Goal: Transaction & Acquisition: Purchase product/service

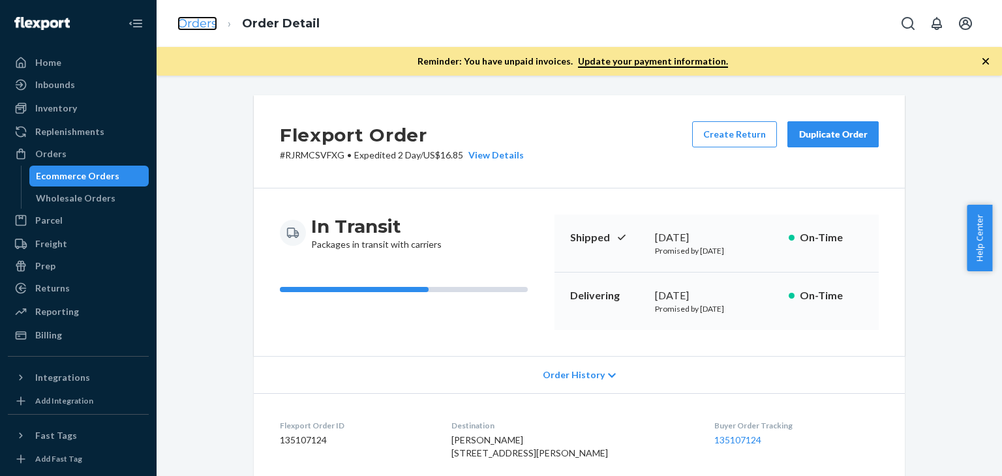
click at [196, 27] on link "Orders" at bounding box center [198, 23] width 40 height 14
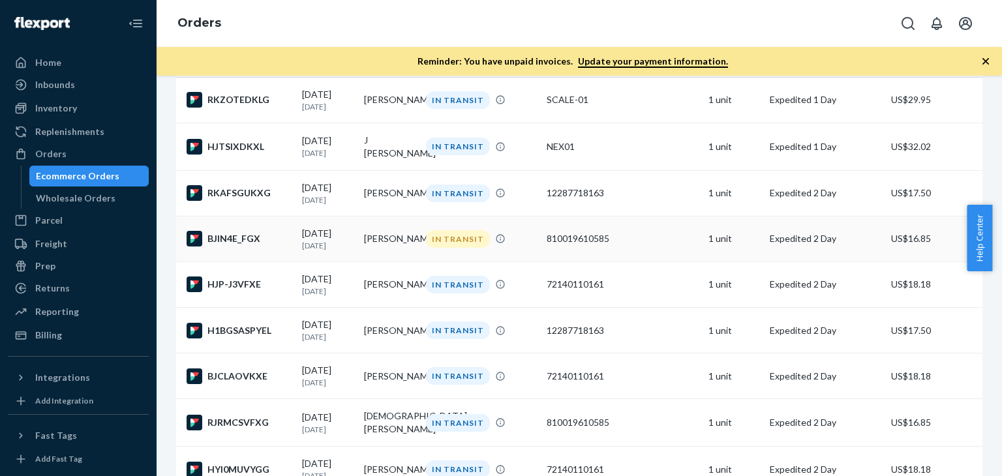
scroll to position [196, 0]
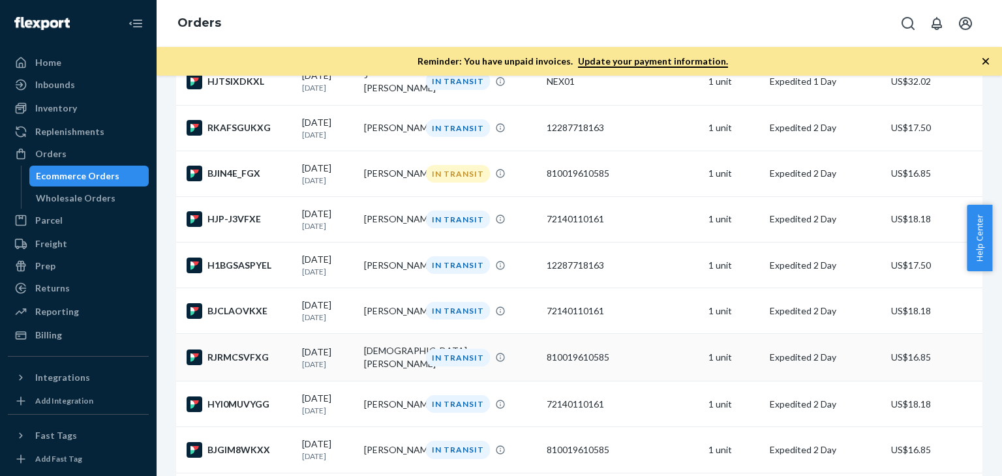
click at [381, 367] on td "[DEMOGRAPHIC_DATA][PERSON_NAME]" at bounding box center [390, 358] width 62 height 48
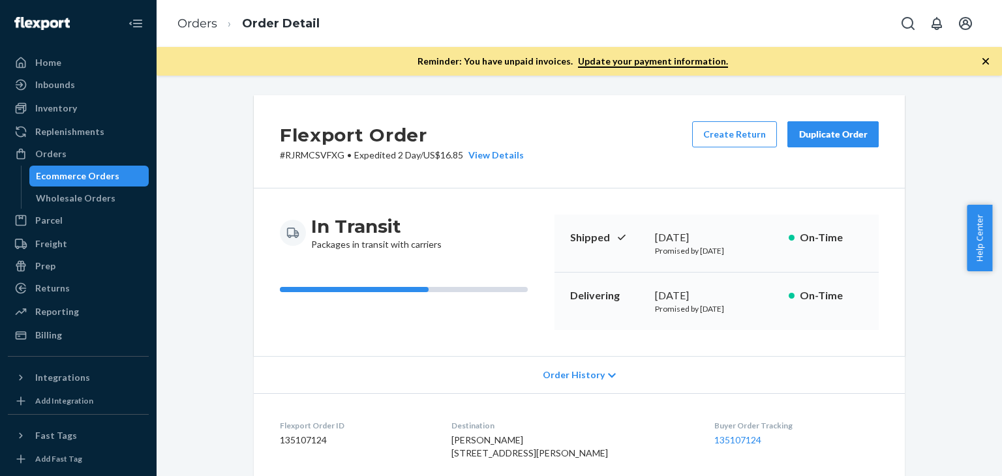
scroll to position [261, 0]
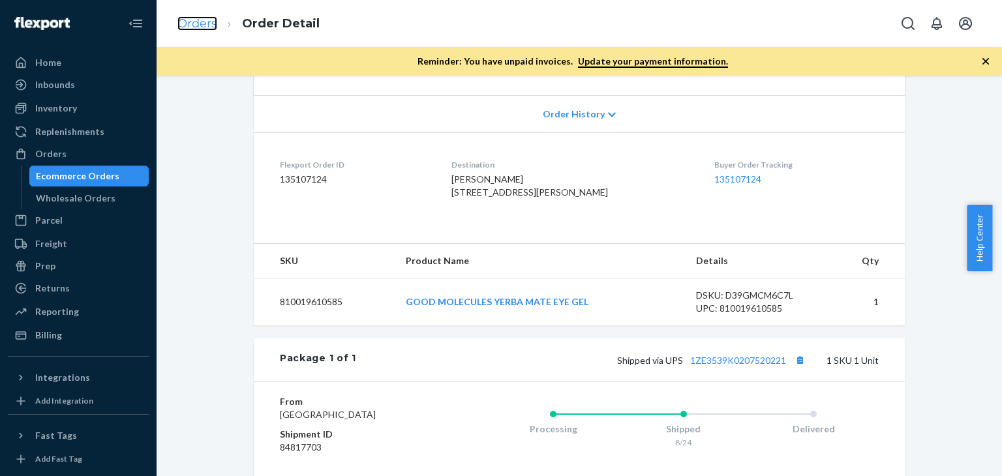
click at [202, 27] on link "Orders" at bounding box center [198, 23] width 40 height 14
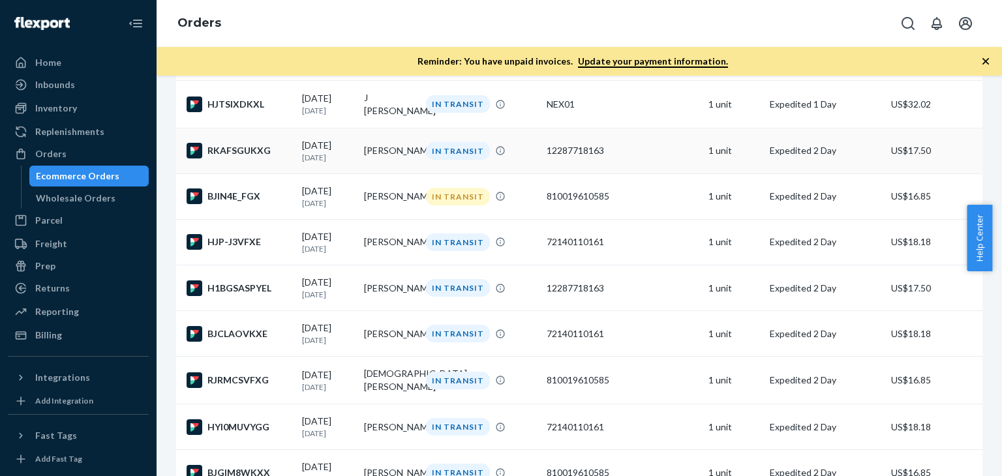
scroll to position [196, 0]
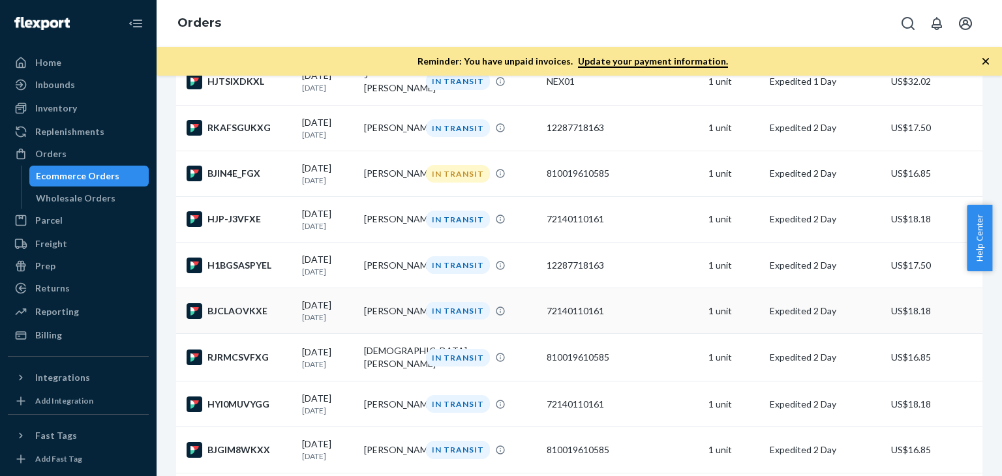
click at [533, 320] on div "IN TRANSIT" at bounding box center [482, 311] width 116 height 18
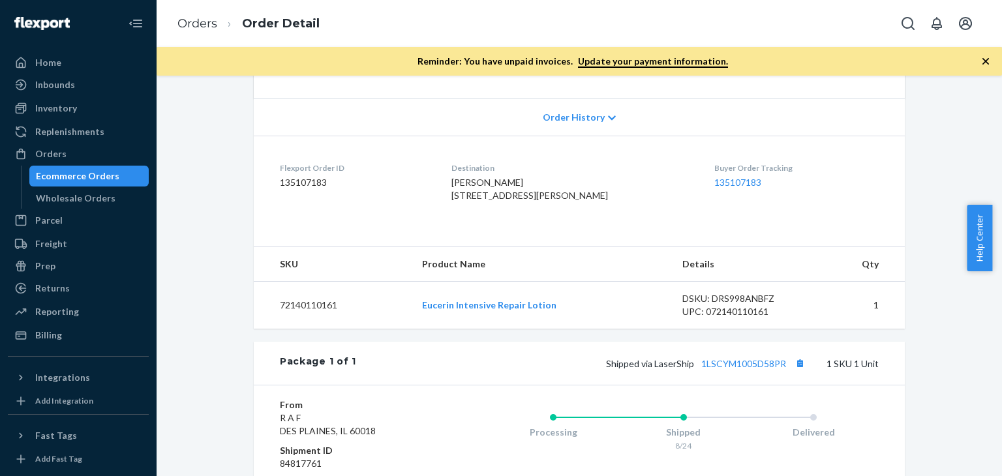
scroll to position [261, 0]
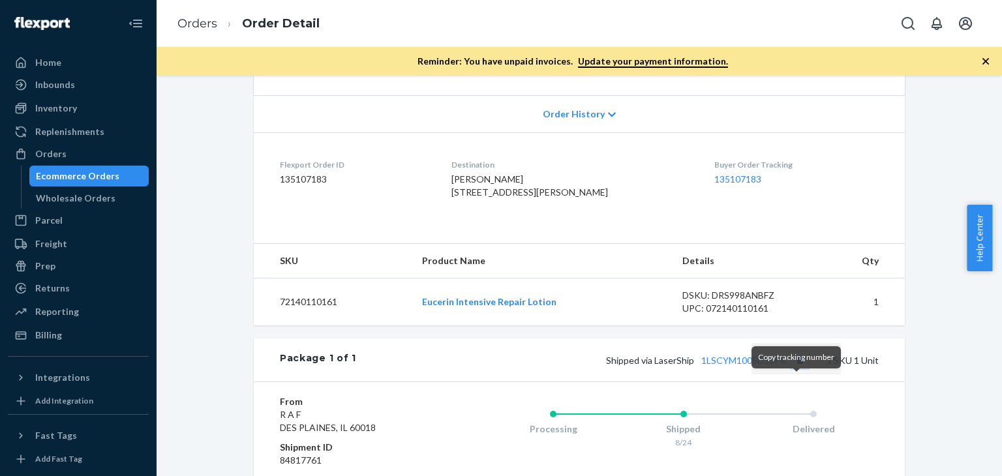
click at [797, 369] on button "Copy tracking number" at bounding box center [800, 360] width 17 height 17
click at [204, 19] on link "Orders" at bounding box center [198, 23] width 40 height 14
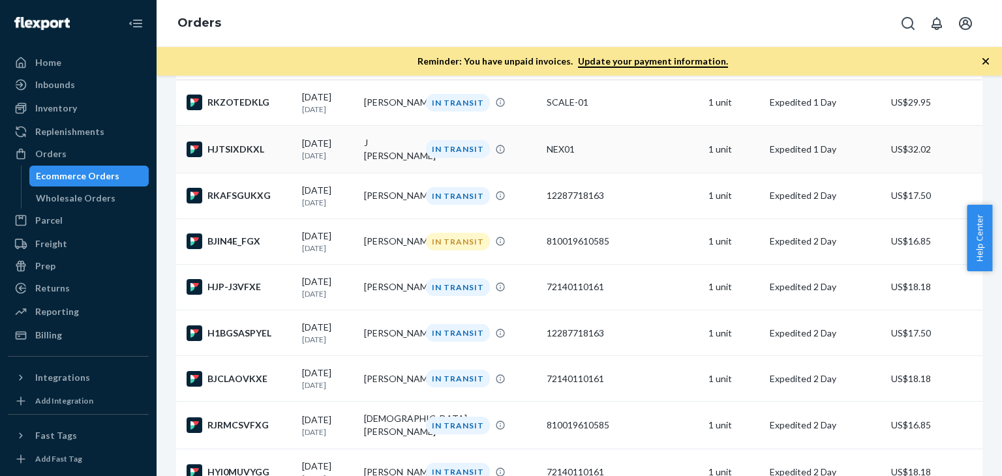
scroll to position [131, 0]
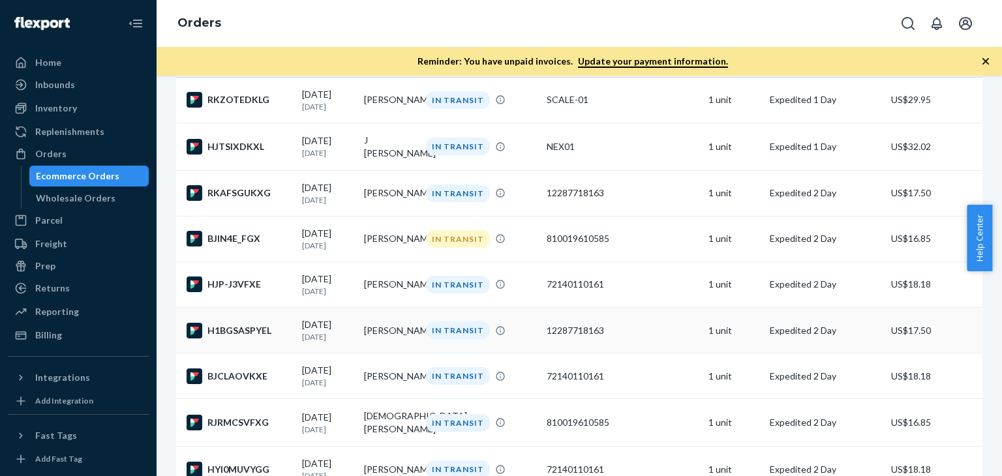
click at [503, 335] on div "IN TRANSIT" at bounding box center [482, 331] width 116 height 18
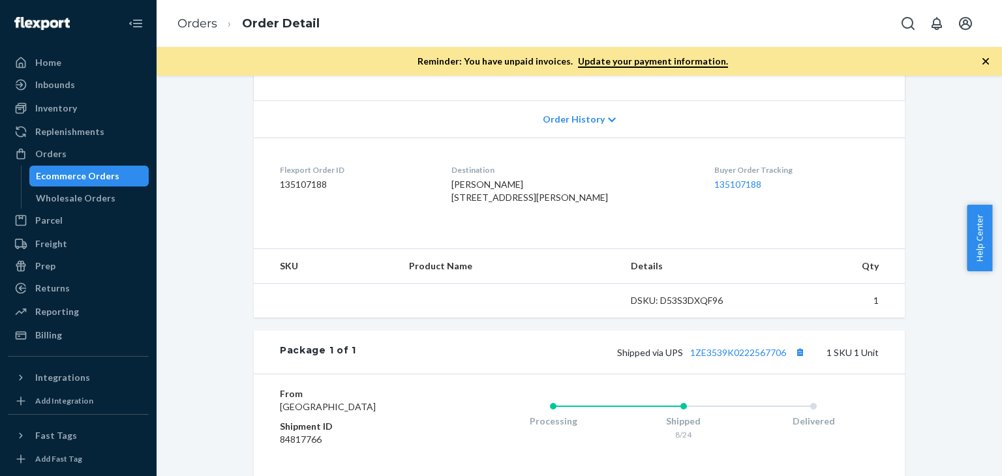
scroll to position [261, 0]
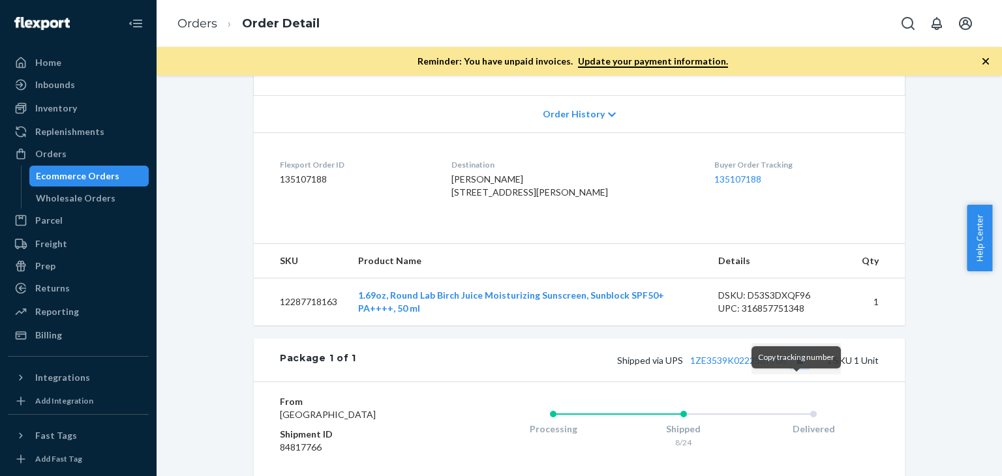
click at [797, 369] on button "Copy tracking number" at bounding box center [800, 360] width 17 height 17
click at [204, 21] on link "Orders" at bounding box center [198, 23] width 40 height 14
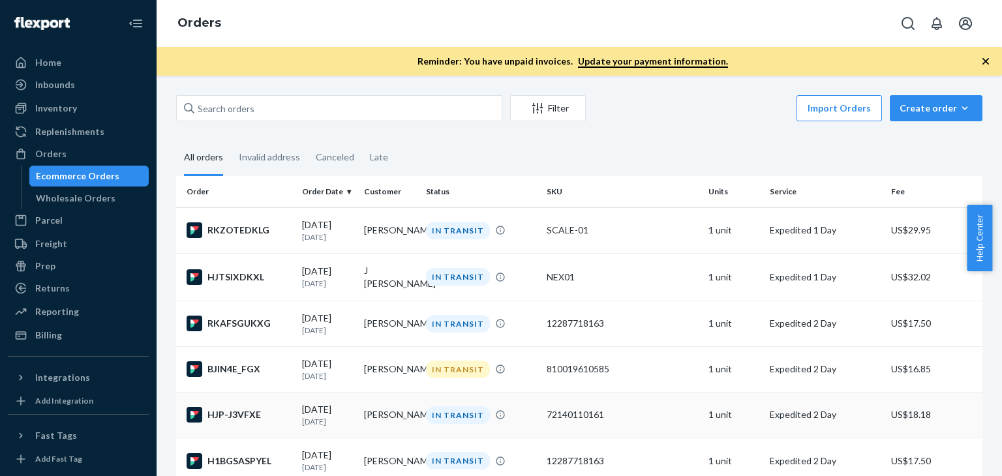
click at [526, 414] on div "IN TRANSIT" at bounding box center [482, 416] width 116 height 18
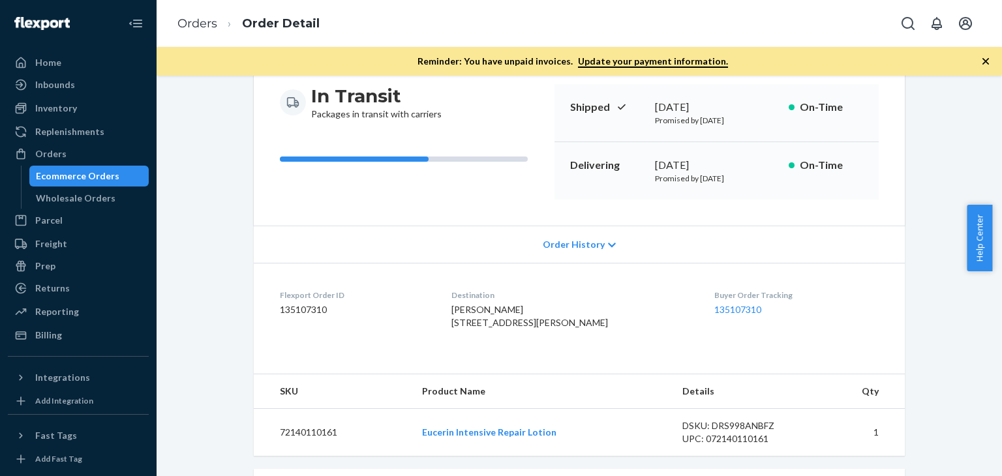
scroll to position [261, 0]
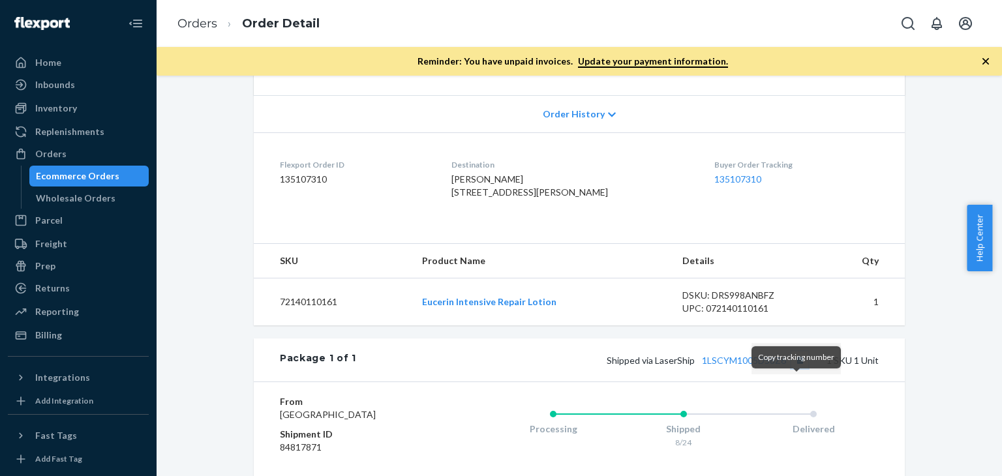
click at [798, 369] on button "Copy tracking number" at bounding box center [800, 360] width 17 height 17
click at [189, 18] on link "Orders" at bounding box center [198, 23] width 40 height 14
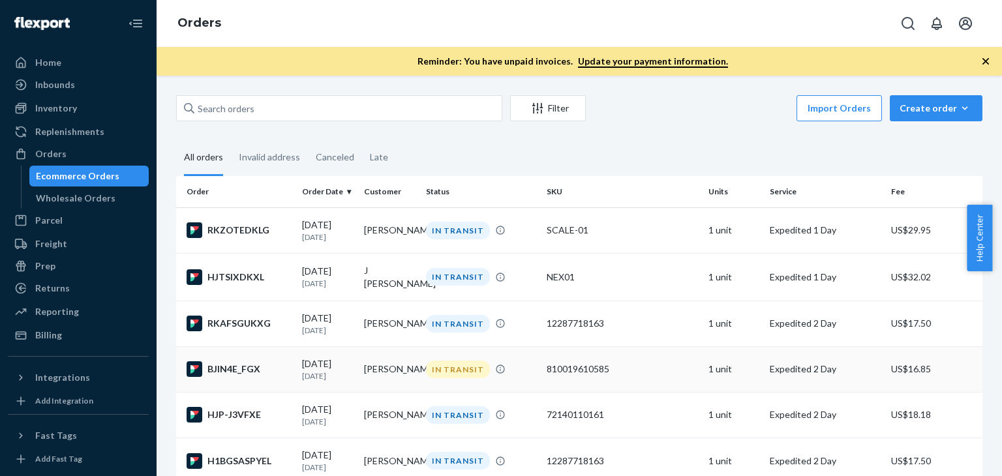
click at [390, 380] on td "[PERSON_NAME]" at bounding box center [390, 370] width 62 height 46
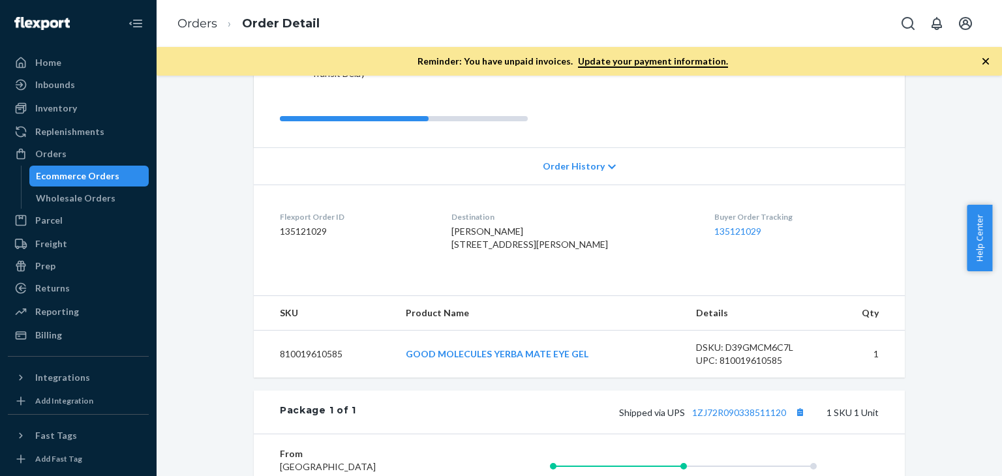
scroll to position [261, 0]
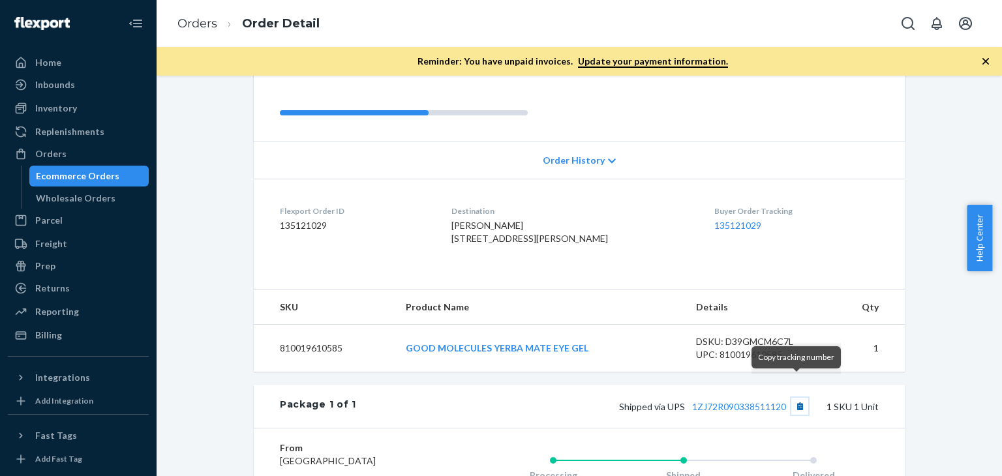
click at [796, 398] on button "Copy tracking number" at bounding box center [800, 406] width 17 height 17
click at [202, 21] on link "Orders" at bounding box center [198, 23] width 40 height 14
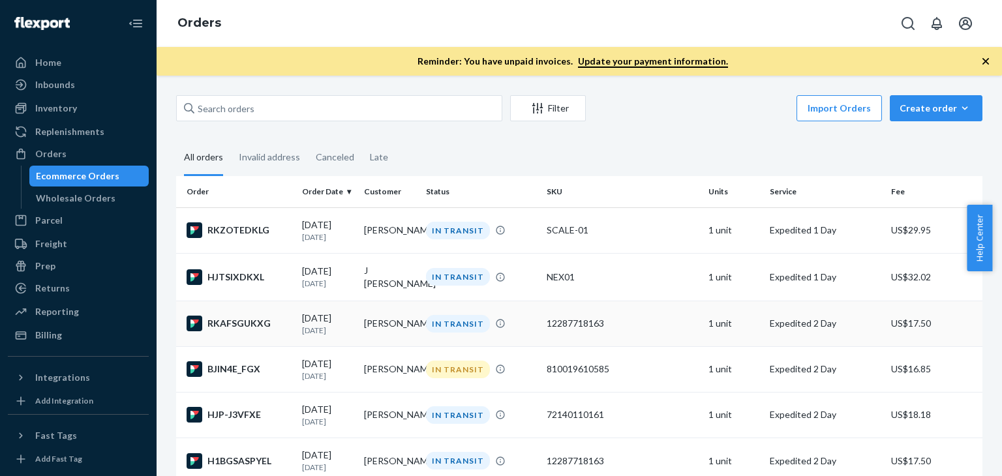
click at [396, 324] on td "[PERSON_NAME]" at bounding box center [390, 324] width 62 height 46
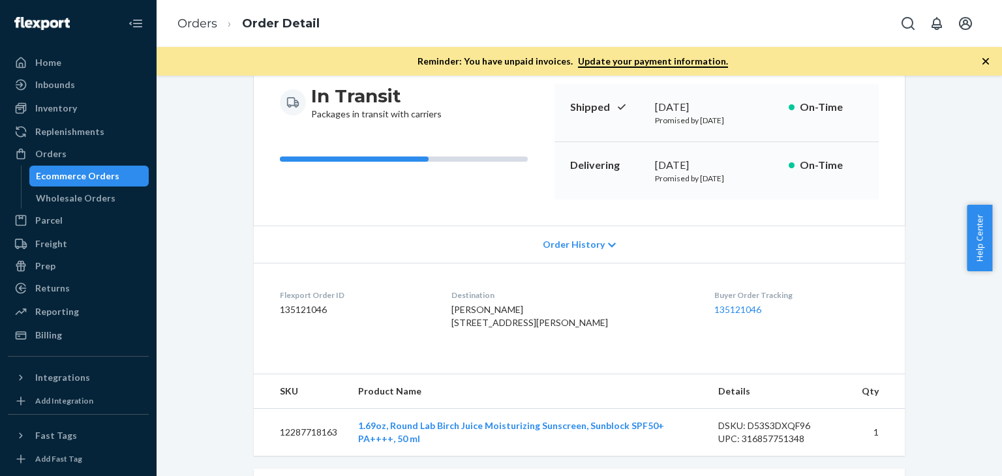
scroll to position [196, 0]
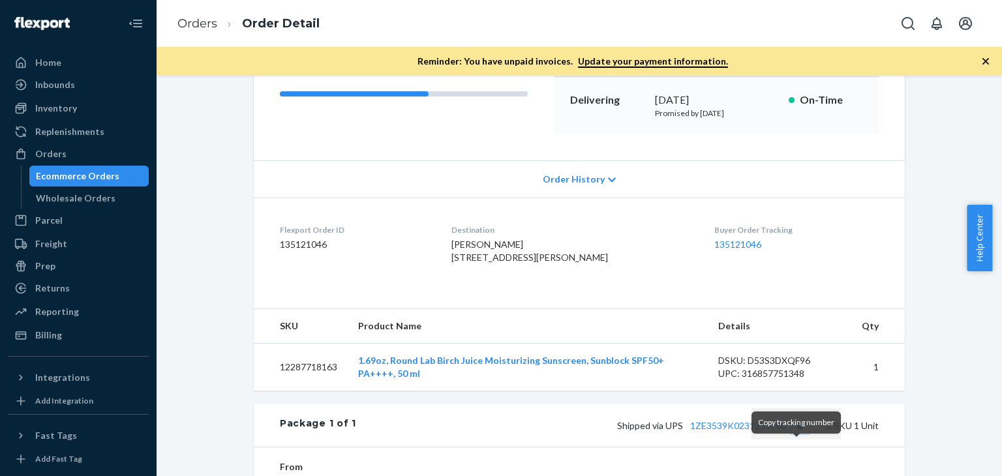
click at [796, 434] on button "Copy tracking number" at bounding box center [800, 425] width 17 height 17
click at [191, 25] on link "Orders" at bounding box center [198, 23] width 40 height 14
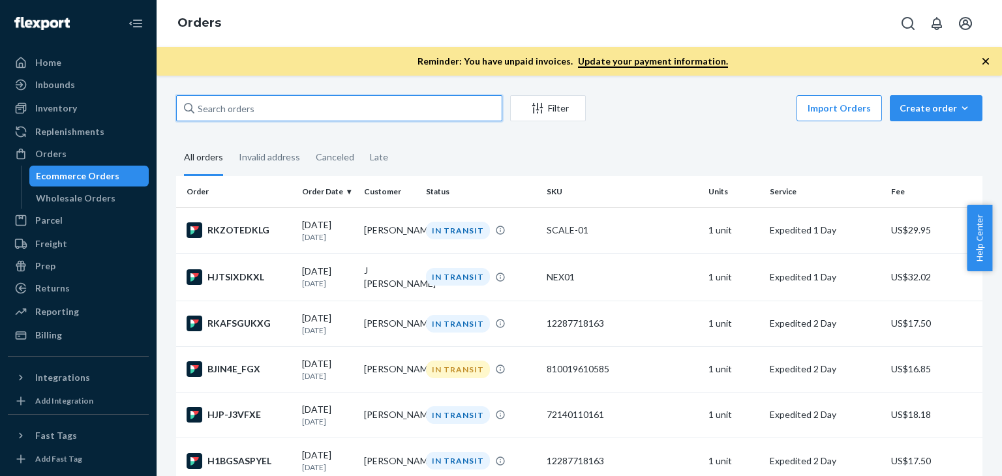
click at [260, 104] on input "text" at bounding box center [339, 108] width 326 height 26
paste input "J [PERSON_NAME]"
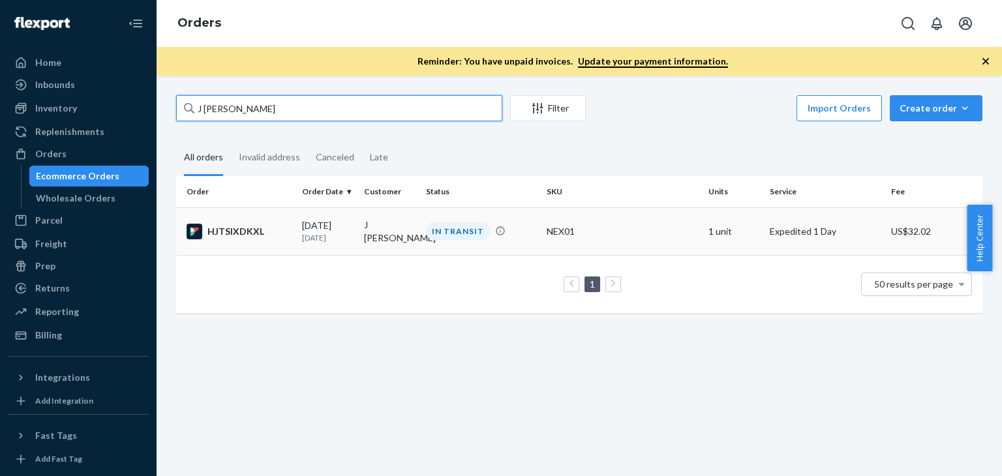
type input "J [PERSON_NAME]"
click at [248, 228] on div "HJTSIXDKXL" at bounding box center [239, 232] width 105 height 16
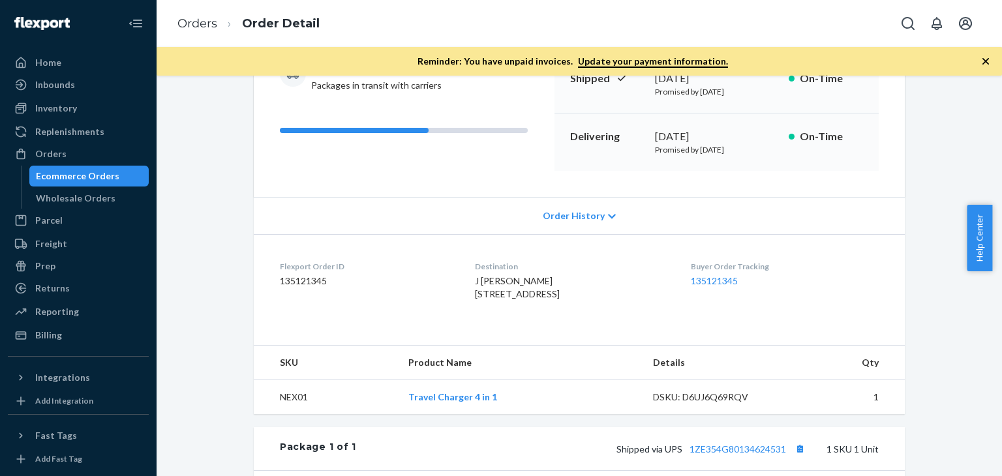
scroll to position [261, 0]
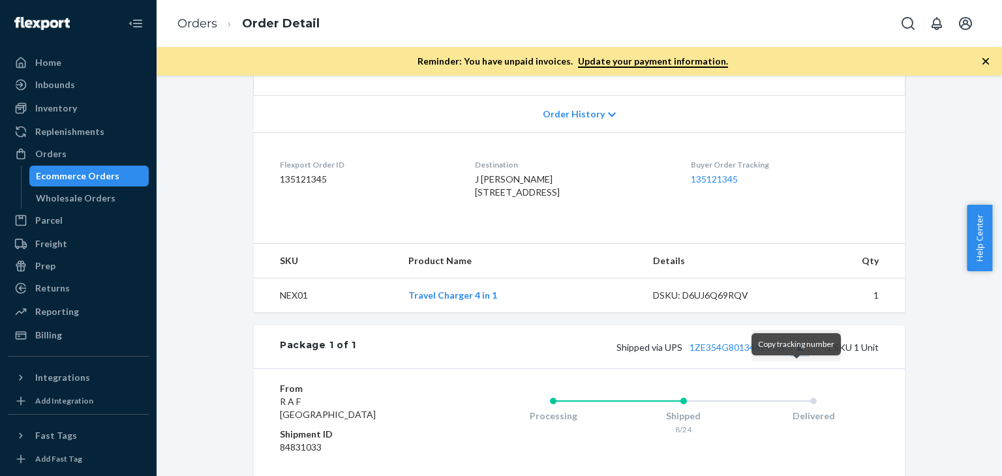
click at [794, 356] on button "Copy tracking number" at bounding box center [800, 347] width 17 height 17
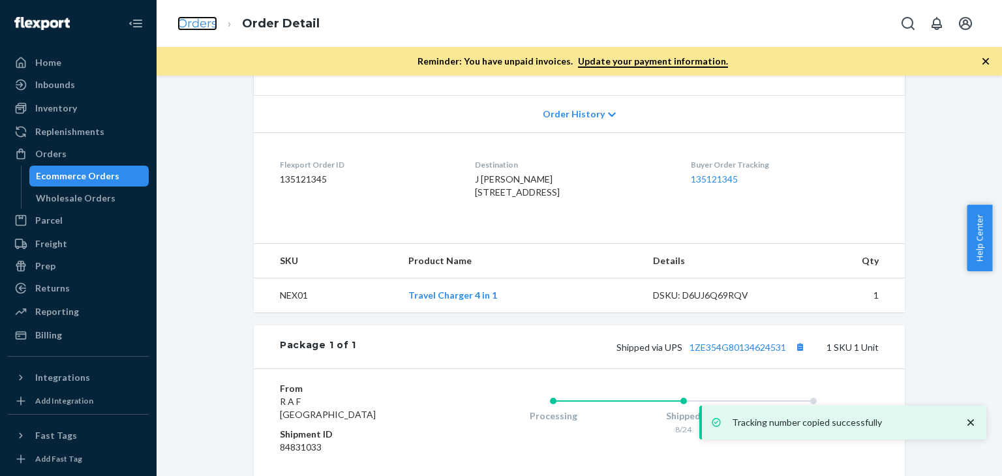
click at [204, 24] on link "Orders" at bounding box center [198, 23] width 40 height 14
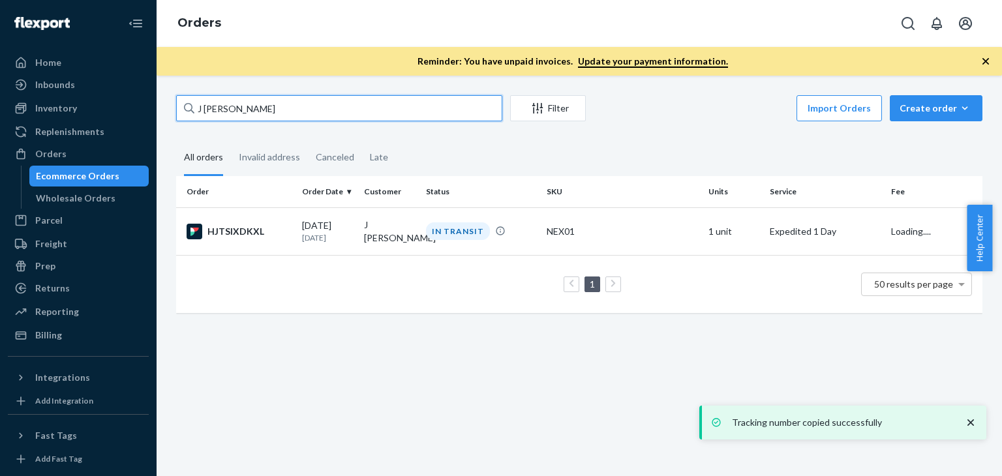
click at [292, 119] on input "J [PERSON_NAME]" at bounding box center [339, 108] width 326 height 26
click at [291, 116] on input "J [PERSON_NAME]" at bounding box center [339, 108] width 326 height 26
paste input "[PERSON_NAME]"
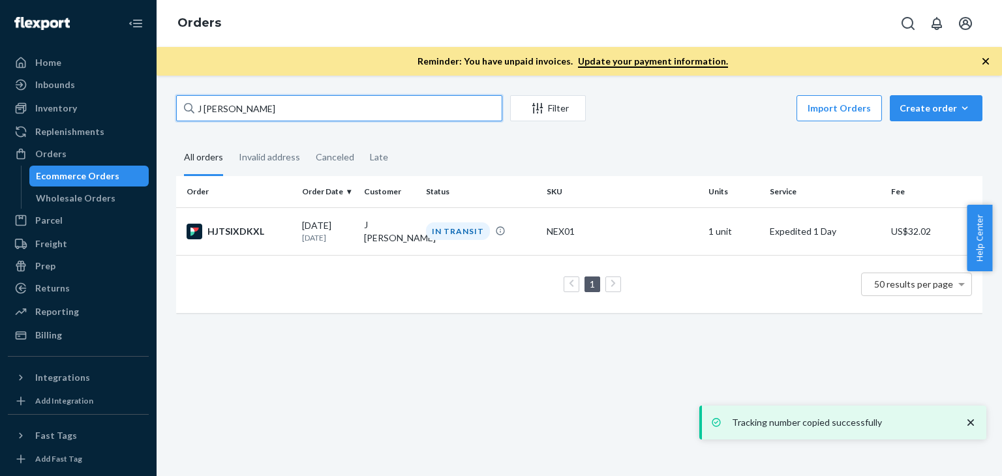
type input "[PERSON_NAME]"
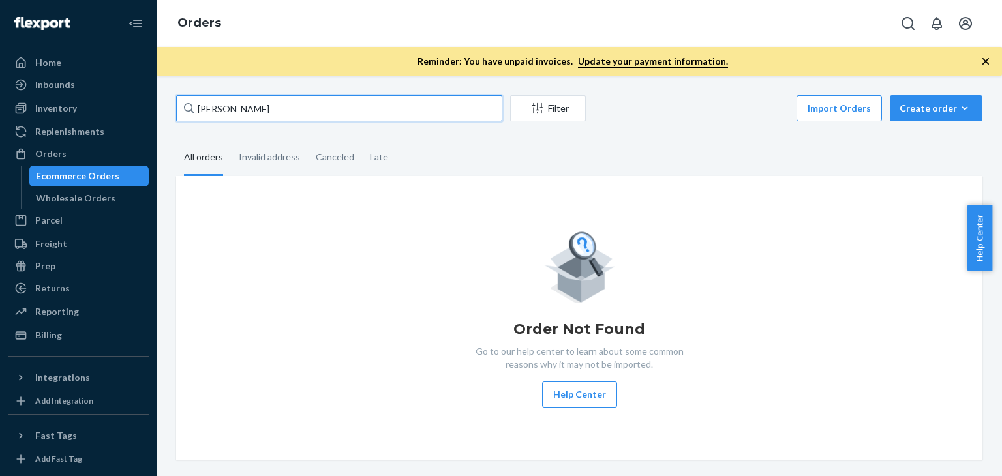
click at [295, 113] on input "[PERSON_NAME]" at bounding box center [339, 108] width 326 height 26
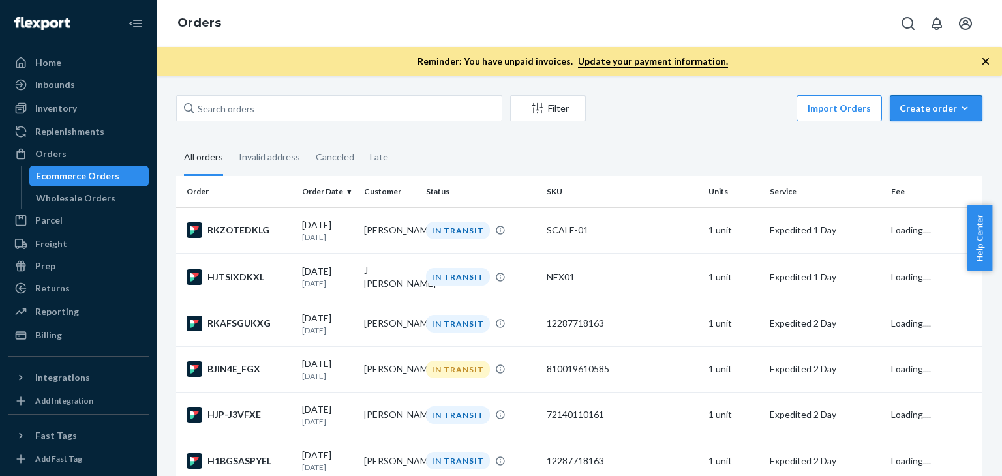
click at [923, 116] on button "Create order Ecommerce order Removal order" at bounding box center [936, 108] width 93 height 26
click at [912, 143] on span "Ecommerce order" at bounding box center [944, 139] width 81 height 9
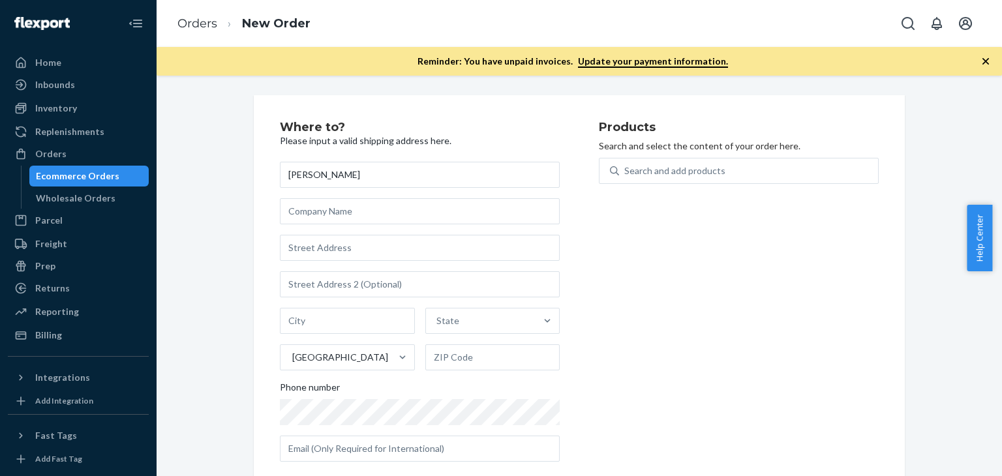
type input "[PERSON_NAME]"
click at [339, 251] on input "text" at bounding box center [420, 248] width 280 height 26
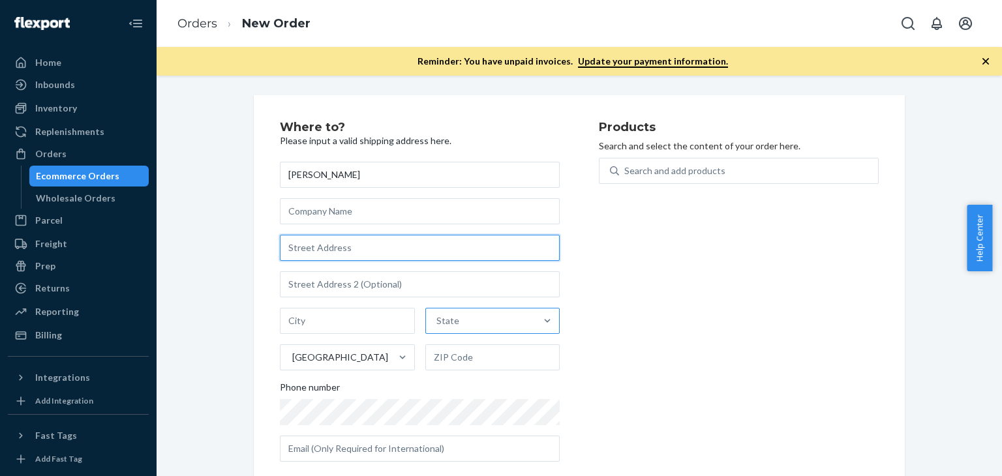
paste input "[STREET_ADDRESS][PERSON_NAME]"
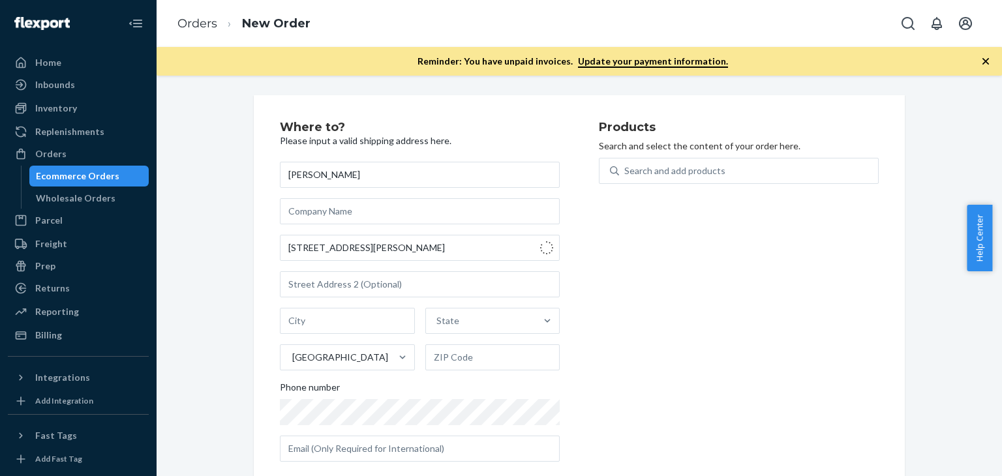
type input "[STREET_ADDRESS]"
type input "Lansing"
type input "66043"
click at [653, 178] on div "Search and add products" at bounding box center [748, 170] width 259 height 23
click at [626, 178] on input "Search and add products" at bounding box center [625, 170] width 1 height 13
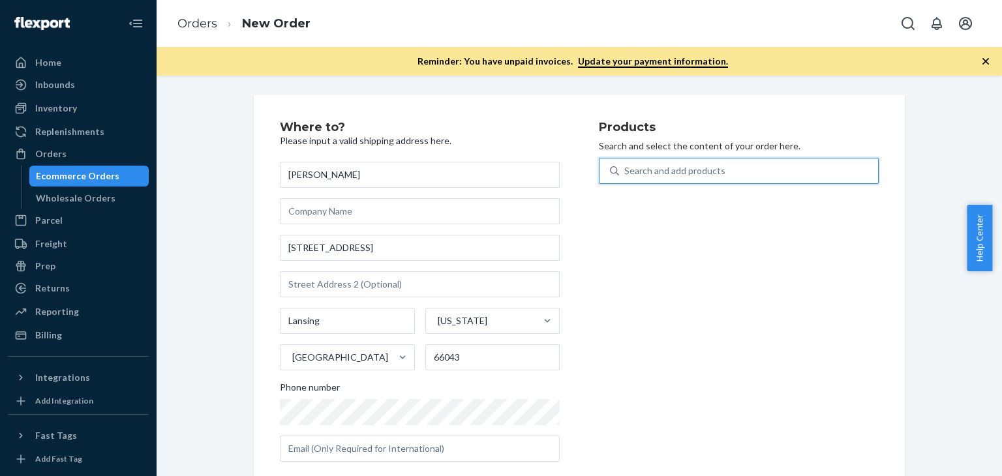
type input "4"
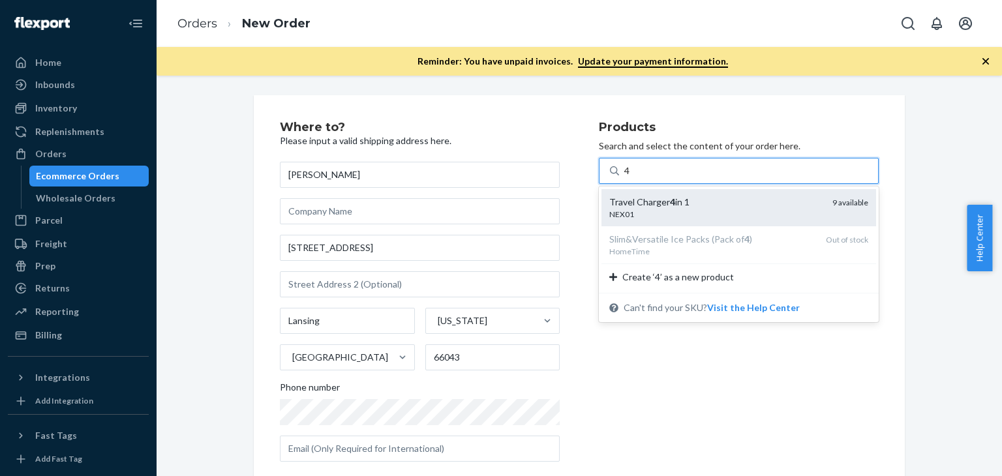
click at [663, 213] on div "NEX01" at bounding box center [716, 214] width 213 height 11
click at [631, 178] on input "4" at bounding box center [628, 170] width 7 height 13
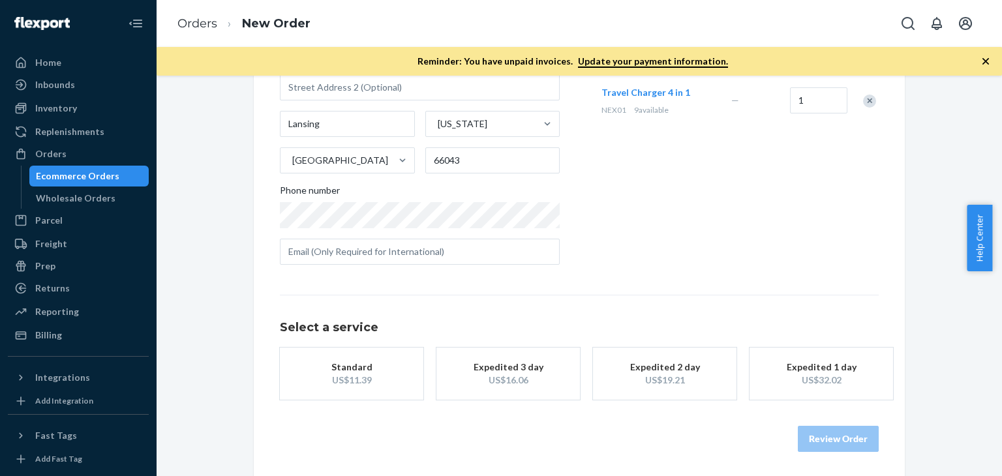
scroll to position [198, 0]
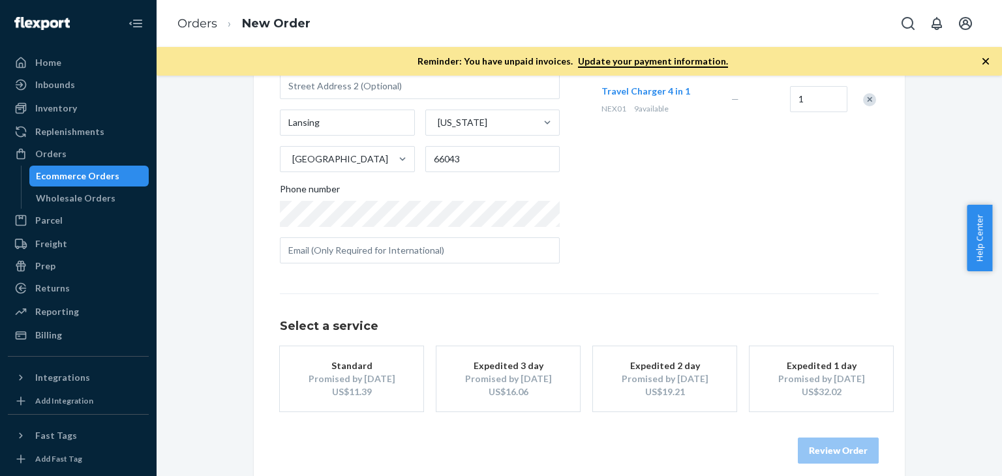
click at [805, 389] on div "US$32.02" at bounding box center [821, 392] width 104 height 13
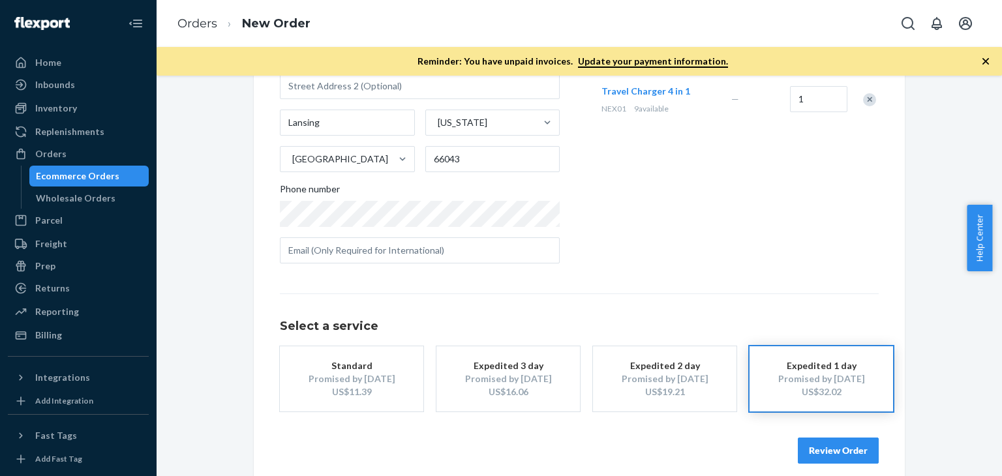
click at [812, 454] on button "Review Order" at bounding box center [838, 451] width 81 height 26
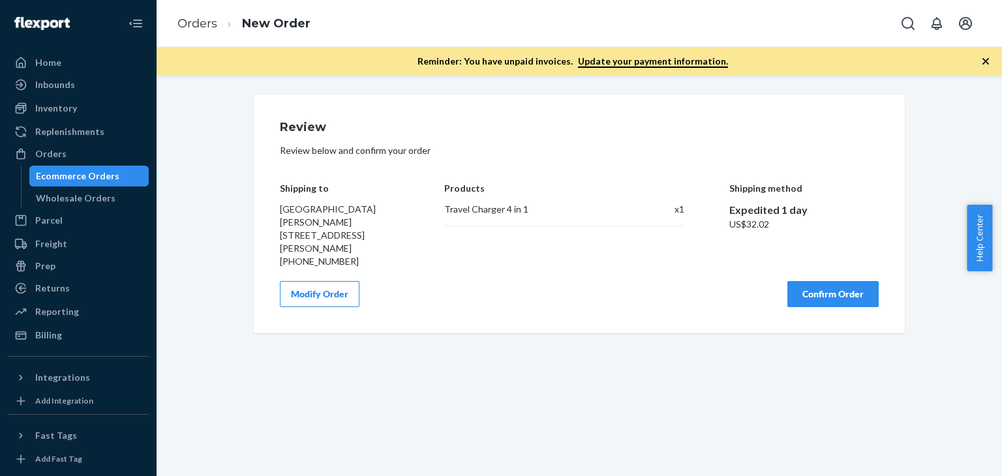
scroll to position [0, 0]
click at [818, 281] on button "Confirm Order" at bounding box center [833, 294] width 91 height 26
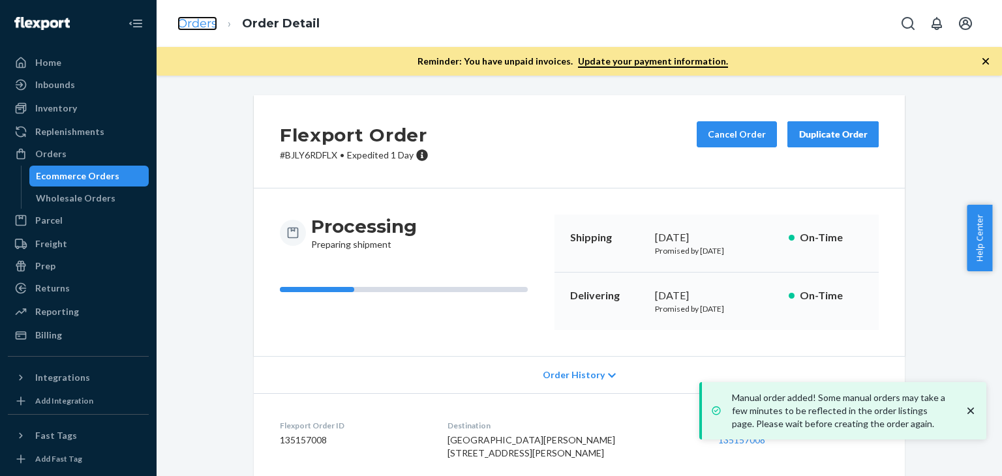
click at [217, 25] on link "Orders" at bounding box center [198, 23] width 40 height 14
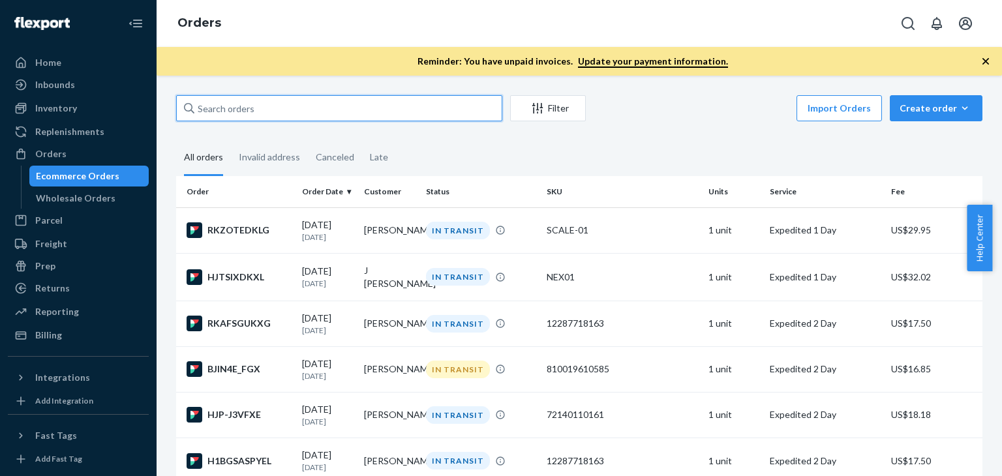
click at [271, 117] on input "text" at bounding box center [339, 108] width 326 height 26
paste input "[PERSON_NAME]"
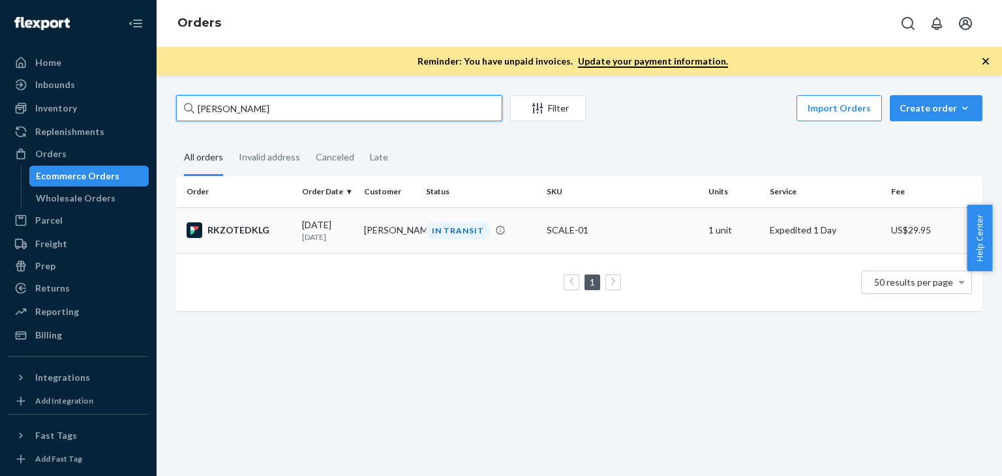
type input "[PERSON_NAME]"
click at [300, 224] on td "[DATE] [DATE]" at bounding box center [328, 231] width 62 height 46
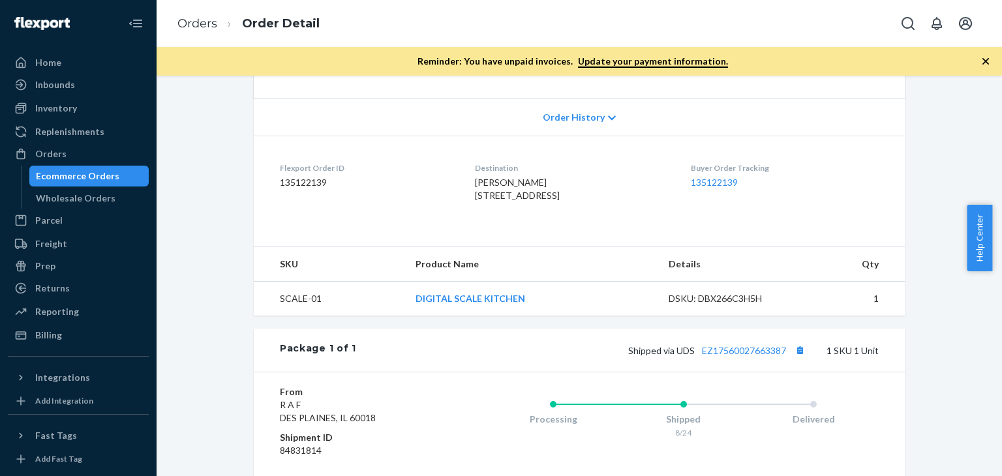
scroll to position [261, 0]
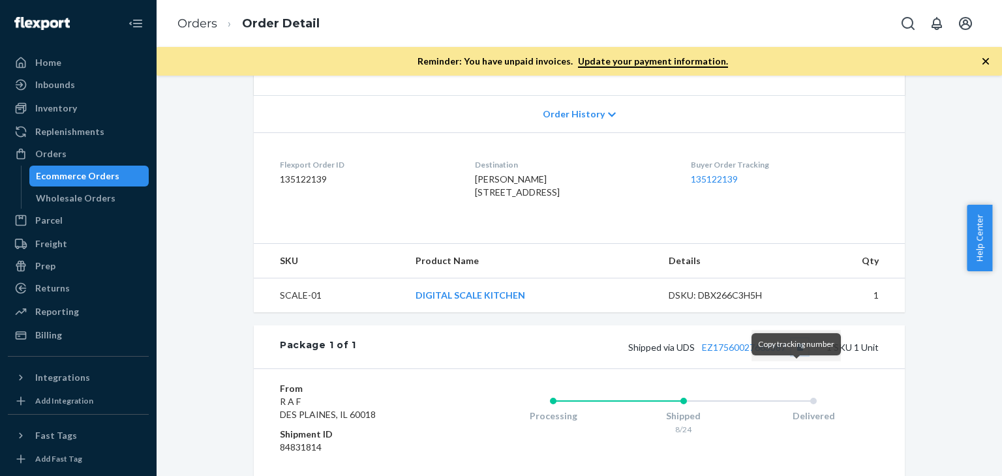
click at [794, 356] on button "Copy tracking number" at bounding box center [800, 347] width 17 height 17
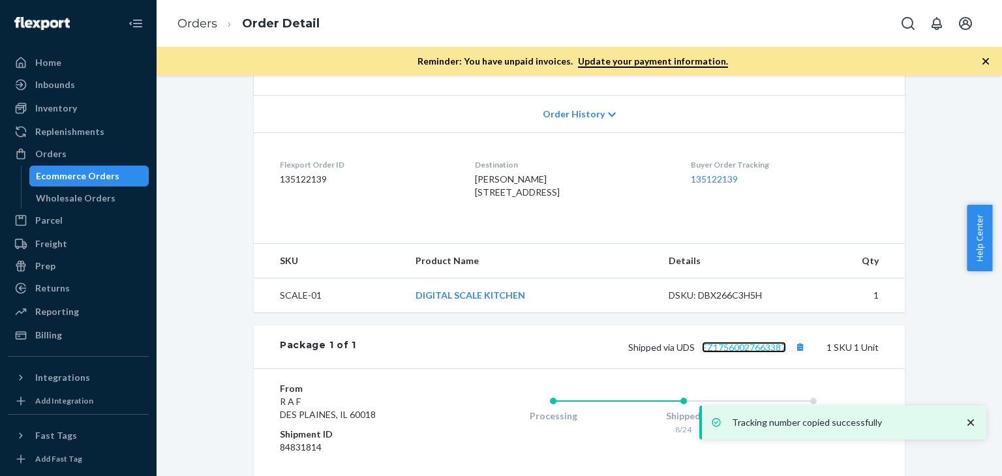
click at [715, 353] on link "EZ17560027663387" at bounding box center [744, 347] width 84 height 11
click at [185, 21] on link "Orders" at bounding box center [198, 23] width 40 height 14
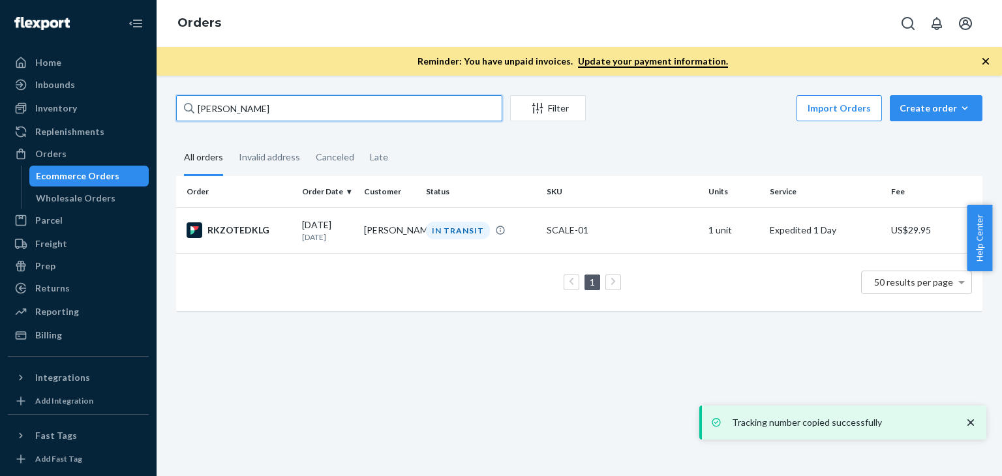
click at [328, 116] on input "[PERSON_NAME]" at bounding box center [339, 108] width 326 height 26
paste input "[PERSON_NAME]"
type input "[PERSON_NAME]"
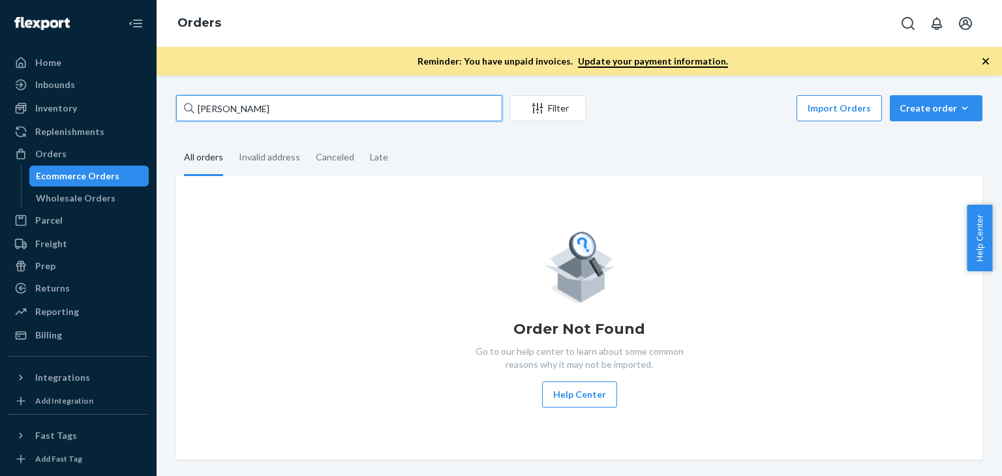
click at [328, 116] on input "[PERSON_NAME]" at bounding box center [339, 108] width 326 height 26
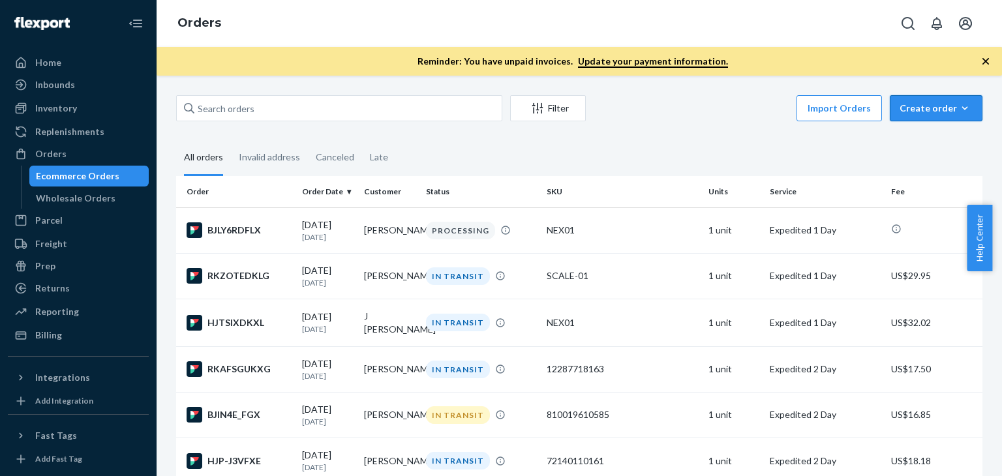
click at [906, 112] on div "Create order" at bounding box center [936, 108] width 73 height 13
click at [911, 139] on span "Ecommerce order" at bounding box center [944, 139] width 81 height 9
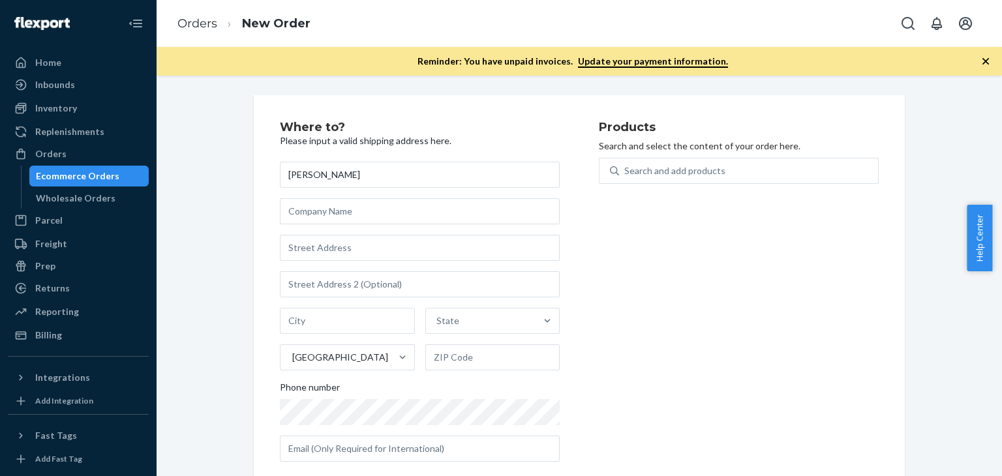
type input "[PERSON_NAME]"
click at [343, 252] on input "text" at bounding box center [420, 248] width 280 height 26
paste input "[STREET_ADDRESS][PERSON_NAME]"
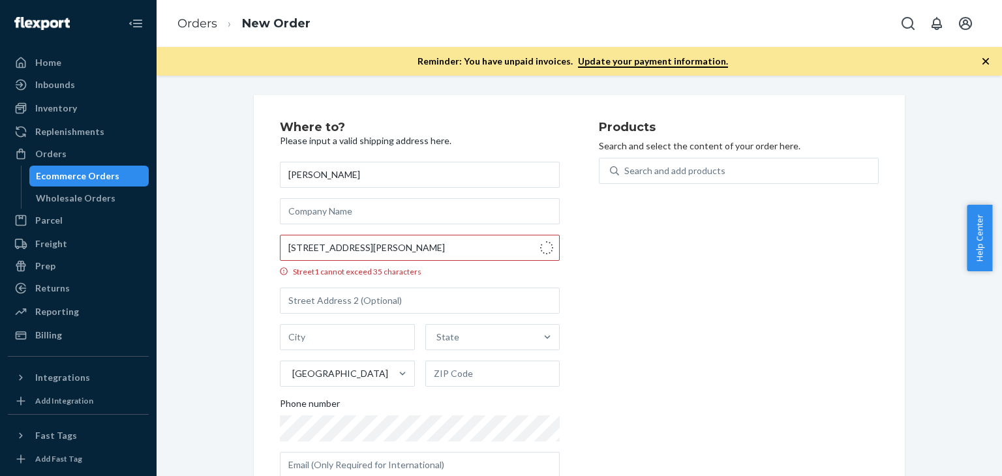
type input "[STREET_ADDRESS][PERSON_NAME]"
type input "[GEOGRAPHIC_DATA]"
type input "40324"
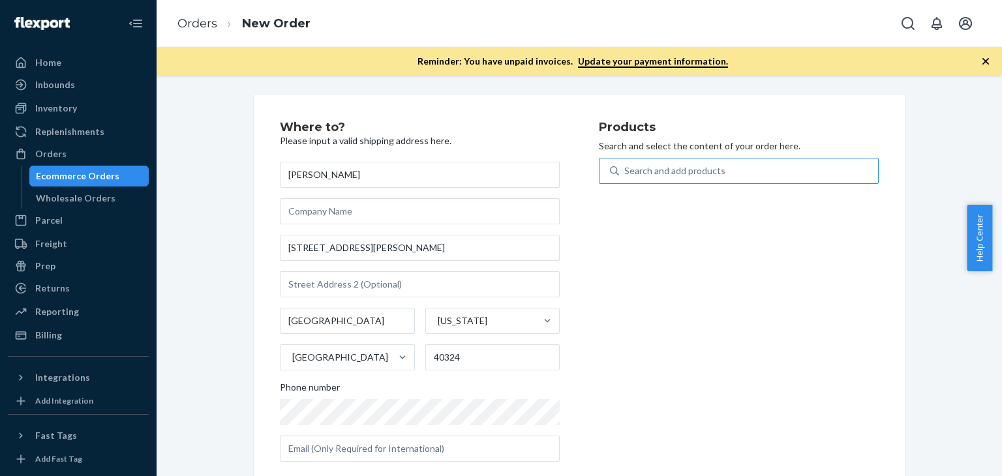
click at [655, 170] on div "Search and add products" at bounding box center [675, 170] width 101 height 13
click at [626, 170] on input "Search and add products" at bounding box center [625, 170] width 1 height 13
type input "KI"
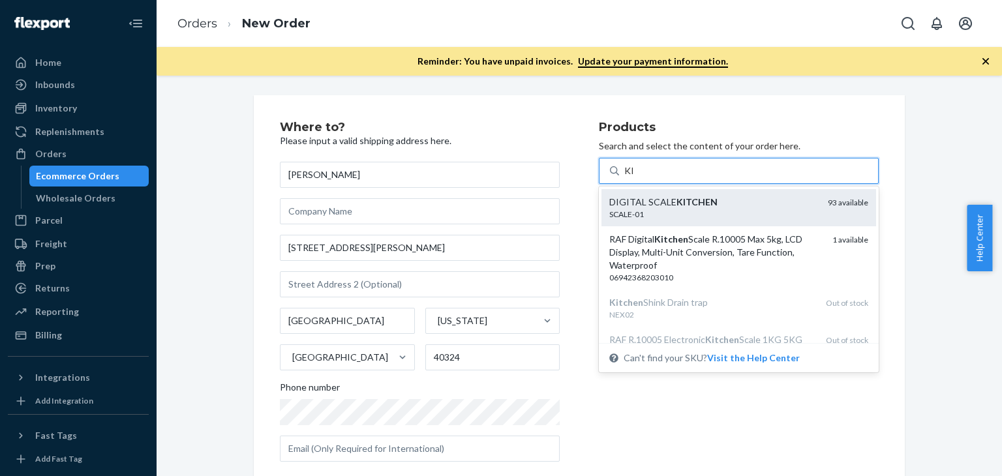
click at [664, 204] on div "DIGITAL SCALE KITCHEN" at bounding box center [714, 202] width 208 height 13
click at [635, 178] on input "KI" at bounding box center [630, 170] width 10 height 13
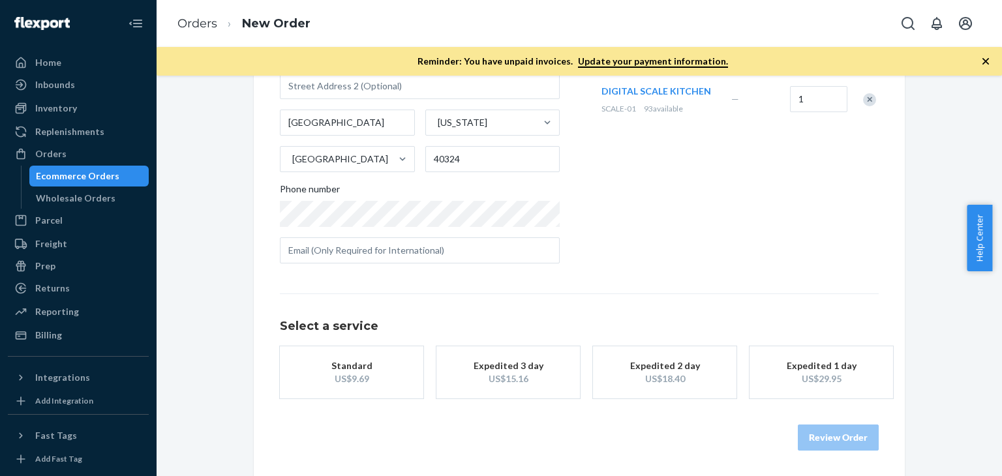
scroll to position [198, 0]
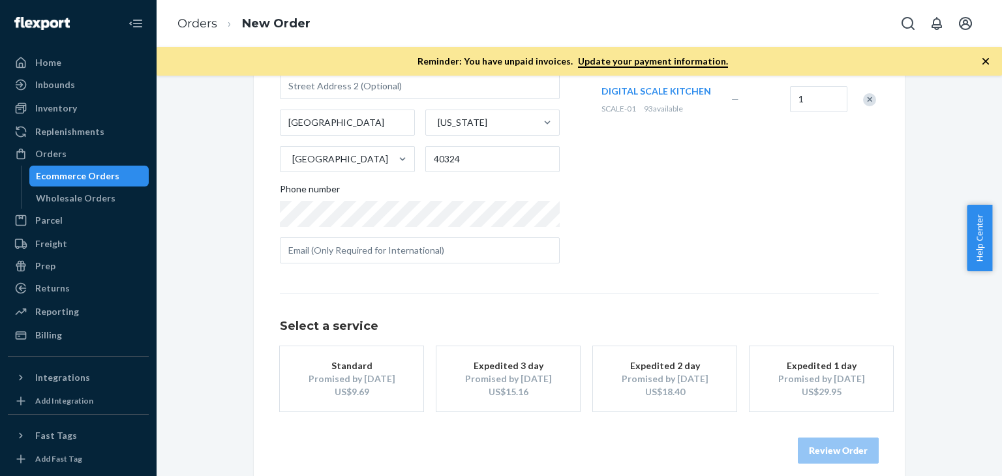
click at [820, 383] on div "Promised by [DATE]" at bounding box center [821, 379] width 104 height 13
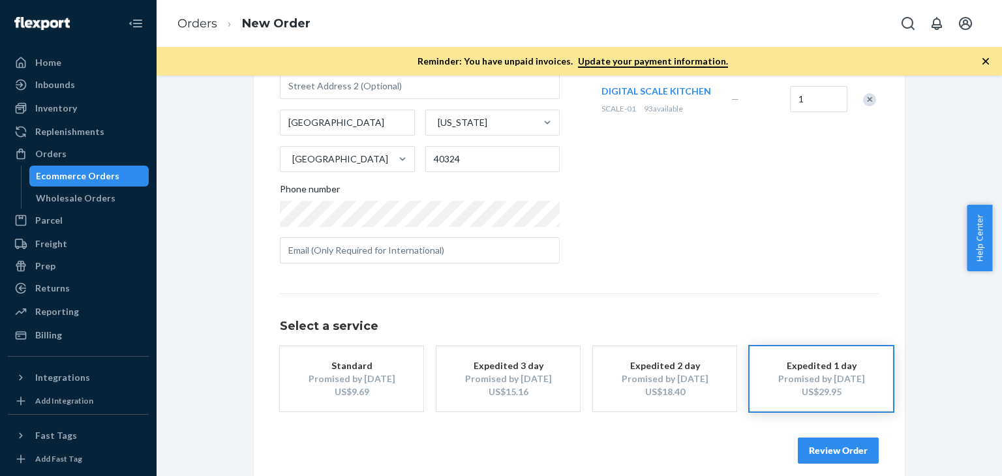
click at [829, 450] on button "Review Order" at bounding box center [838, 451] width 81 height 26
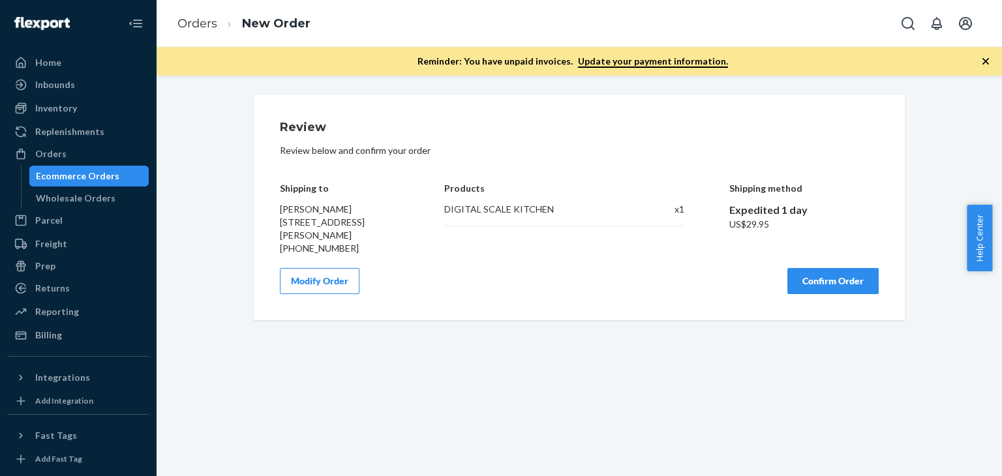
click at [809, 275] on button "Confirm Order" at bounding box center [833, 281] width 91 height 26
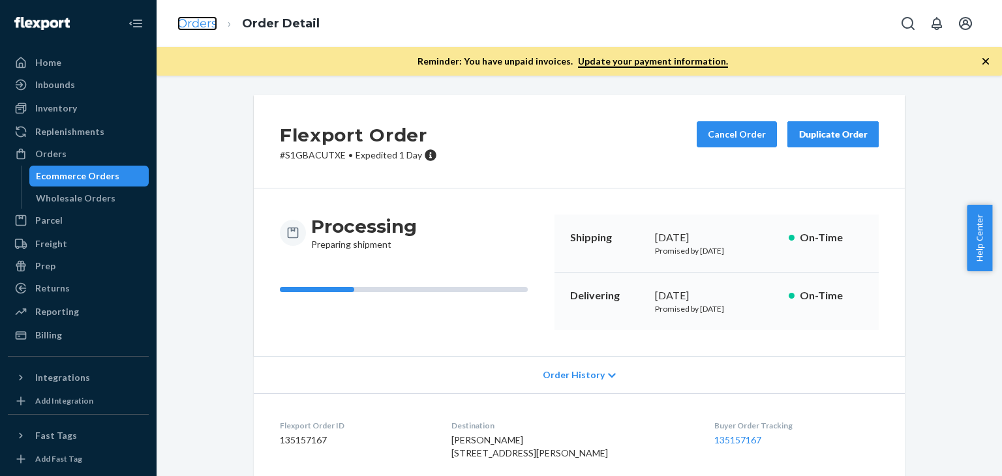
click at [200, 23] on link "Orders" at bounding box center [198, 23] width 40 height 14
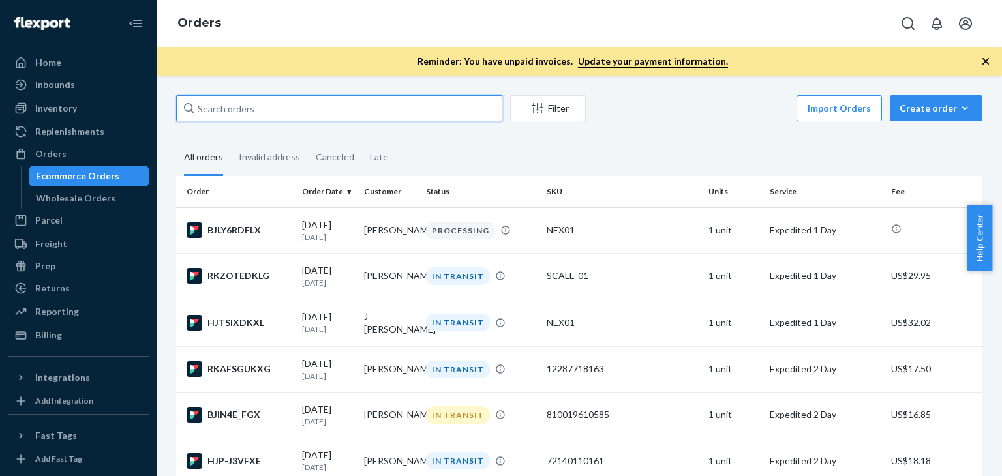
click at [303, 106] on input "text" at bounding box center [339, 108] width 326 height 26
paste input "[PERSON_NAME]"
type input "[PERSON_NAME]"
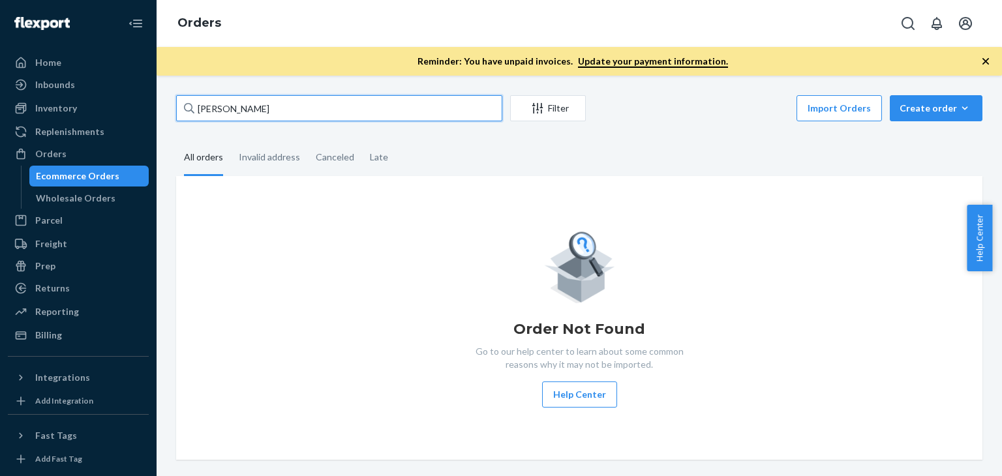
click at [303, 106] on input "[PERSON_NAME]" at bounding box center [339, 108] width 326 height 26
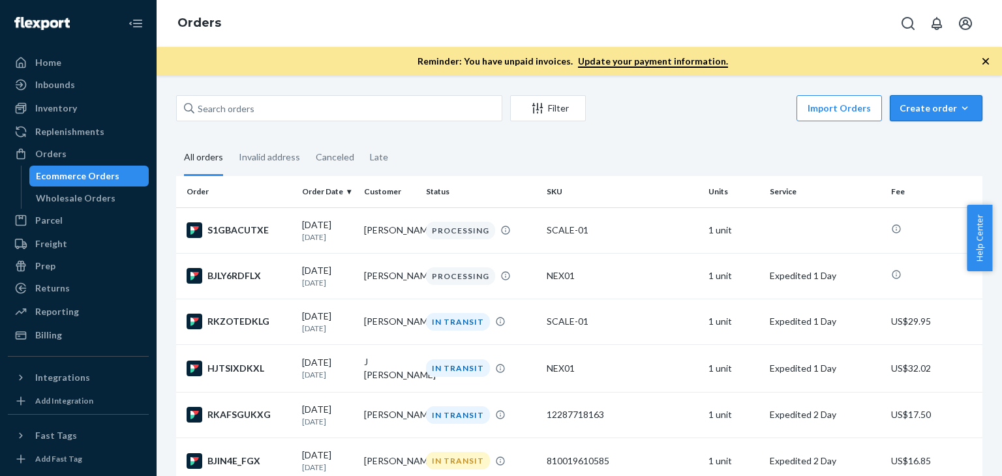
click at [959, 102] on icon "button" at bounding box center [965, 108] width 13 height 13
click at [945, 139] on span "Ecommerce order" at bounding box center [944, 139] width 81 height 9
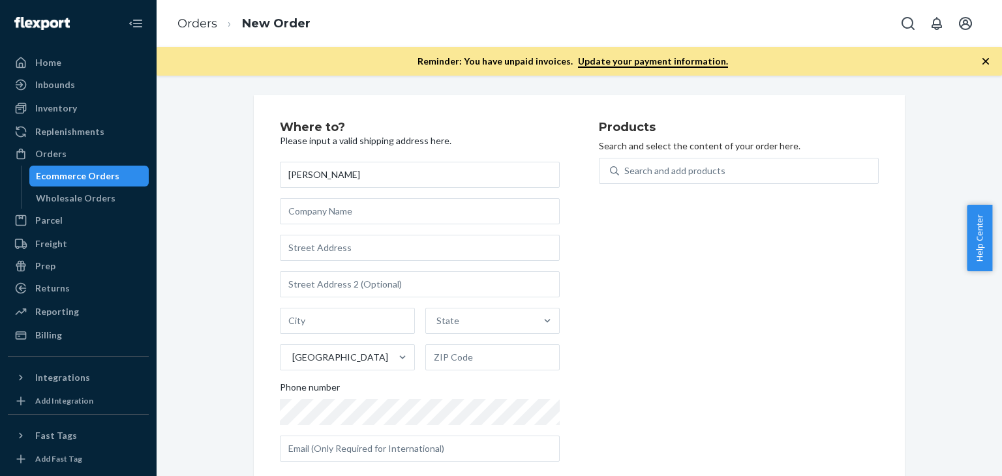
type input "[PERSON_NAME]"
click at [350, 243] on input "text" at bounding box center [420, 248] width 280 height 26
paste input "[STREET_ADDRESS][US_STATE]"
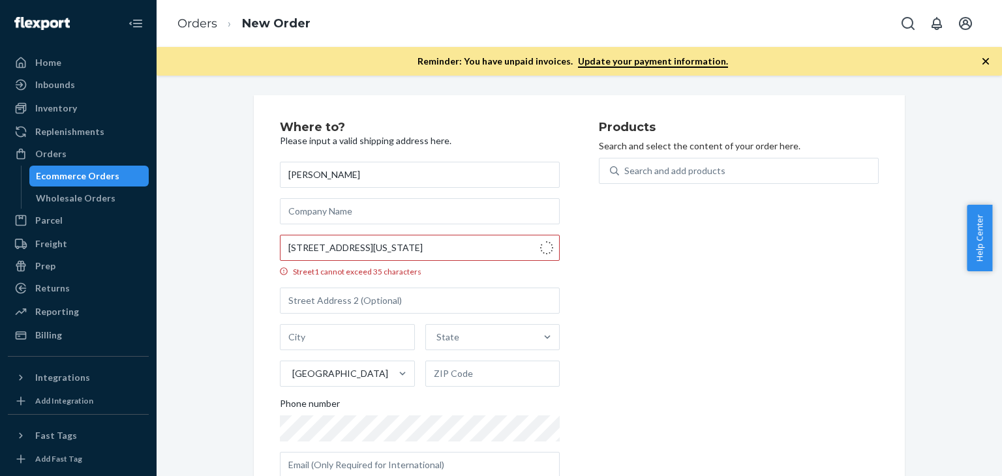
type input "[STREET_ADDRESS]"
type input "5c"
type input "Brooklyn - [US_STATE]"
type input "11230"
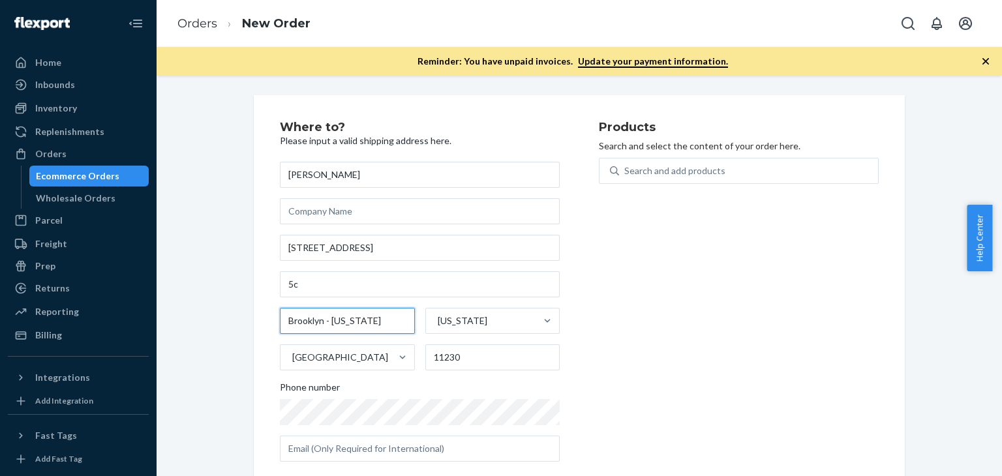
drag, startPoint x: 325, startPoint y: 324, endPoint x: 277, endPoint y: 323, distance: 48.3
click at [280, 323] on input "Brooklyn - [US_STATE]" at bounding box center [347, 321] width 135 height 26
type input "[US_STATE]"
click at [710, 360] on div "Products Search and select the content of your order here. Search and add produ…" at bounding box center [739, 296] width 280 height 351
click at [649, 173] on div "Search and add products" at bounding box center [675, 170] width 101 height 13
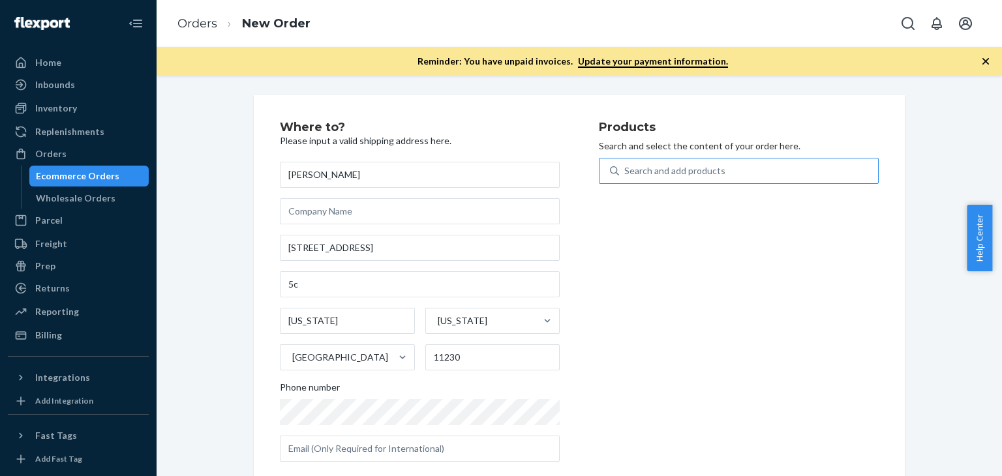
click at [626, 173] on input "Search and add products" at bounding box center [625, 170] width 1 height 13
type input "KI"
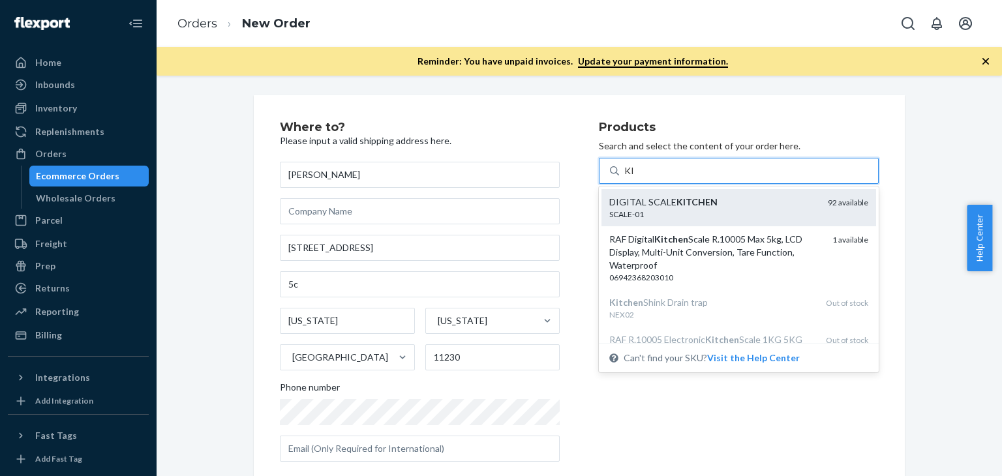
click at [653, 214] on div "SCALE-01" at bounding box center [714, 214] width 208 height 11
click at [635, 178] on input "KI" at bounding box center [630, 170] width 10 height 13
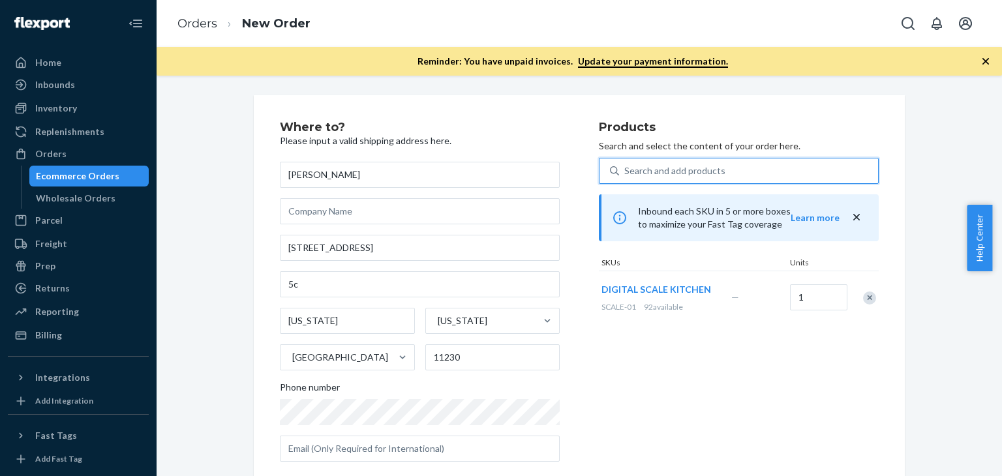
scroll to position [185, 0]
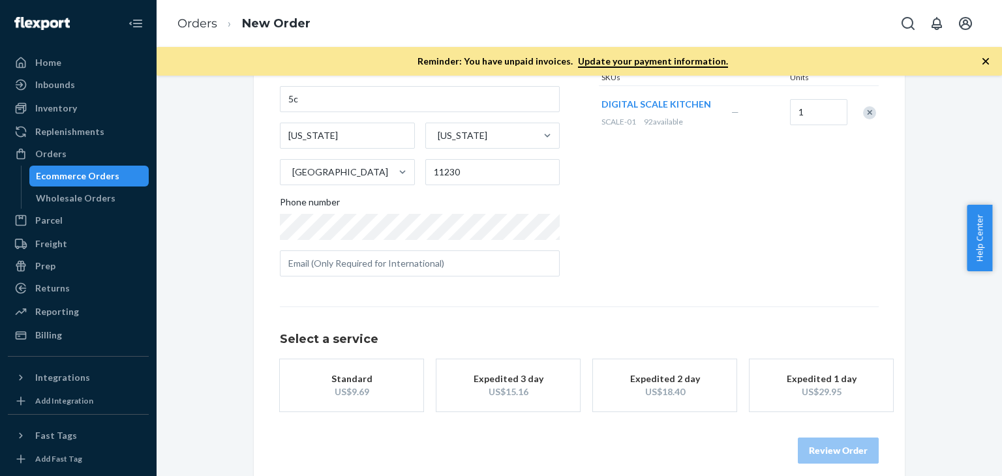
click at [816, 373] on div "Expedited 1 day" at bounding box center [821, 379] width 104 height 13
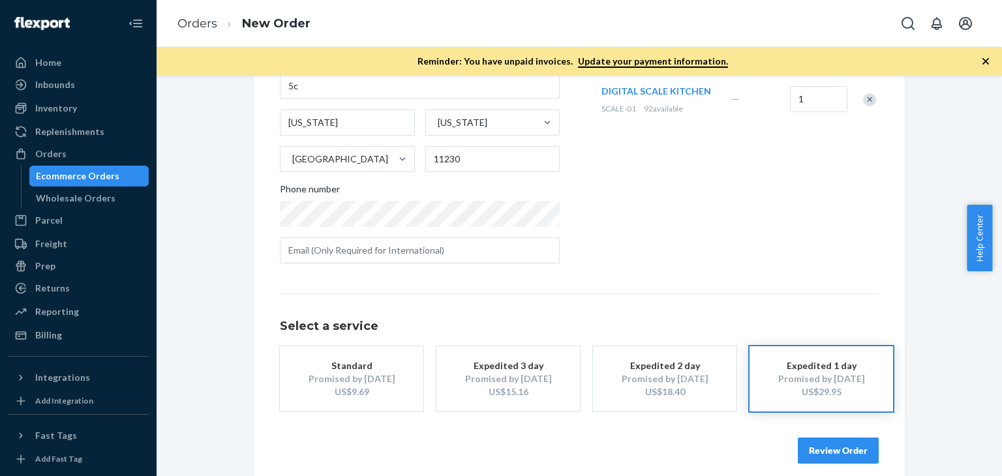
scroll to position [211, 0]
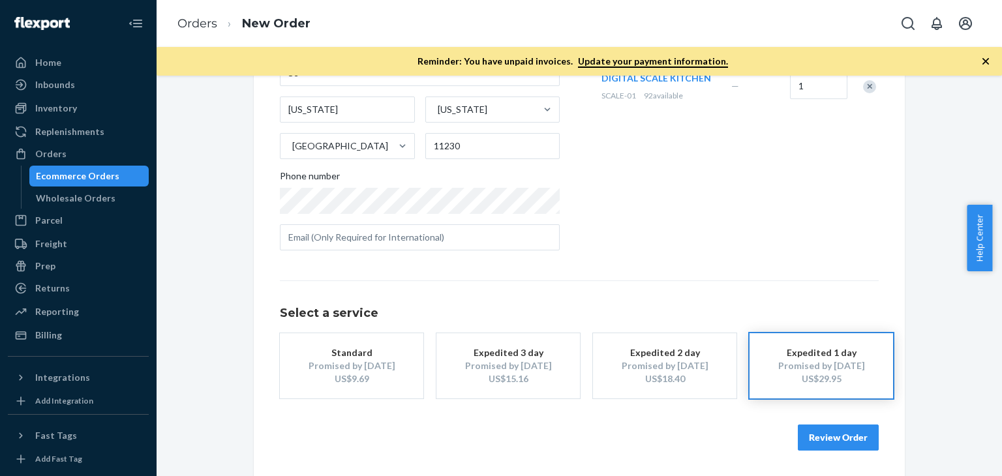
click at [835, 437] on button "Review Order" at bounding box center [838, 438] width 81 height 26
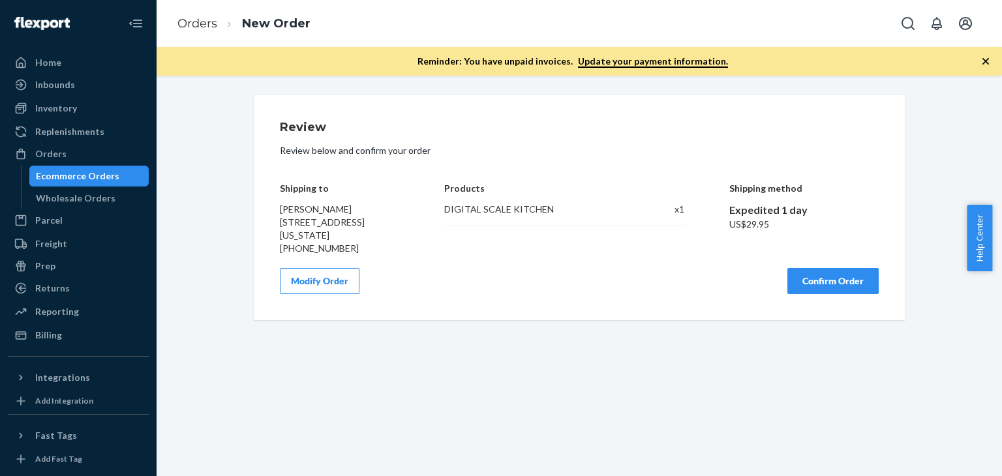
click at [836, 291] on button "Confirm Order" at bounding box center [833, 281] width 91 height 26
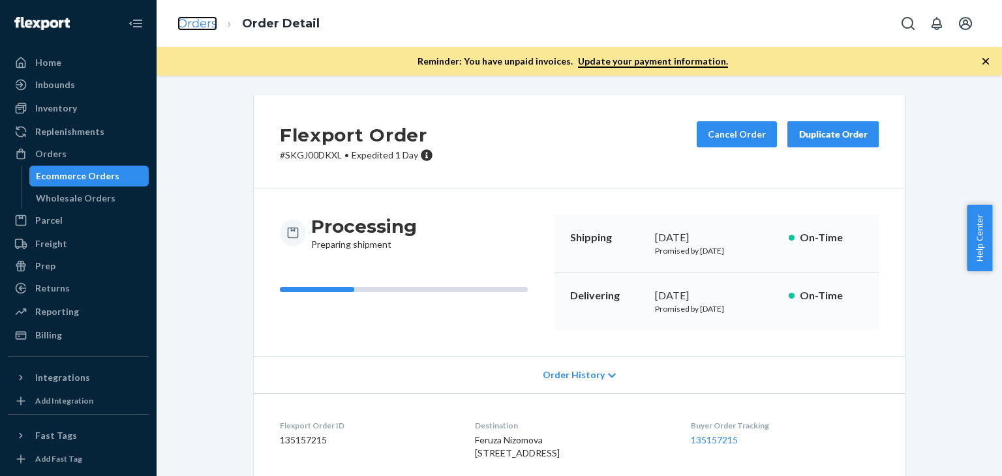
click at [202, 30] on link "Orders" at bounding box center [198, 23] width 40 height 14
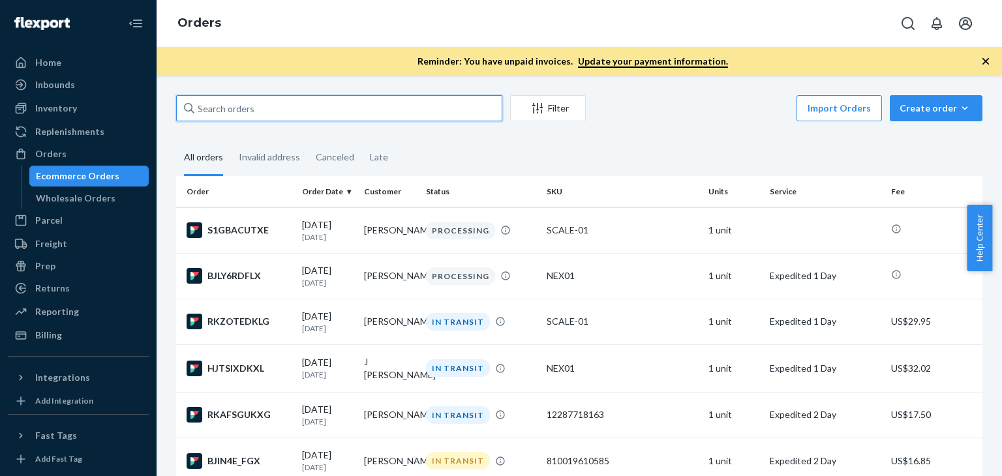
click at [224, 116] on input "text" at bounding box center [339, 108] width 326 height 26
paste input "[PERSON_NAME] c/o [PERSON_NAME]"
type input "[PERSON_NAME] c/o [PERSON_NAME]"
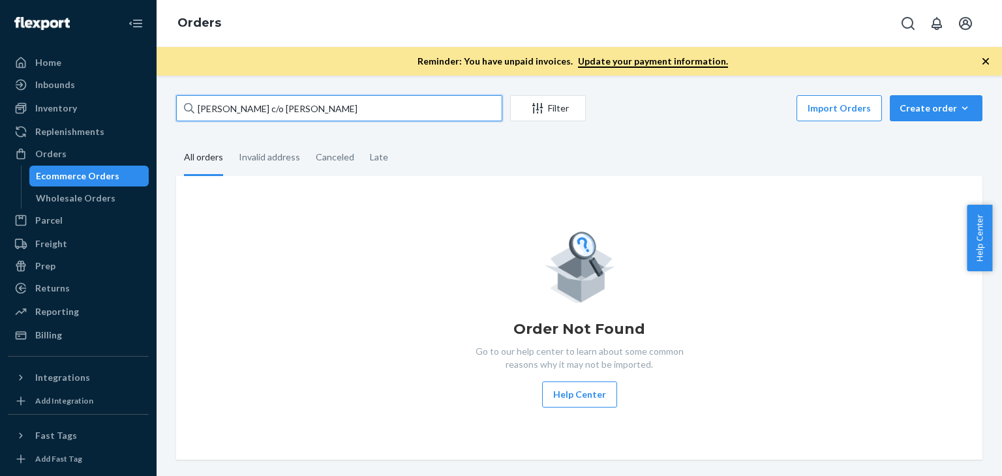
click at [386, 106] on input "[PERSON_NAME] c/o [PERSON_NAME]" at bounding box center [339, 108] width 326 height 26
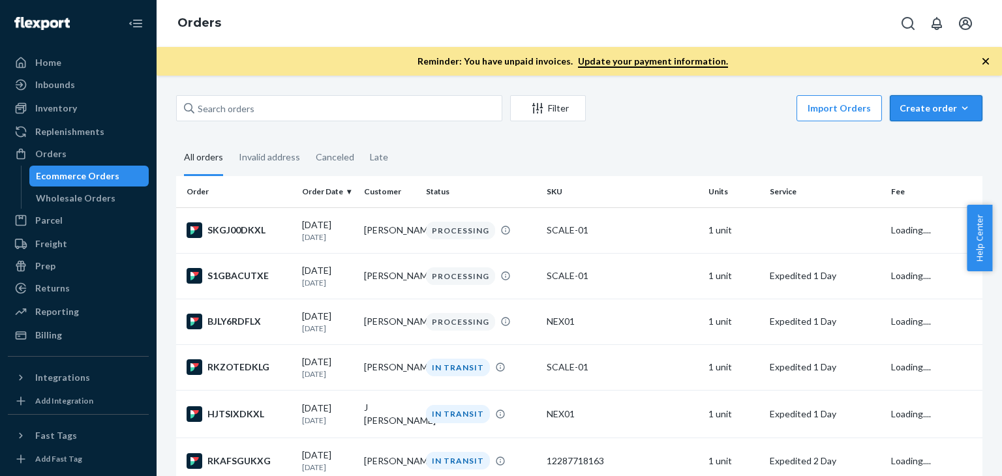
click at [925, 108] on div "Create order" at bounding box center [936, 108] width 73 height 13
click at [924, 141] on span "Ecommerce order" at bounding box center [944, 139] width 81 height 9
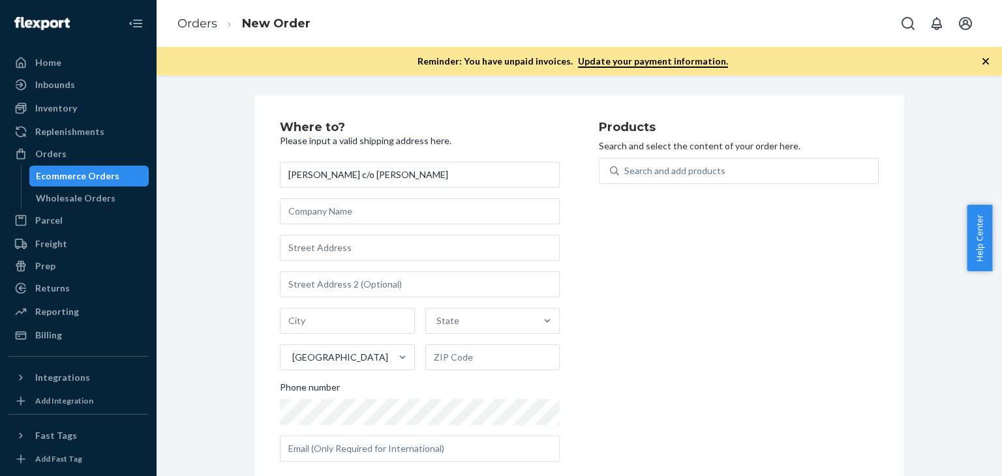
type input "[PERSON_NAME] c/o [PERSON_NAME]"
click at [404, 251] on input "text" at bounding box center [420, 248] width 280 height 26
paste input "[STREET_ADDRESS][PERSON_NAME]"
type input "[STREET_ADDRESS]"
type input "[GEOGRAPHIC_DATA]"
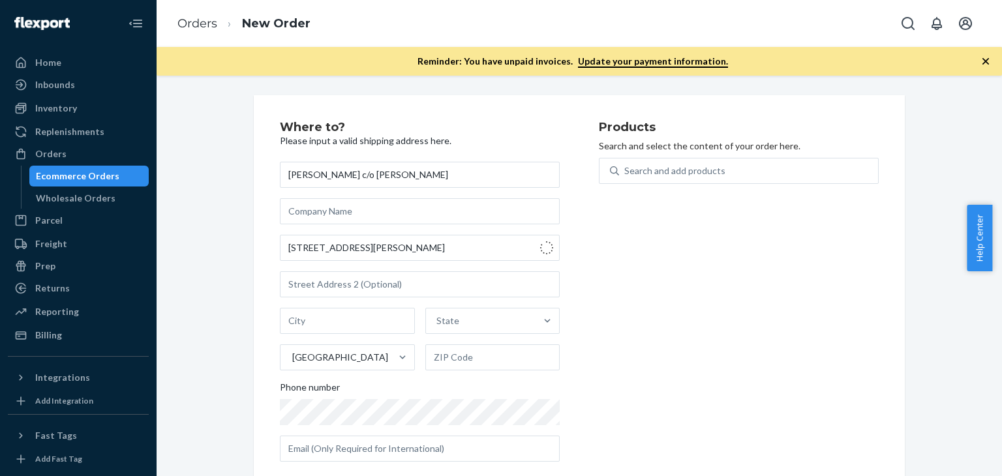
type input "37620"
click at [657, 173] on div "Search and add products" at bounding box center [675, 170] width 101 height 13
click at [626, 173] on input "Search and add products" at bounding box center [625, 170] width 1 height 13
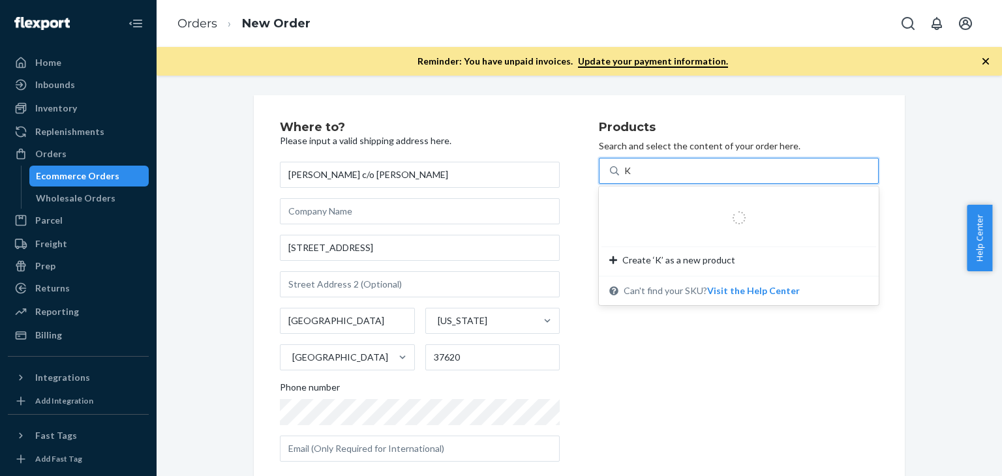
type input "KI"
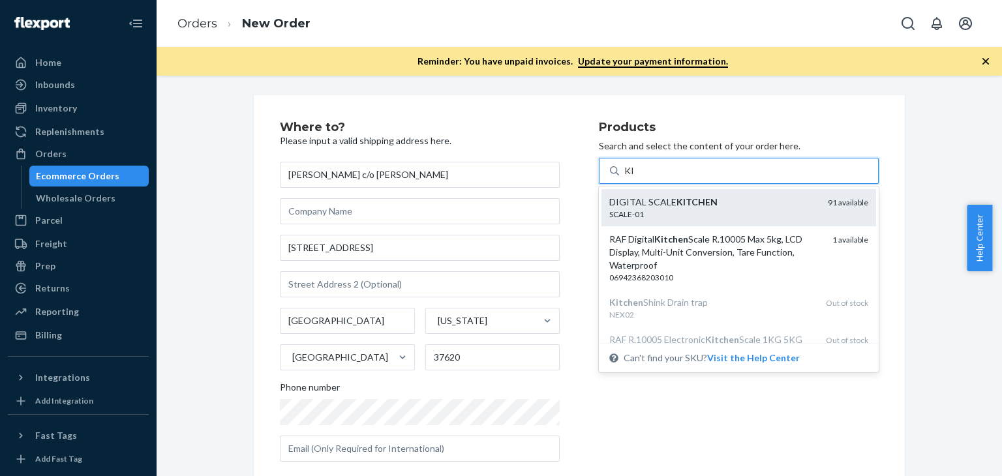
click at [659, 202] on div "DIGITAL SCALE KITCHEN" at bounding box center [714, 202] width 208 height 13
click at [635, 178] on input "KI" at bounding box center [630, 170] width 10 height 13
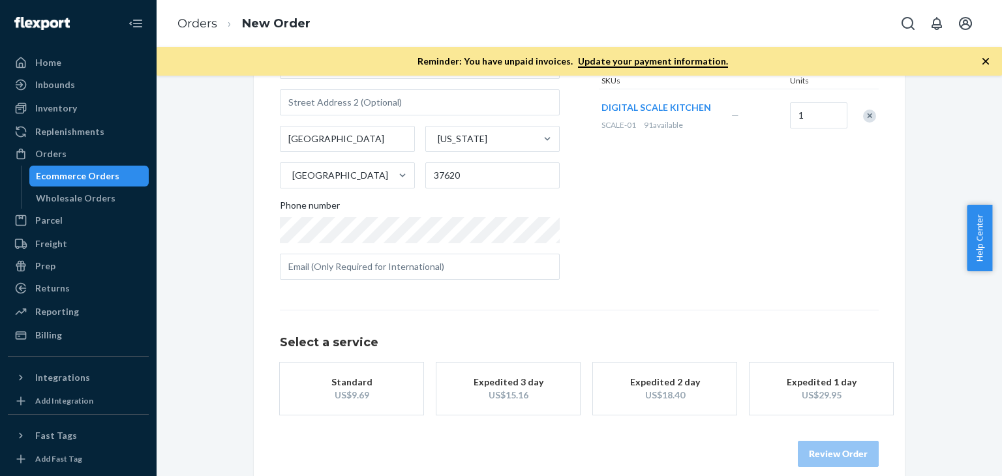
scroll to position [196, 0]
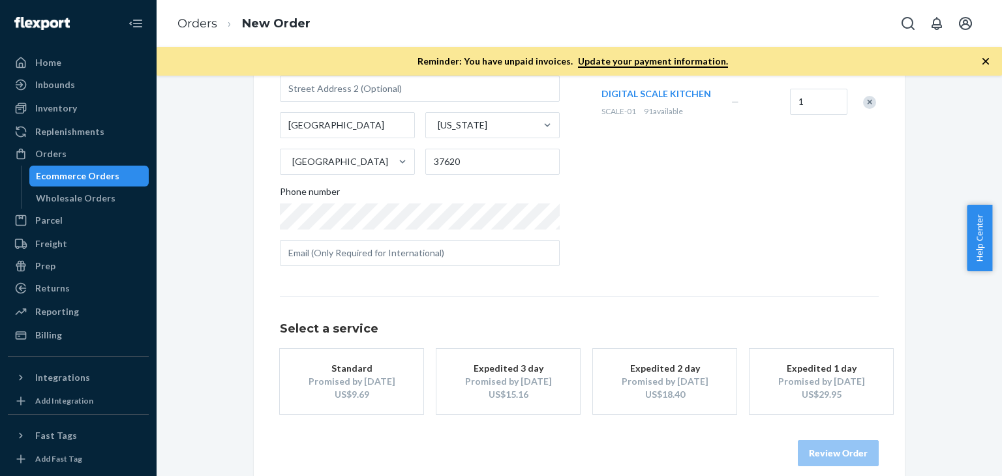
click at [839, 386] on div "Promised by [DATE]" at bounding box center [821, 381] width 104 height 13
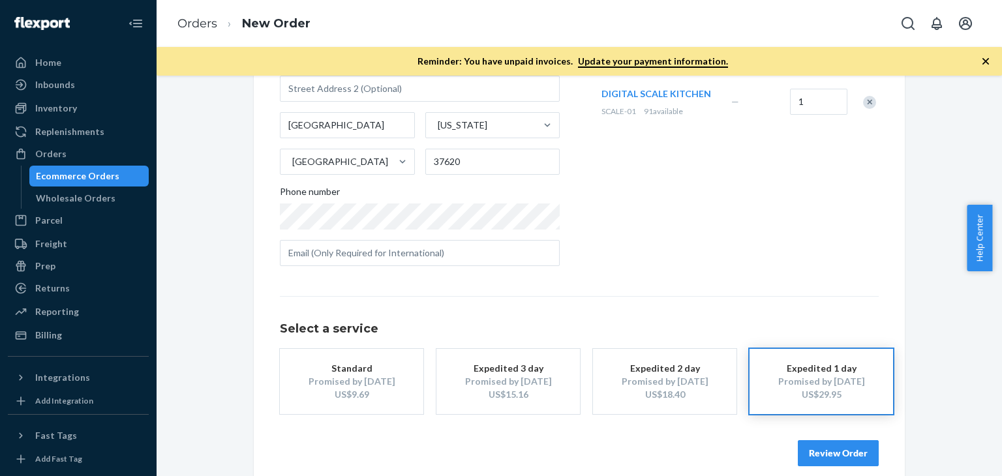
click at [841, 450] on button "Review Order" at bounding box center [838, 453] width 81 height 26
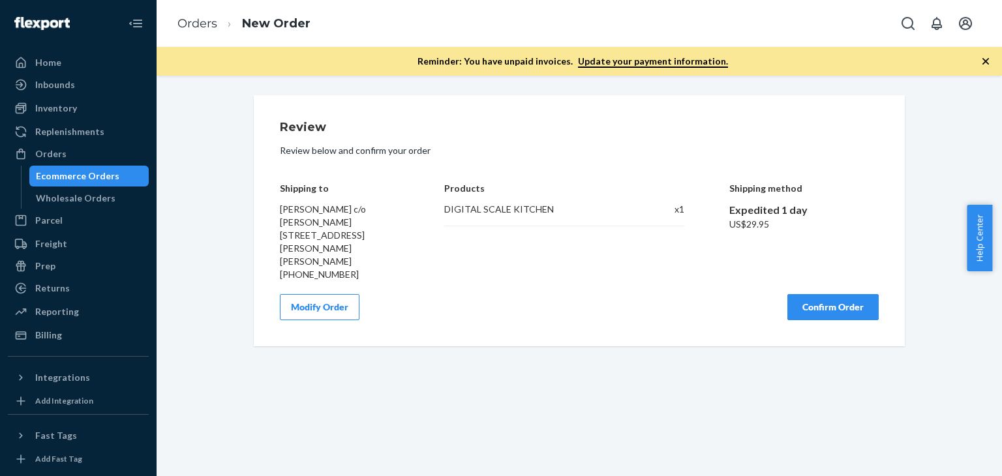
click at [833, 298] on button "Confirm Order" at bounding box center [833, 307] width 91 height 26
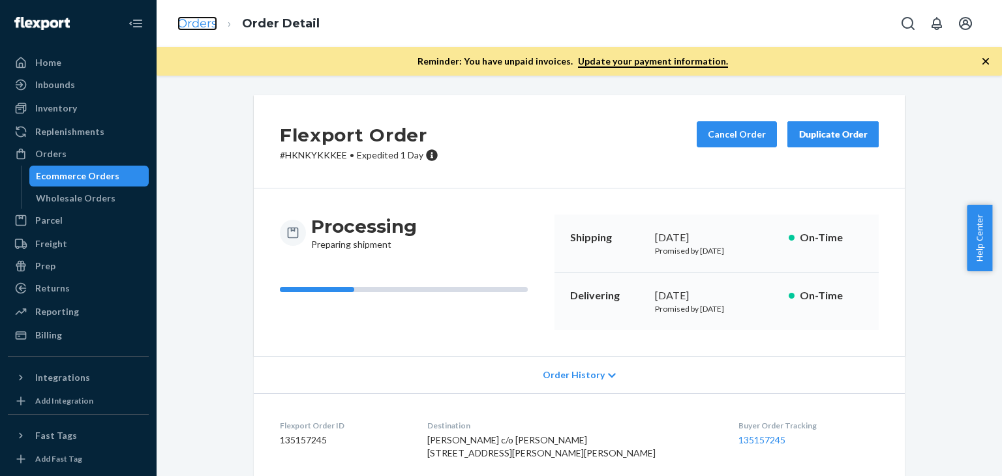
click at [206, 20] on link "Orders" at bounding box center [198, 23] width 40 height 14
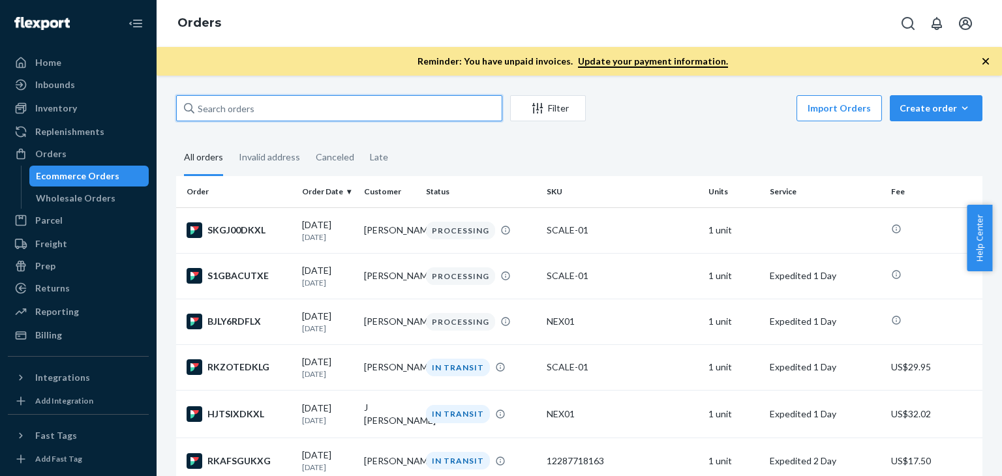
click at [232, 112] on input "text" at bounding box center [339, 108] width 326 height 26
paste input "[PERSON_NAME]"
type input "[PERSON_NAME]"
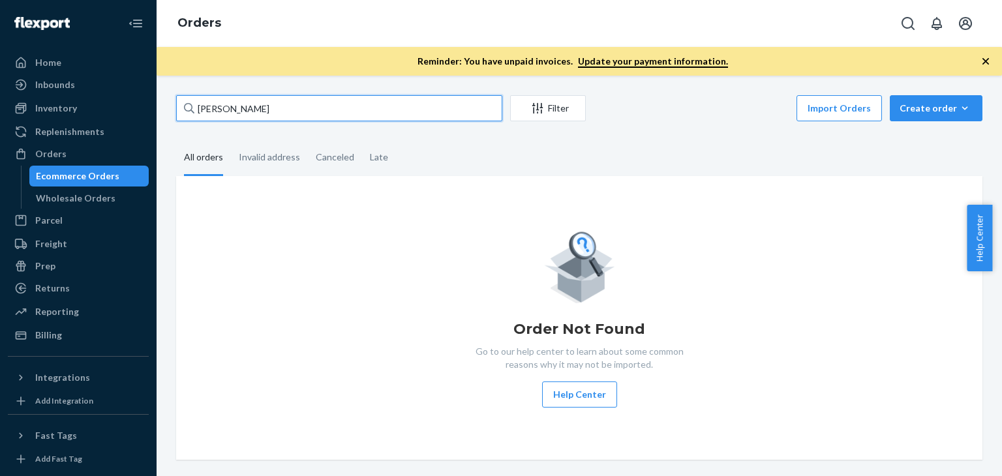
click at [264, 110] on input "[PERSON_NAME]" at bounding box center [339, 108] width 326 height 26
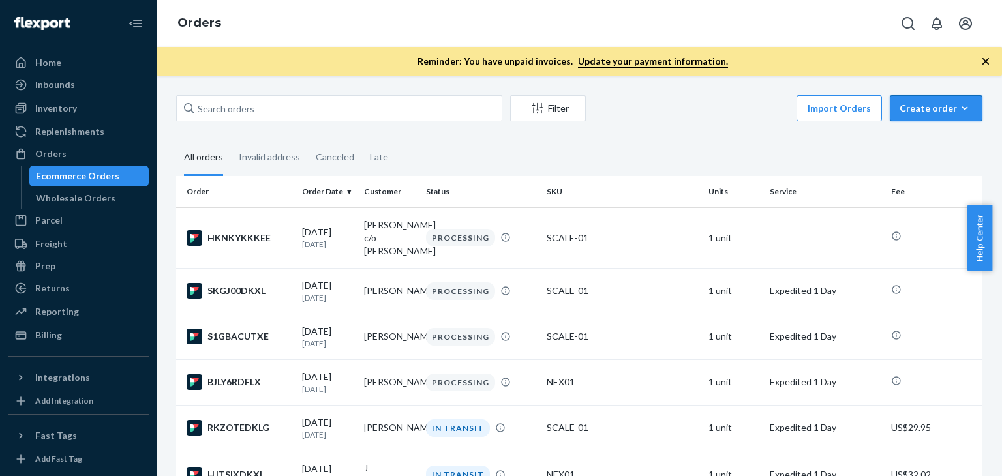
click at [914, 114] on div "Create order" at bounding box center [936, 108] width 73 height 13
click at [923, 137] on span "Ecommerce order" at bounding box center [944, 139] width 81 height 9
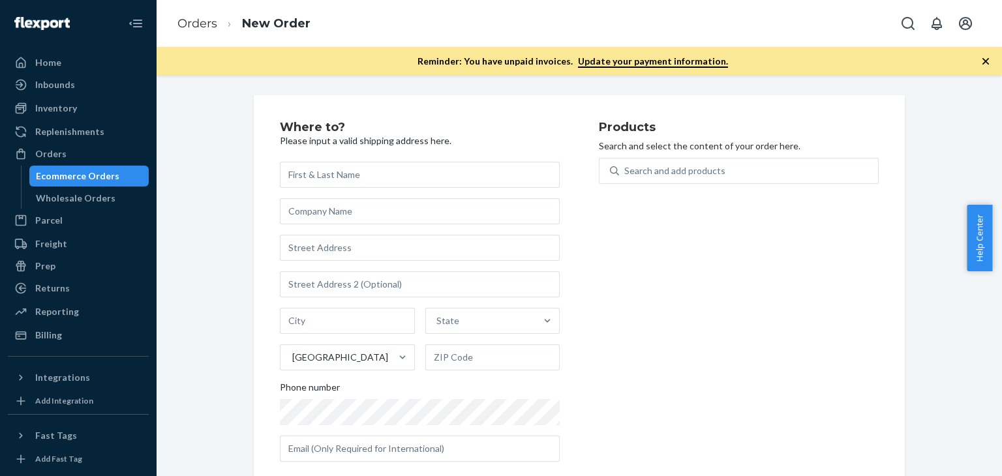
click at [448, 166] on input "text" at bounding box center [420, 175] width 280 height 26
type input "[PERSON_NAME]"
drag, startPoint x: 437, startPoint y: 249, endPoint x: 424, endPoint y: 244, distance: 13.8
click at [437, 249] on input "text" at bounding box center [420, 248] width 280 height 26
paste input "[STREET_ADDRESS]"
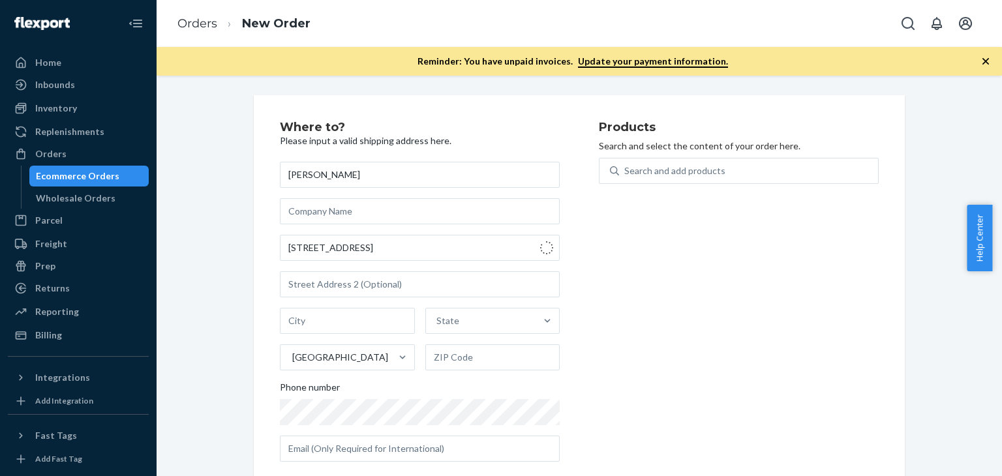
type input "[STREET_ADDRESS]"
type input "[GEOGRAPHIC_DATA]"
type input "93706"
click at [711, 174] on div "Search and add products" at bounding box center [675, 170] width 101 height 13
click at [626, 174] on input "Search and add products" at bounding box center [625, 170] width 1 height 13
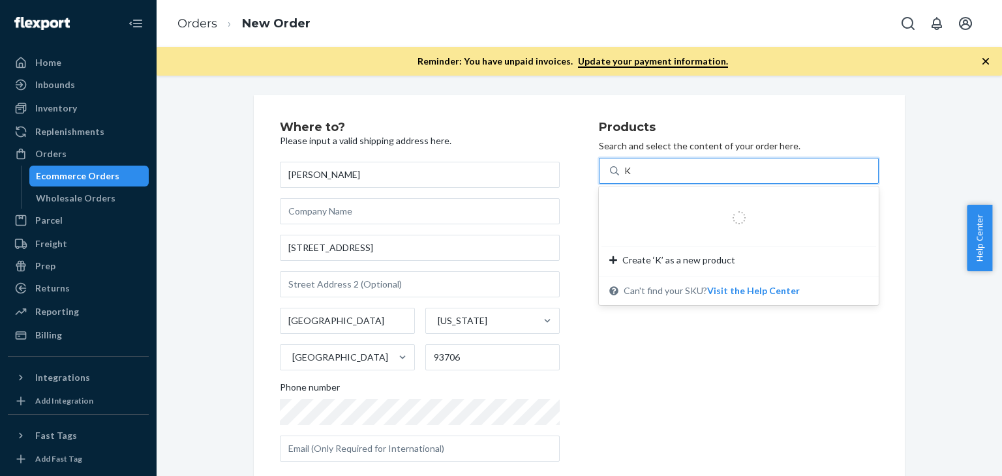
type input "KI"
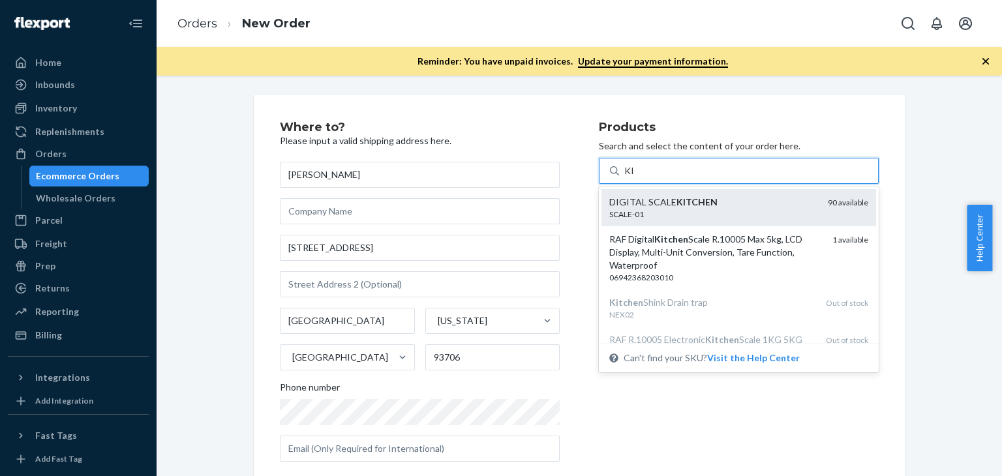
click at [713, 200] on div "DIGITAL SCALE KITCHEN" at bounding box center [714, 202] width 208 height 13
click at [635, 178] on input "KI" at bounding box center [630, 170] width 10 height 13
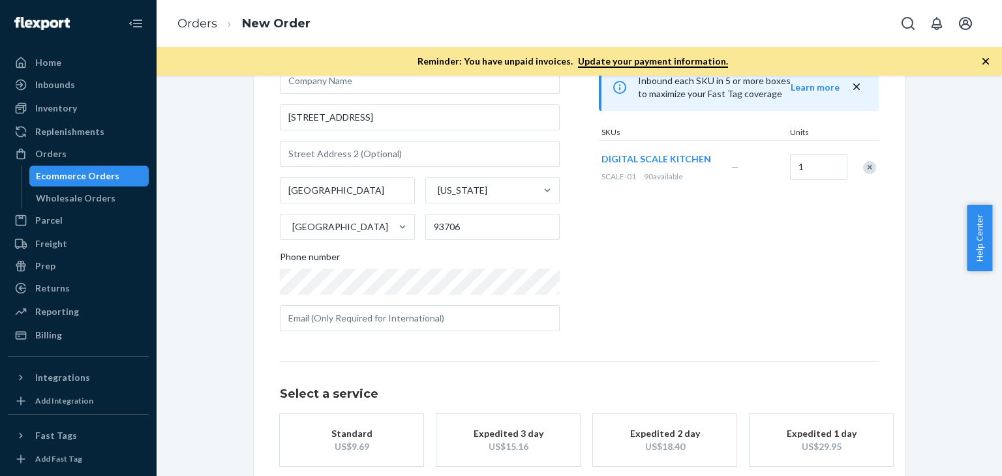
scroll to position [196, 0]
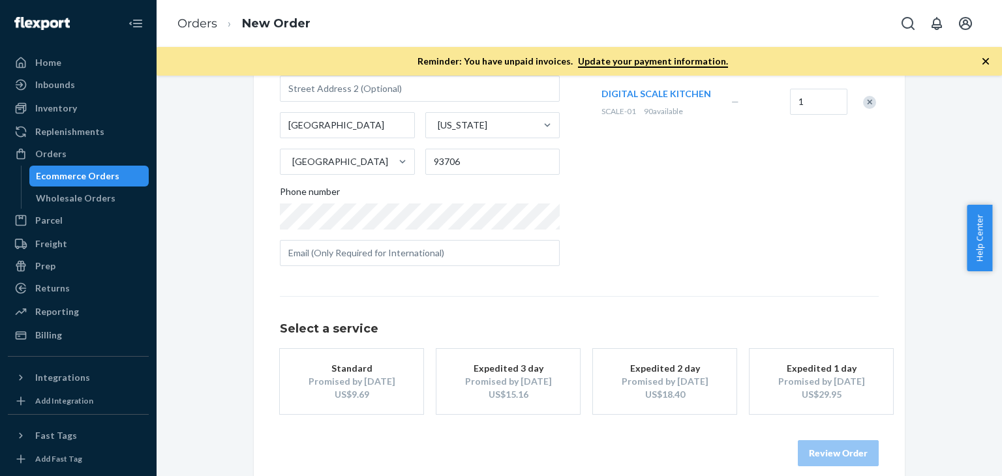
click at [788, 384] on div "Promised by [DATE]" at bounding box center [821, 381] width 104 height 13
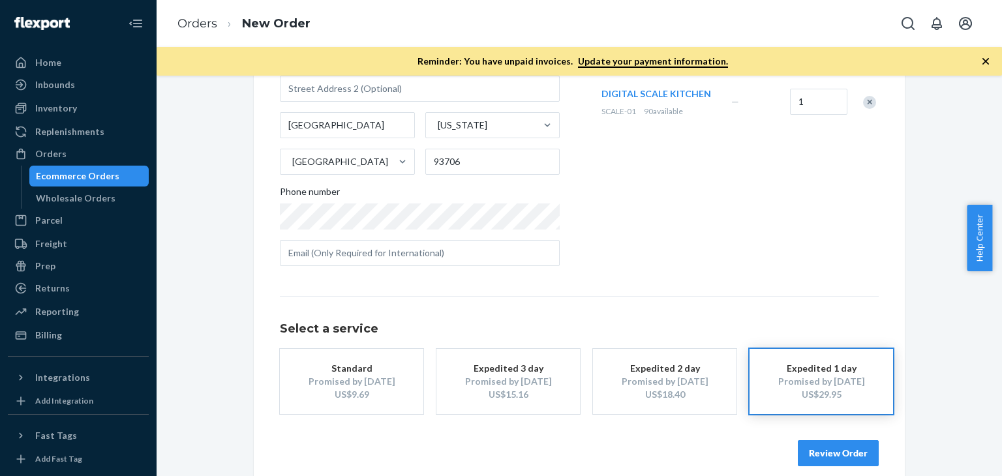
scroll to position [211, 0]
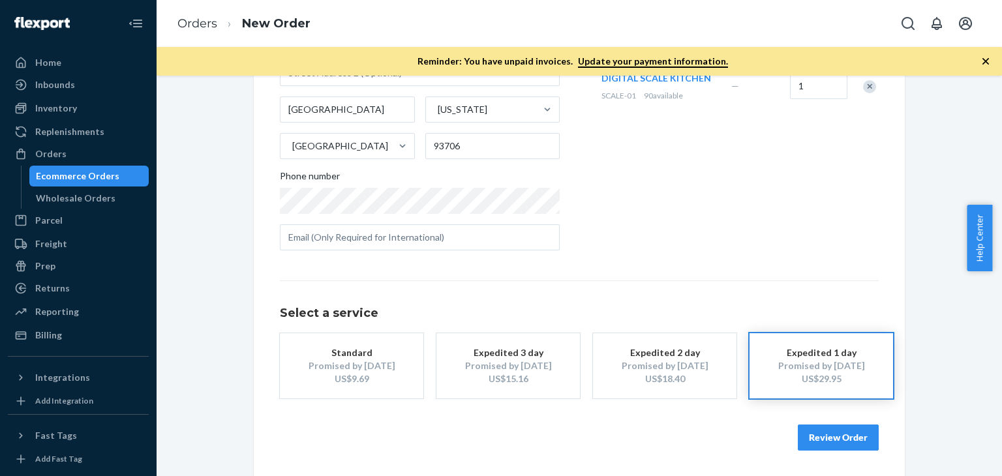
click at [828, 439] on button "Review Order" at bounding box center [838, 438] width 81 height 26
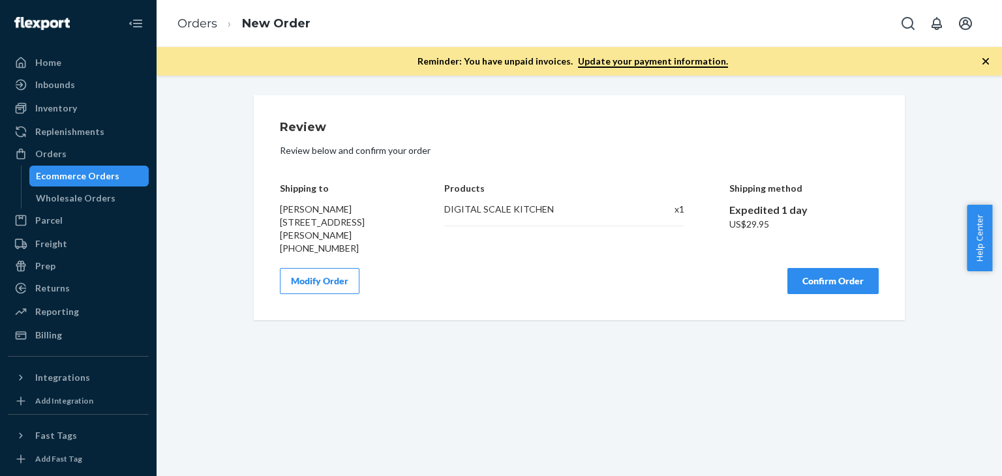
click at [829, 278] on button "Confirm Order" at bounding box center [833, 281] width 91 height 26
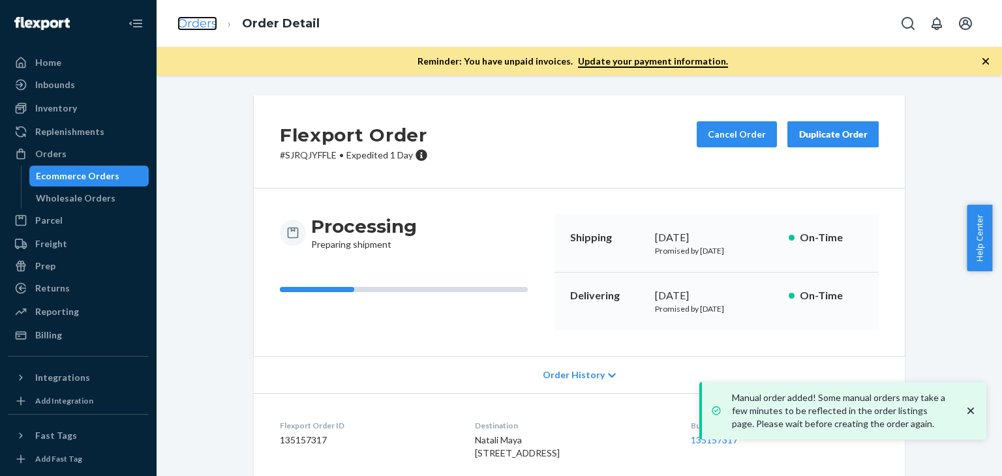
click at [190, 22] on link "Orders" at bounding box center [198, 23] width 40 height 14
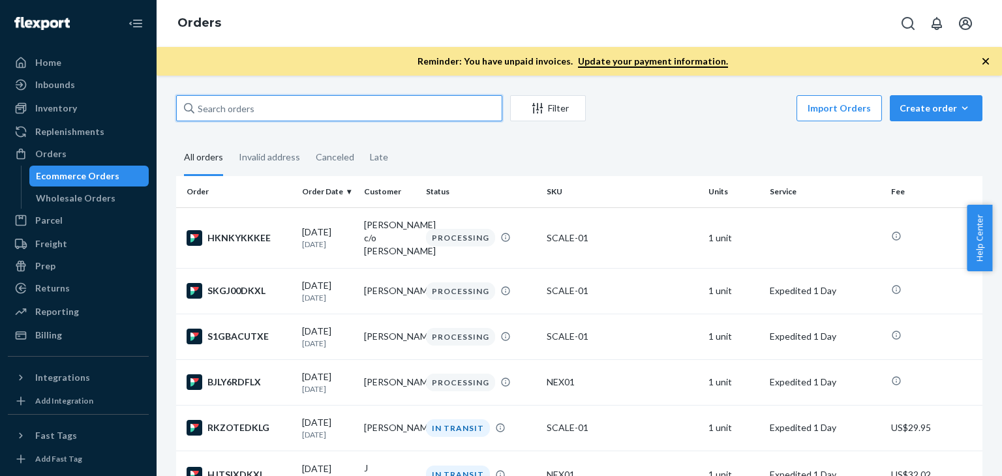
click at [269, 113] on input "text" at bounding box center [339, 108] width 326 height 26
paste input "[PHONE_NUMBER]*"
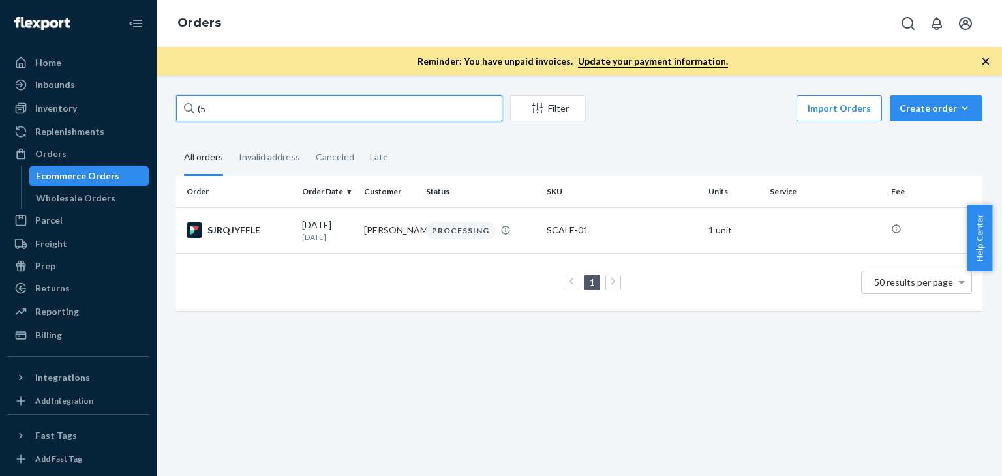
type input "("
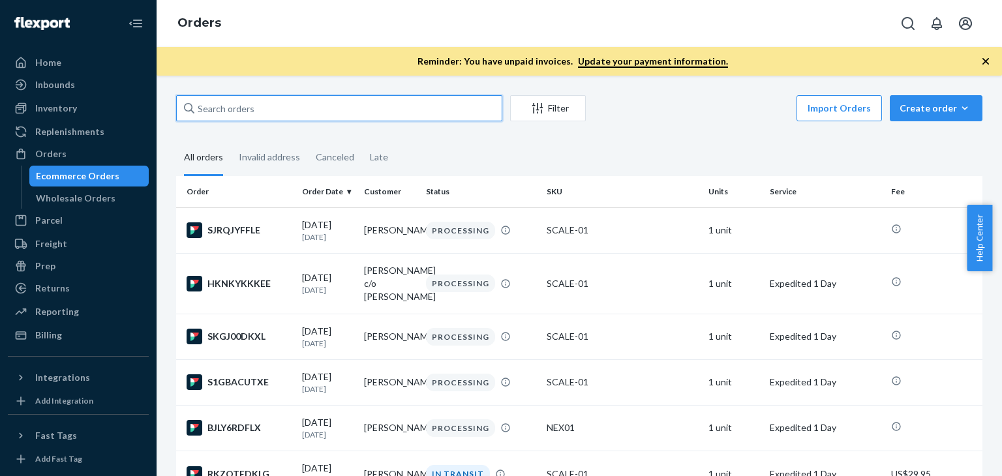
click at [269, 106] on input "text" at bounding box center [339, 108] width 326 height 26
paste input "[PERSON_NAME]"
type input "[PERSON_NAME]"
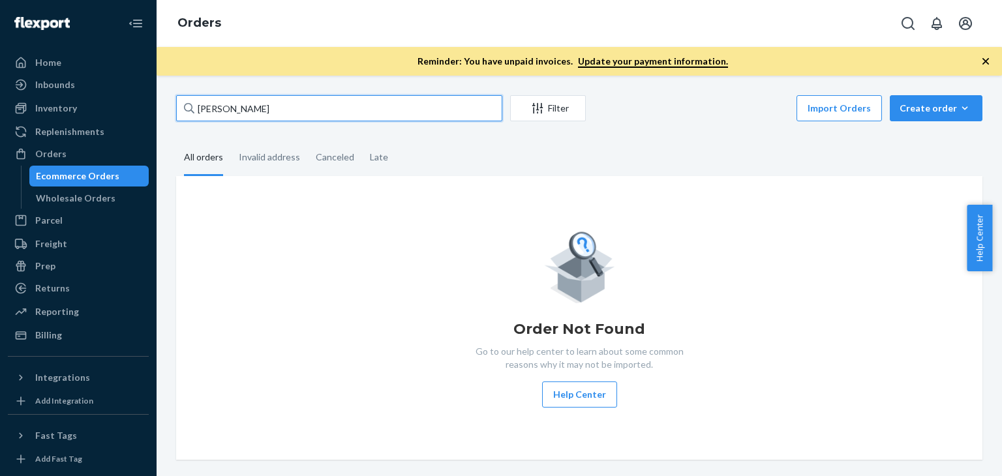
click at [272, 110] on input "[PERSON_NAME]" at bounding box center [339, 108] width 326 height 26
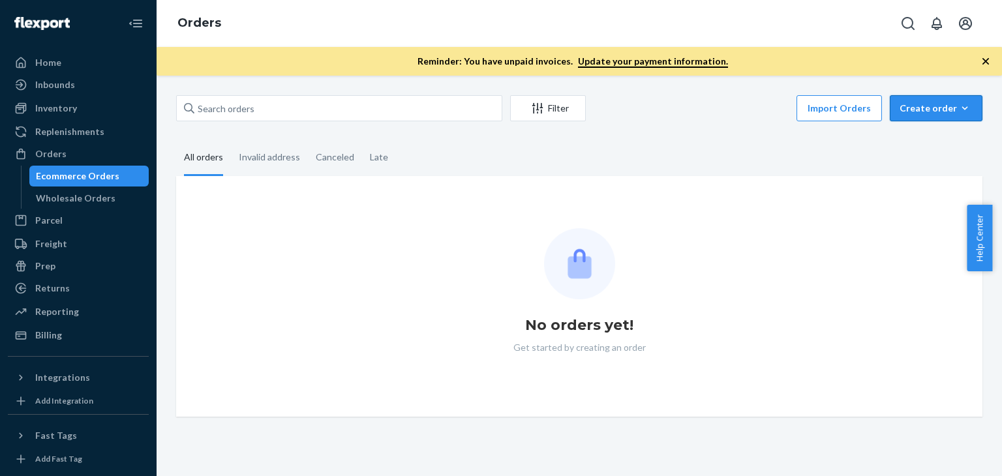
click at [904, 116] on button "Create order Ecommerce order Removal order" at bounding box center [936, 108] width 93 height 26
click at [914, 144] on span "Ecommerce order" at bounding box center [944, 139] width 81 height 9
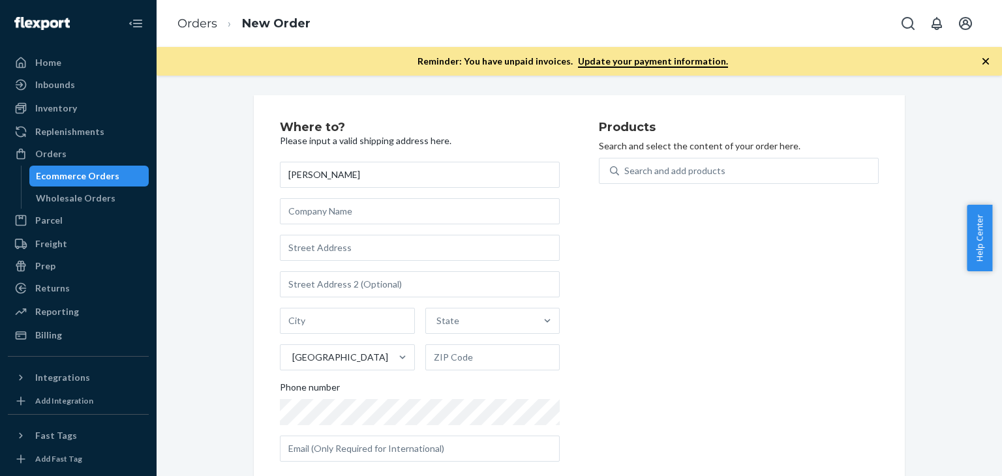
type input "[PERSON_NAME]"
click at [349, 253] on input "text" at bounding box center [420, 248] width 280 height 26
paste input "[STREET_ADDRESS]"
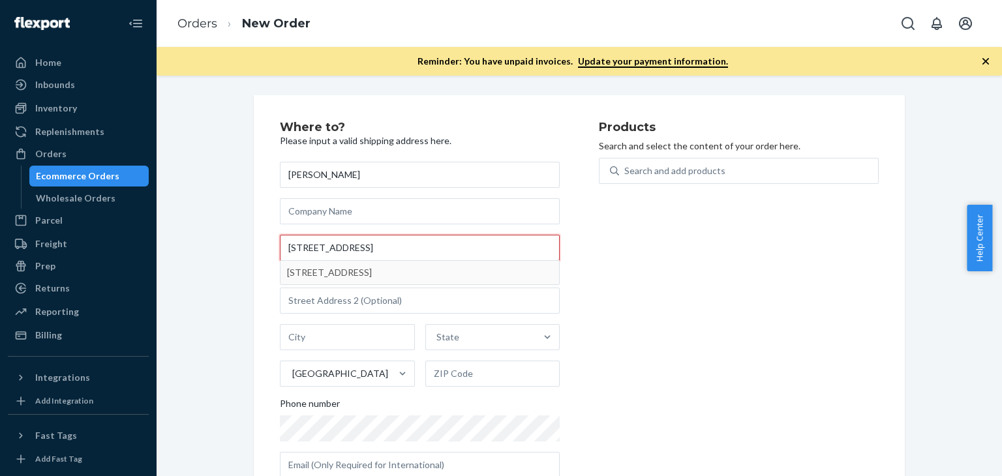
type input "[STREET_ADDRESS]"
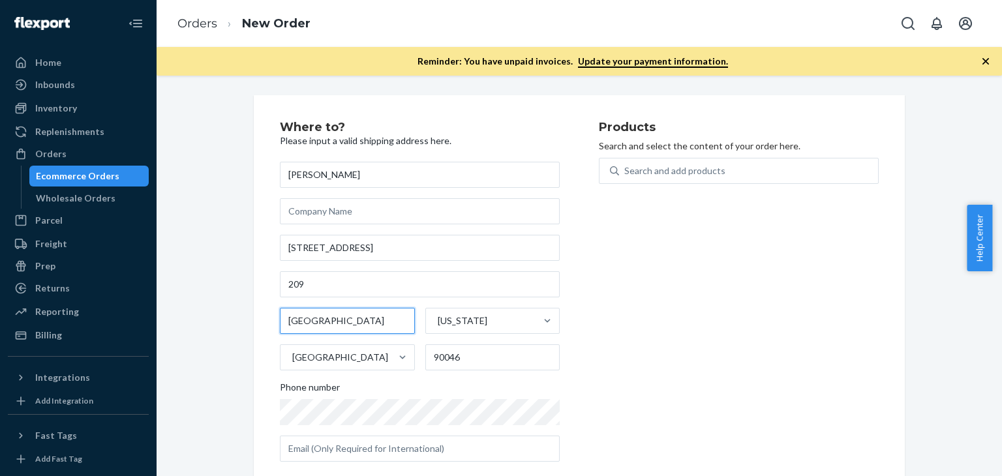
drag, startPoint x: 365, startPoint y: 329, endPoint x: 262, endPoint y: 317, distance: 103.9
click at [262, 317] on div "Where to? Please input a valid shipping address here. [PERSON_NAME] Gov [STREET…" at bounding box center [579, 296] width 651 height 403
type input "L"
type input "los A ngeles"
click at [611, 292] on div "Products Search and select the content of your order here. Search and add produ…" at bounding box center [739, 296] width 280 height 351
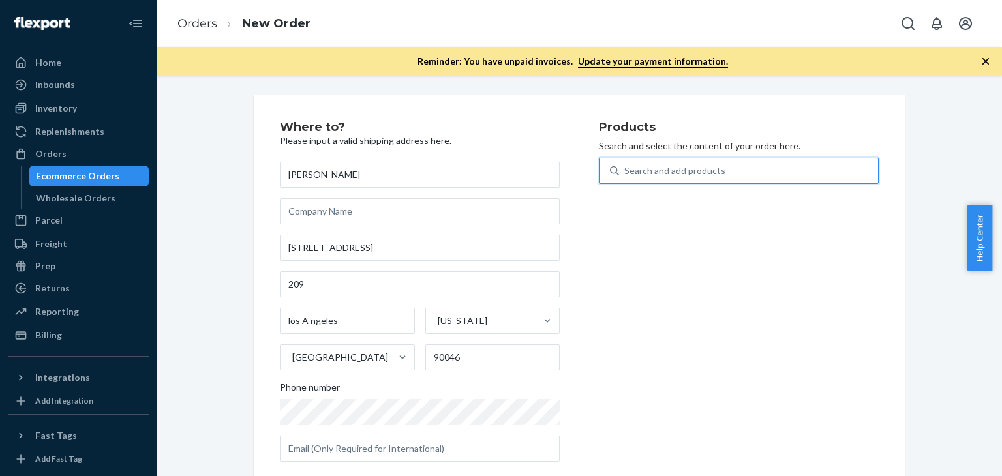
click at [713, 174] on div "Search and add products" at bounding box center [675, 170] width 101 height 13
click at [626, 174] on input "0 results available. Use Up and Down to choose options, press Enter to select t…" at bounding box center [625, 170] width 1 height 13
type input "1"
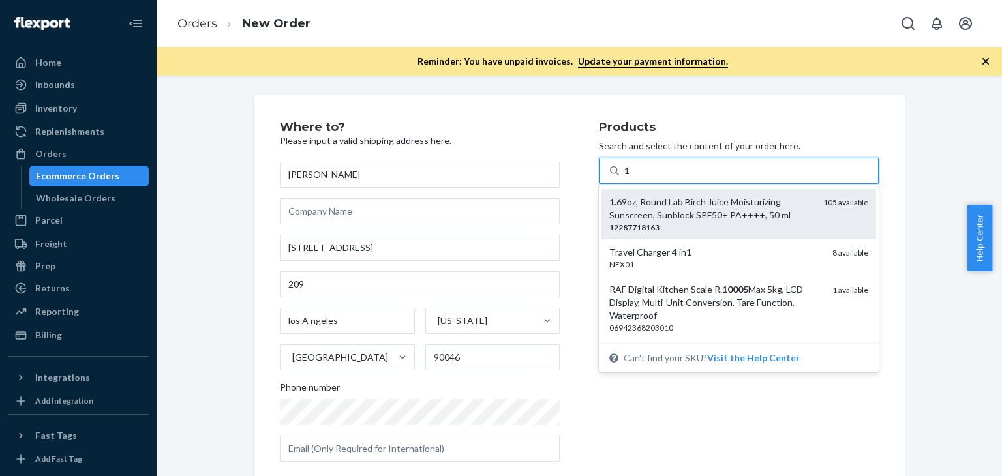
click at [704, 204] on div "1 .69oz, Round Lab Birch Juice Moisturizing Sunscreen, Sunblock SPF50+ PA++++, …" at bounding box center [712, 209] width 204 height 26
click at [631, 178] on input "1" at bounding box center [628, 170] width 7 height 13
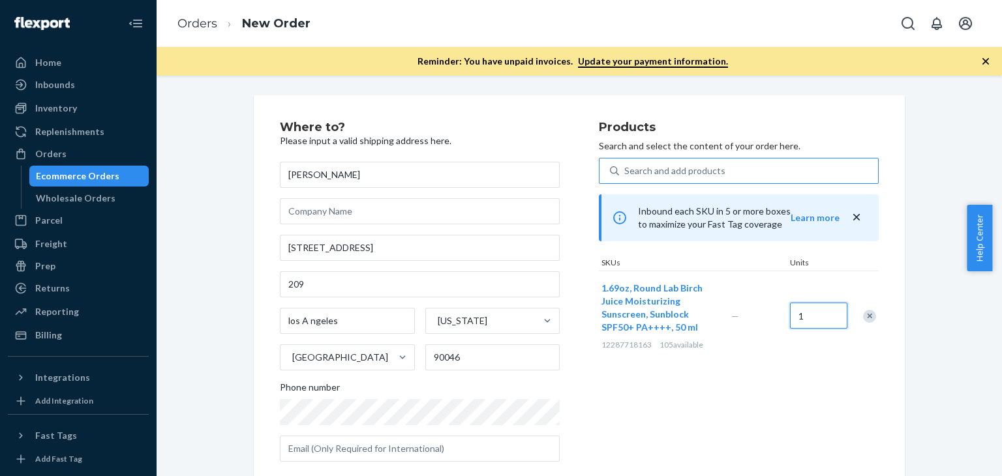
click at [809, 320] on input "1" at bounding box center [818, 316] width 57 height 26
type input "6"
drag, startPoint x: 823, startPoint y: 377, endPoint x: 825, endPoint y: 387, distance: 10.6
click at [825, 387] on div "Products Search and select the content of your order here. Search and add produ…" at bounding box center [739, 296] width 280 height 351
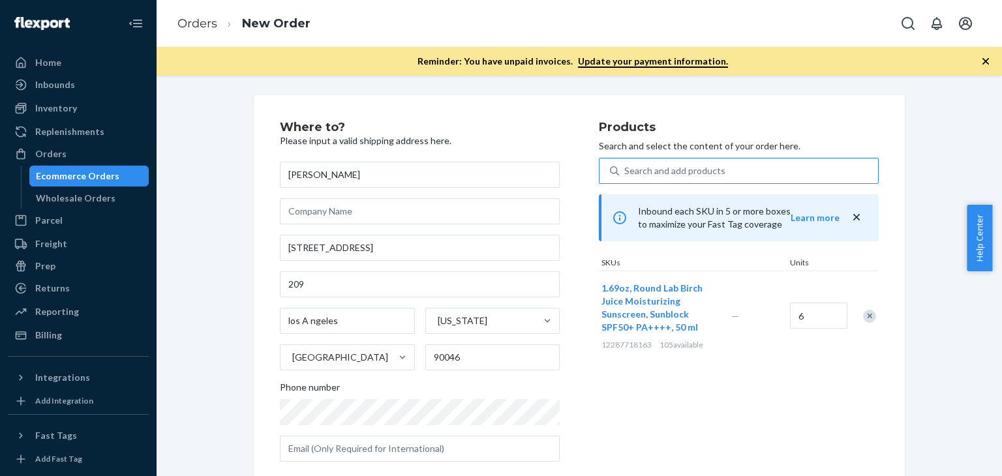
scroll to position [196, 0]
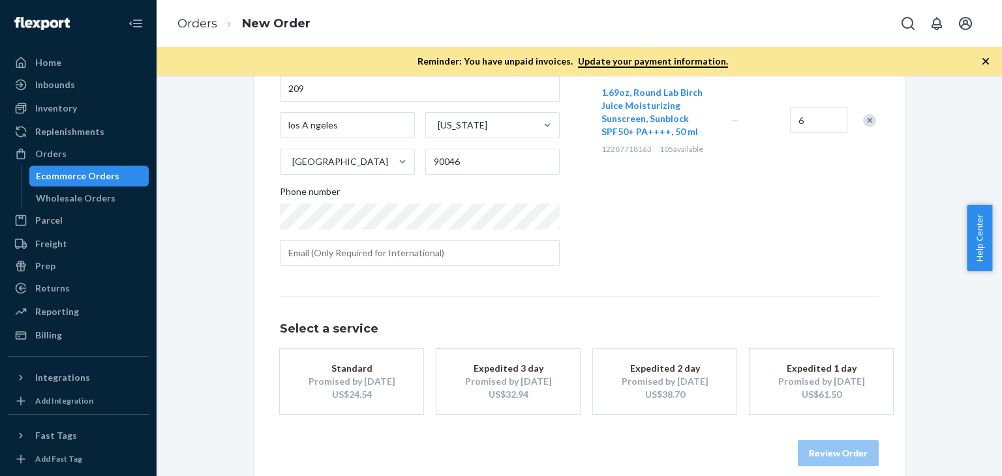
click at [665, 385] on div "Promised by [DATE]" at bounding box center [665, 381] width 104 height 13
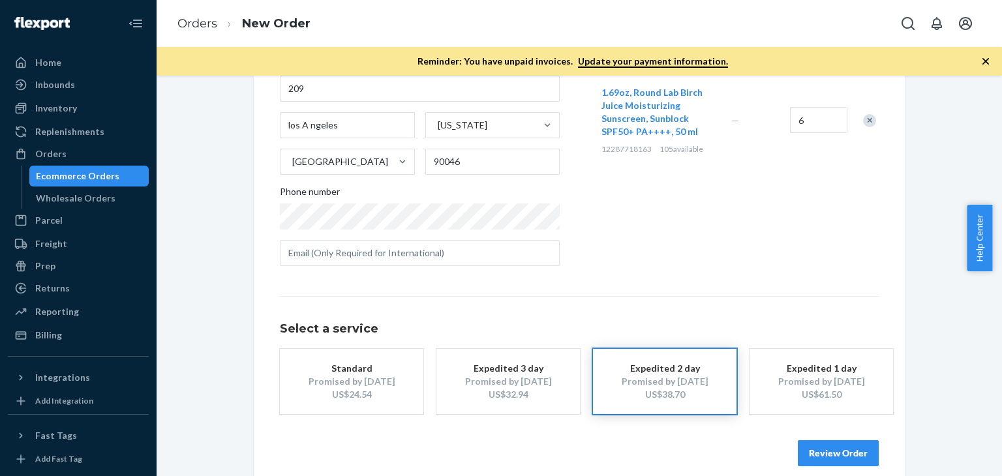
click at [832, 459] on button "Review Order" at bounding box center [838, 453] width 81 height 26
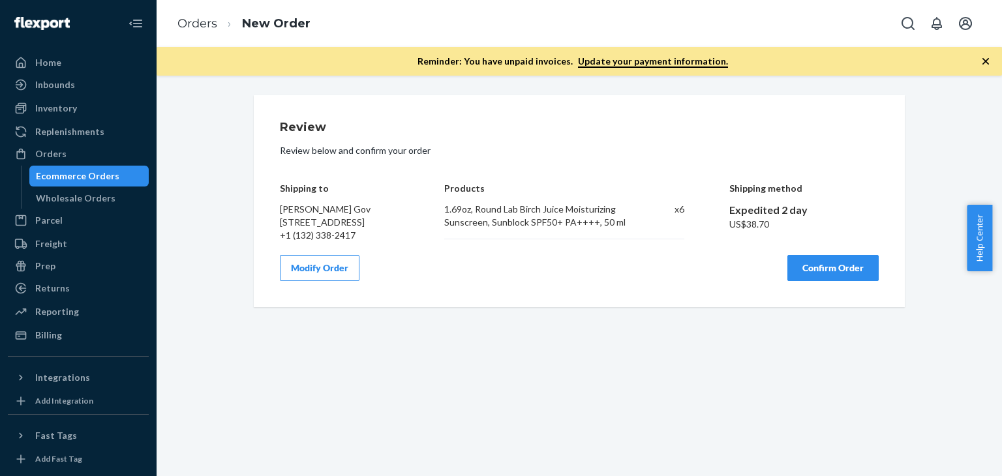
scroll to position [0, 0]
click at [833, 281] on button "Confirm Order" at bounding box center [833, 268] width 91 height 26
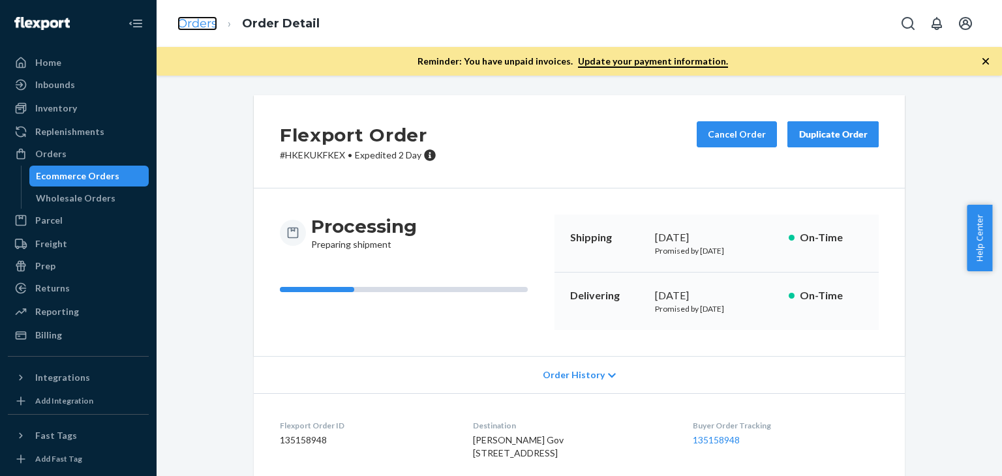
click at [198, 23] on link "Orders" at bounding box center [198, 23] width 40 height 14
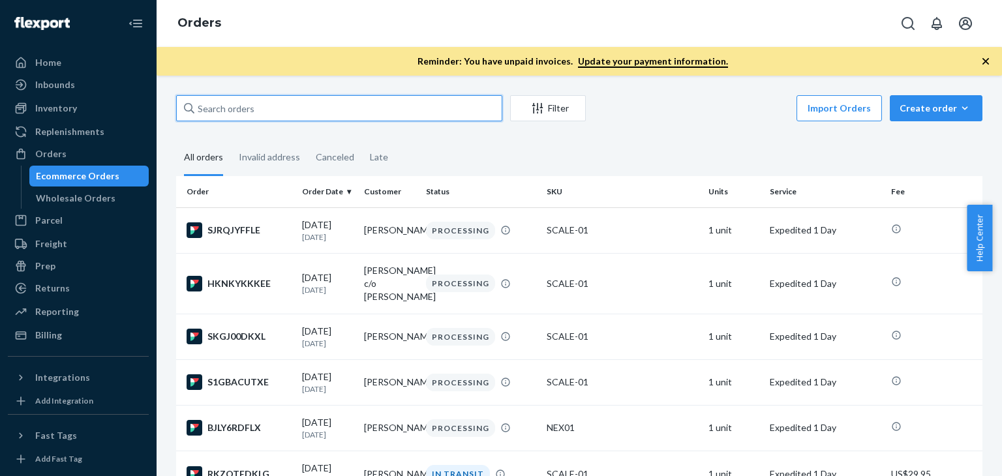
click at [240, 112] on input "text" at bounding box center [339, 108] width 326 height 26
paste input "[PERSON_NAME]"
type input "[PERSON_NAME]"
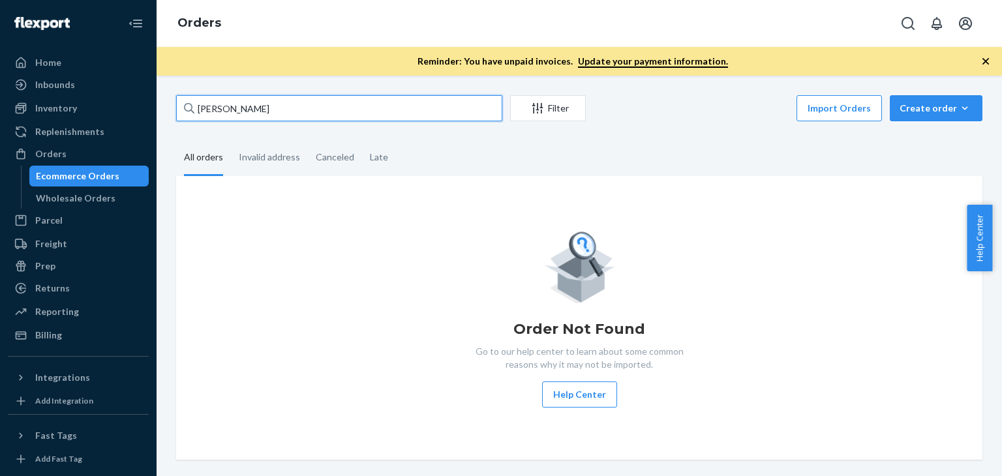
click at [268, 106] on input "[PERSON_NAME]" at bounding box center [339, 108] width 326 height 26
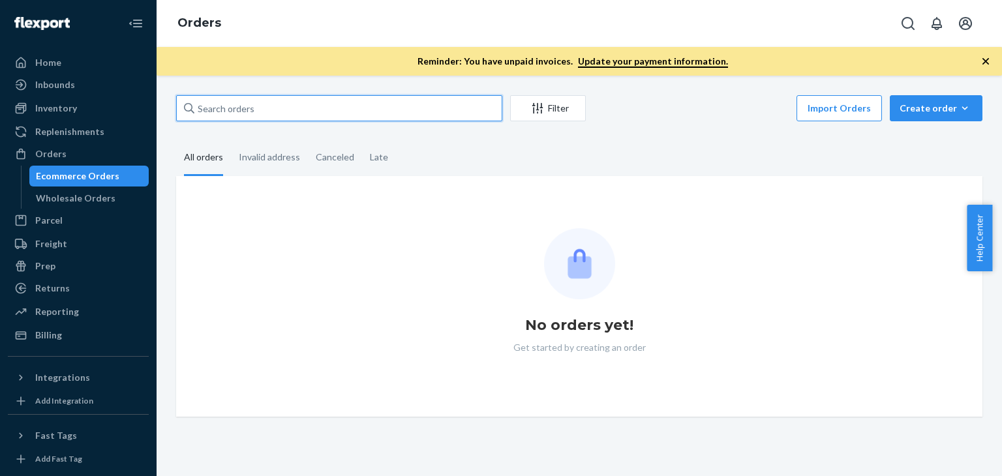
click at [267, 104] on input "text" at bounding box center [339, 108] width 326 height 26
paste input "[PERSON_NAME]"
type input "[PERSON_NAME]"
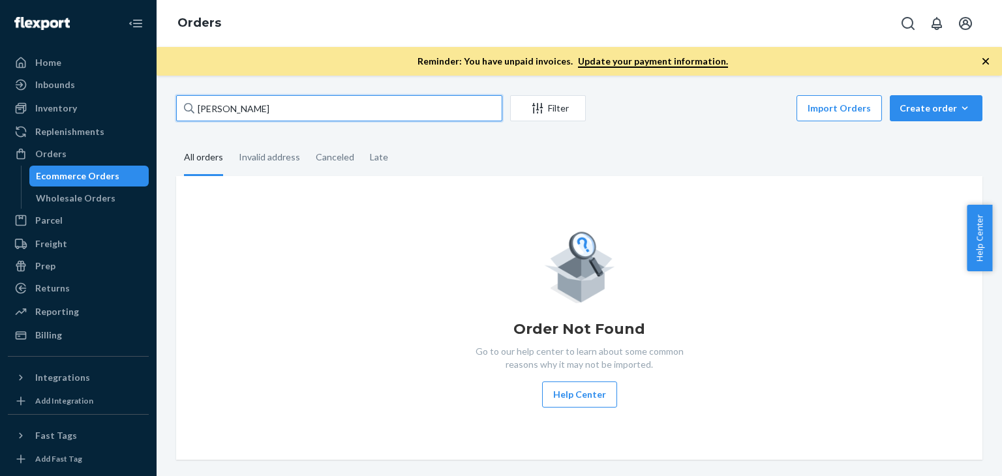
click at [273, 113] on input "[PERSON_NAME]" at bounding box center [339, 108] width 326 height 26
click at [273, 114] on input "[PERSON_NAME]" at bounding box center [339, 108] width 326 height 26
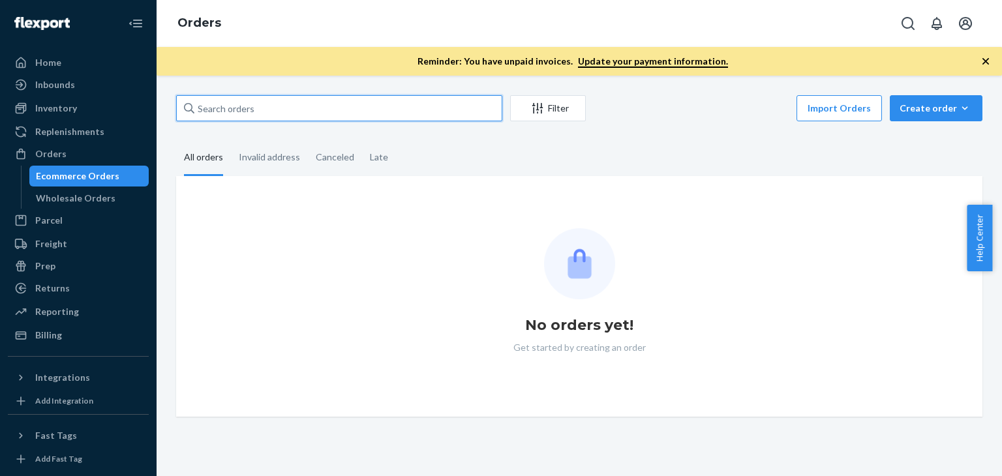
click at [270, 116] on input "text" at bounding box center [339, 108] width 326 height 26
click at [906, 115] on button "Create order Ecommerce order Removal order" at bounding box center [936, 108] width 93 height 26
click at [916, 147] on button "Ecommerce order" at bounding box center [955, 140] width 125 height 28
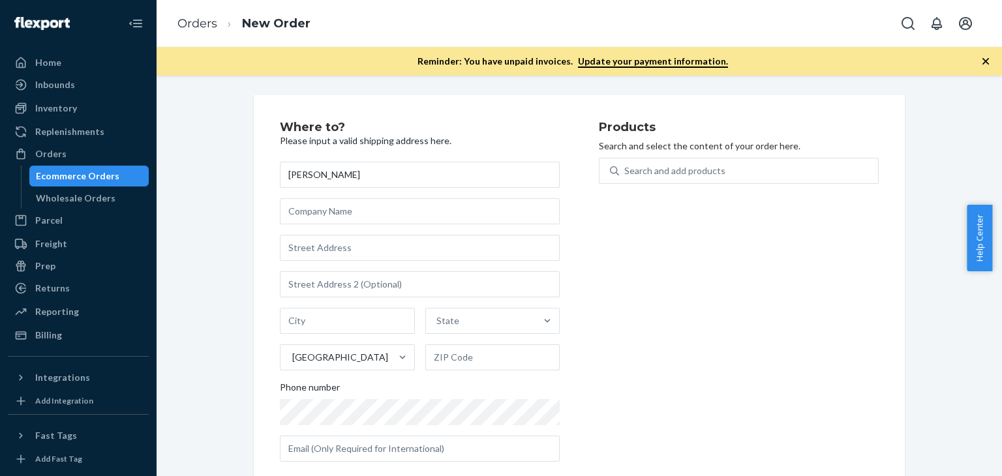
type input "[PERSON_NAME]"
click at [336, 245] on input "text" at bounding box center [420, 248] width 280 height 26
paste input "[STREET_ADDRESS]"
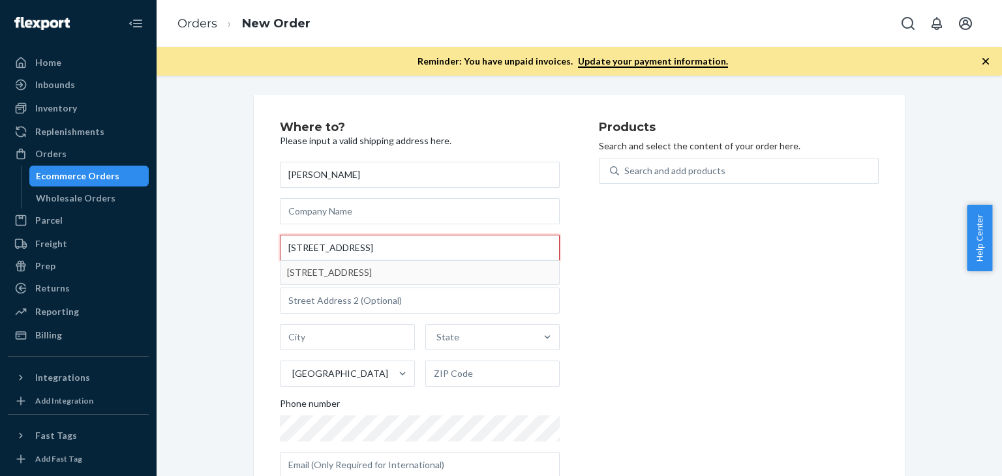
type input "[STREET_ADDRESS]"
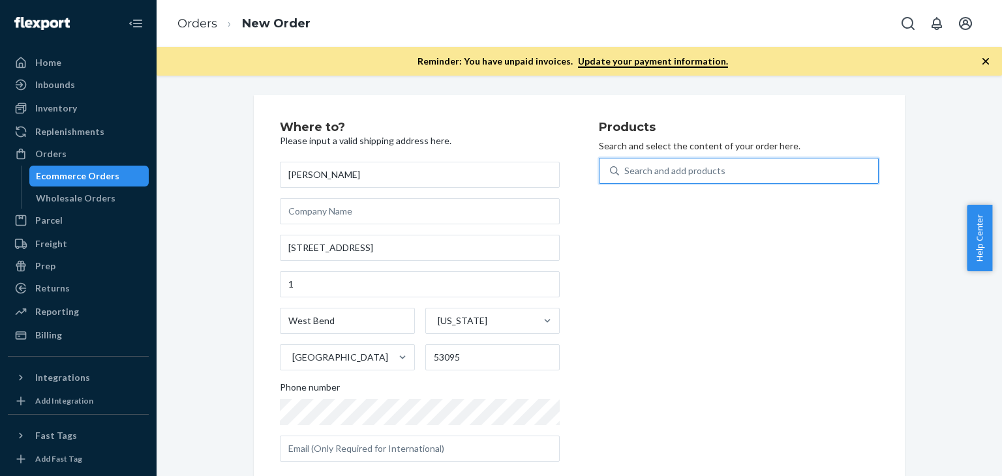
click at [642, 169] on div "Search and add products" at bounding box center [675, 170] width 101 height 13
click at [626, 169] on input "0 results available. Use Up and Down to choose options, press Enter to select t…" at bounding box center [625, 170] width 1 height 13
type input "k"
type input "g"
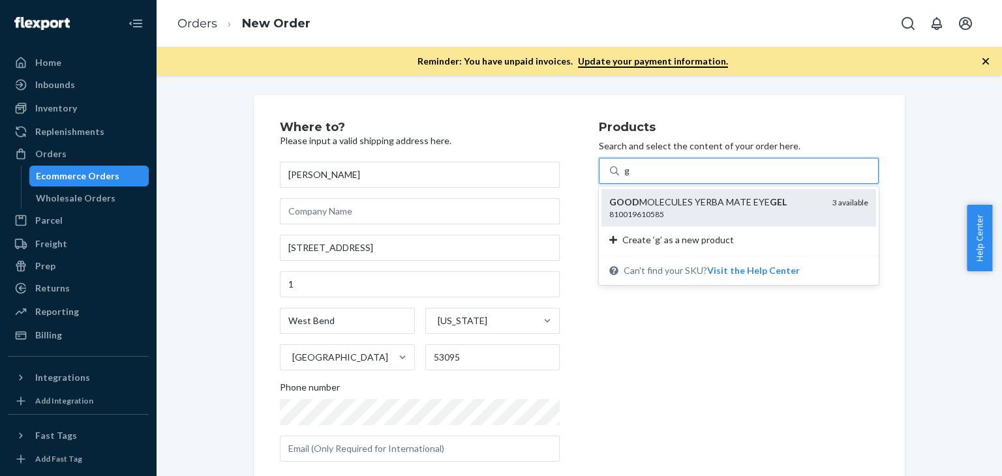
click at [653, 204] on div "GOOD MOLECULES YERBA MATE EYE GEL" at bounding box center [716, 202] width 213 height 13
click at [630, 178] on input "g" at bounding box center [628, 170] width 6 height 13
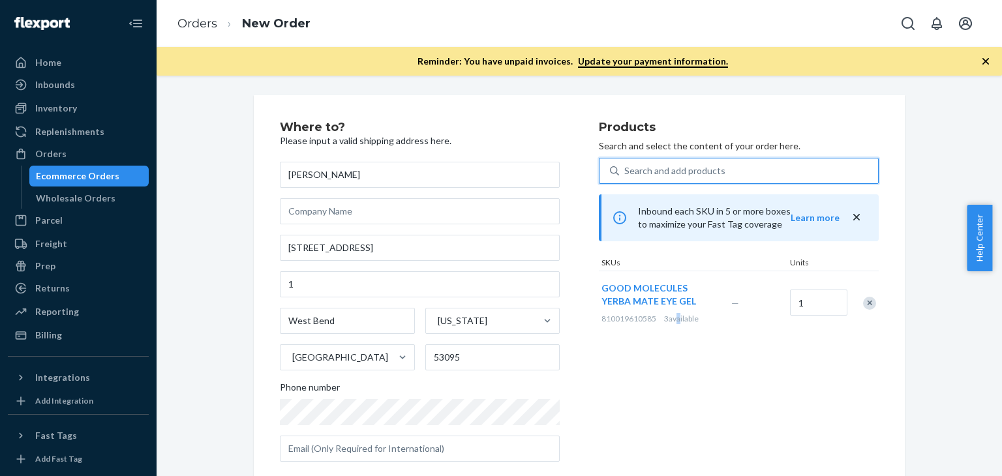
click at [671, 361] on div "Products Search and select the content of your order here. 0 results available.…" at bounding box center [739, 296] width 280 height 351
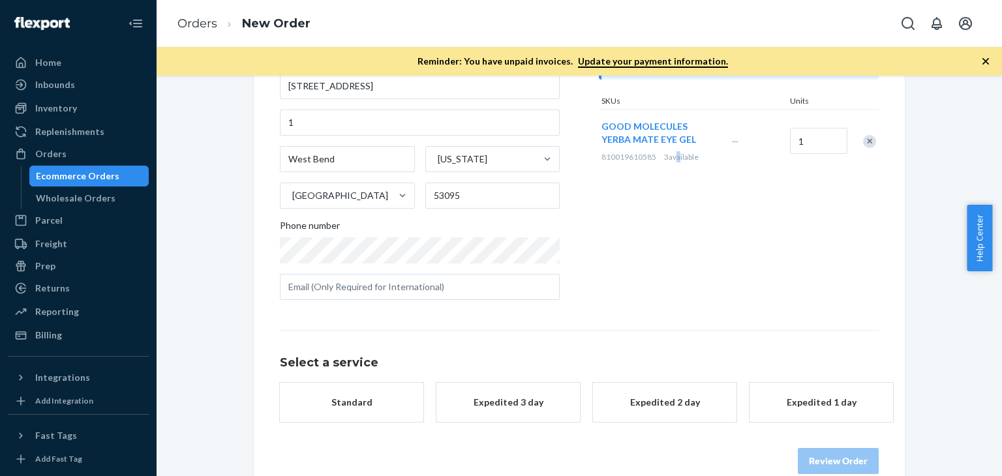
scroll to position [185, 0]
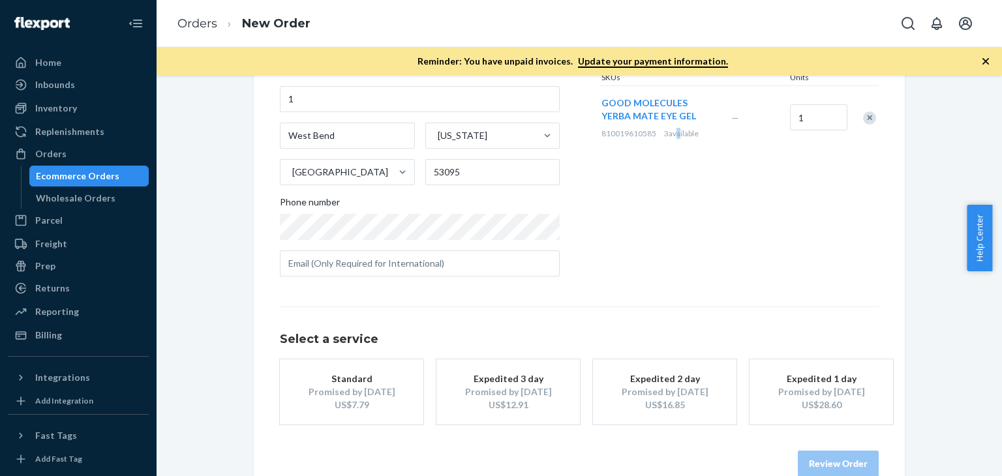
click at [670, 375] on div "Expedited 2 day" at bounding box center [665, 379] width 104 height 13
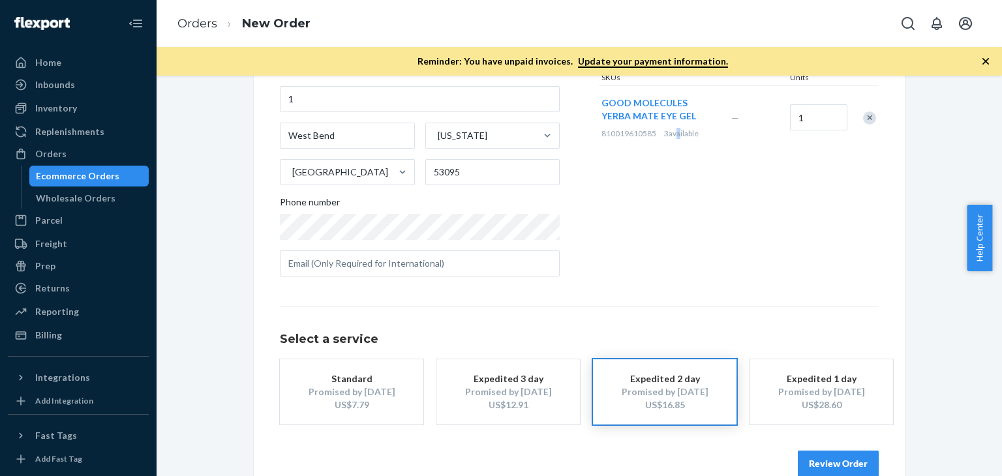
click at [848, 463] on button "Review Order" at bounding box center [838, 464] width 81 height 26
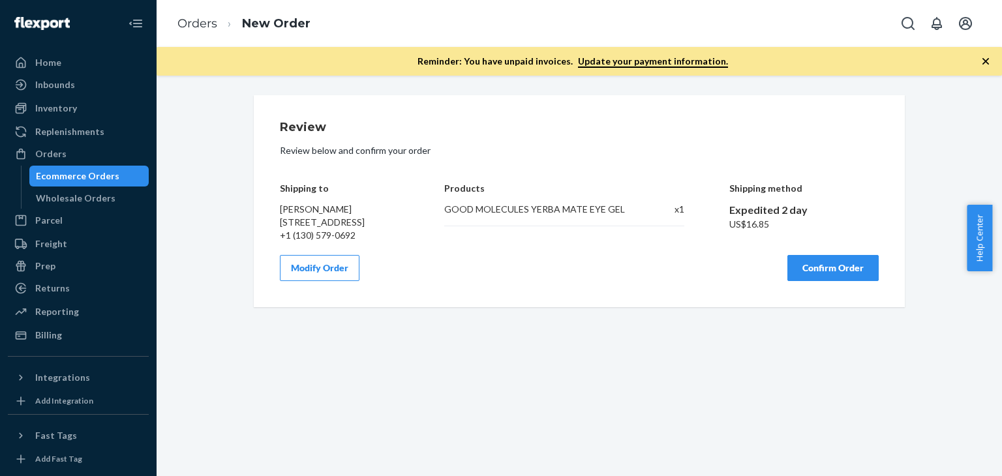
click at [814, 281] on button "Confirm Order" at bounding box center [833, 268] width 91 height 26
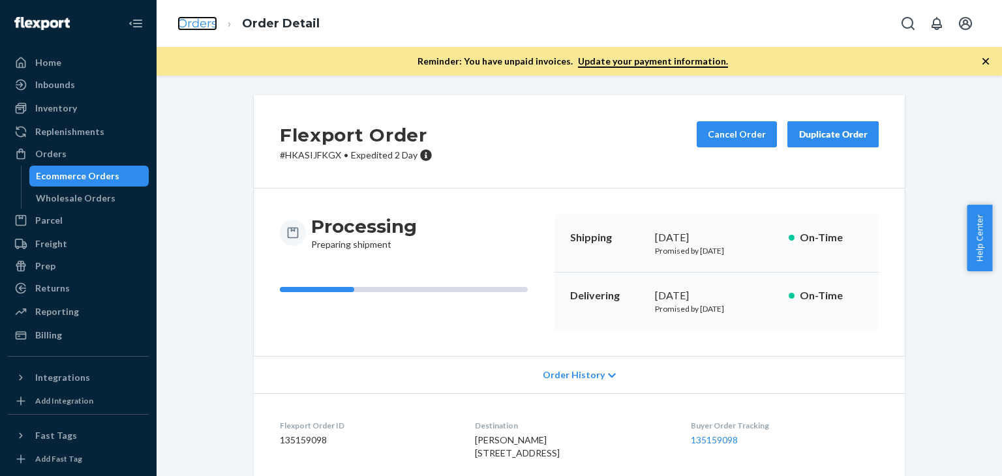
click at [191, 27] on link "Orders" at bounding box center [198, 23] width 40 height 14
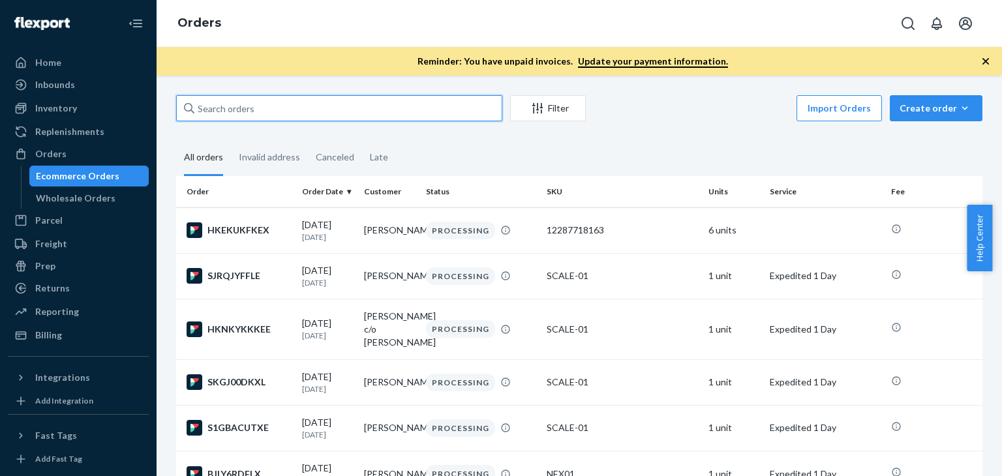
click at [273, 121] on input "text" at bounding box center [339, 108] width 326 height 26
paste input "[PERSON_NAME]"
type input "[PERSON_NAME]"
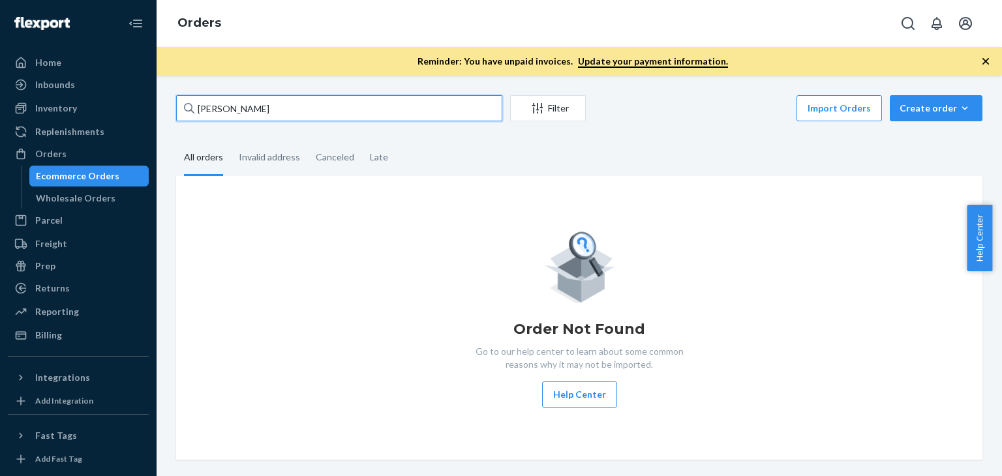
click at [275, 113] on input "[PERSON_NAME]" at bounding box center [339, 108] width 326 height 26
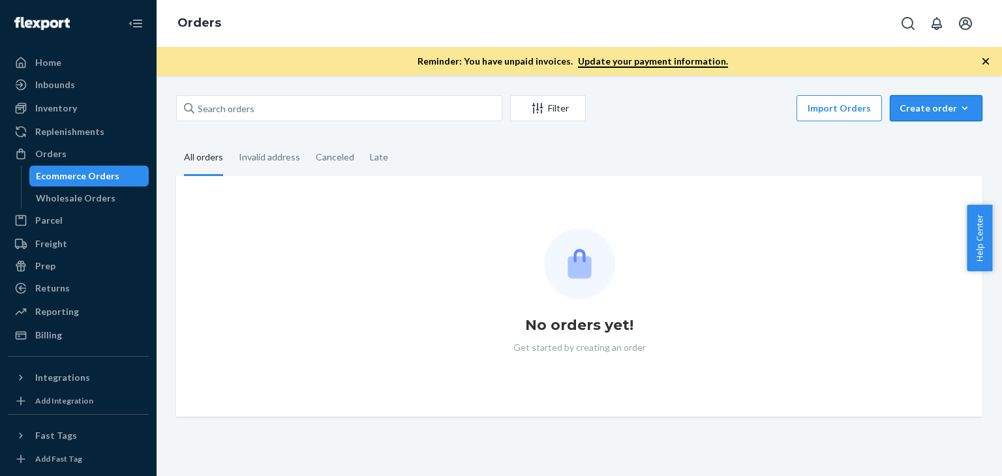
click at [907, 113] on div "Create order" at bounding box center [936, 108] width 73 height 13
click at [917, 144] on span "Ecommerce order" at bounding box center [944, 139] width 81 height 9
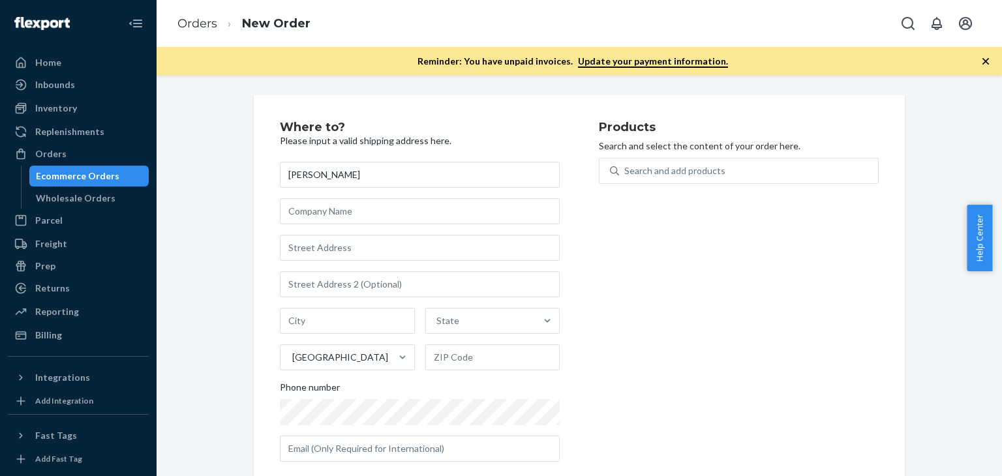
type input "[PERSON_NAME]"
click at [373, 251] on input "text" at bounding box center [420, 248] width 280 height 26
paste input "[STREET_ADDRESS][PERSON_NAME]"
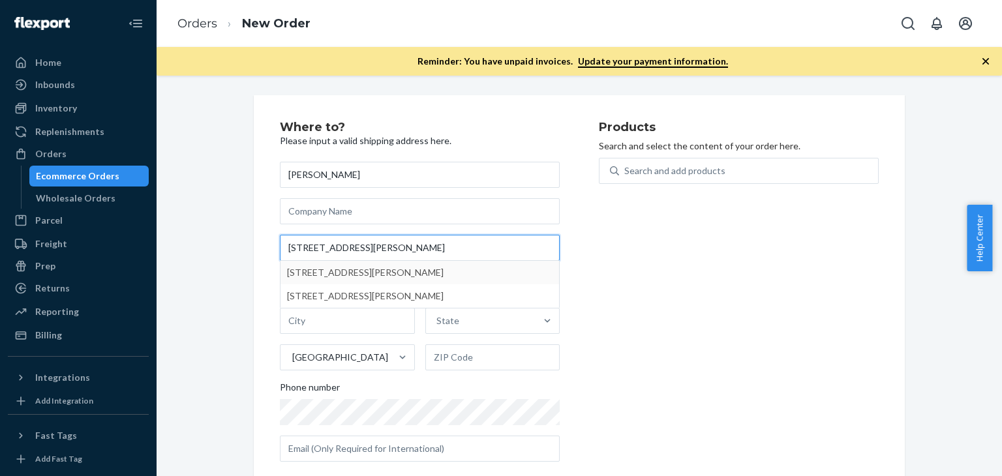
type input "[STREET_ADDRESS][PERSON_NAME]"
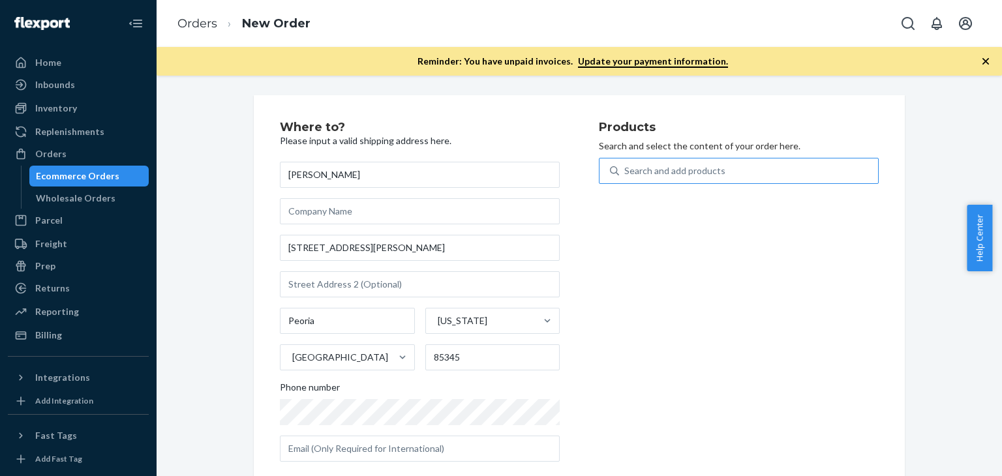
click at [670, 173] on div "Search and add products" at bounding box center [675, 170] width 101 height 13
click at [626, 173] on input "Search and add products" at bounding box center [625, 170] width 1 height 13
type input "g"
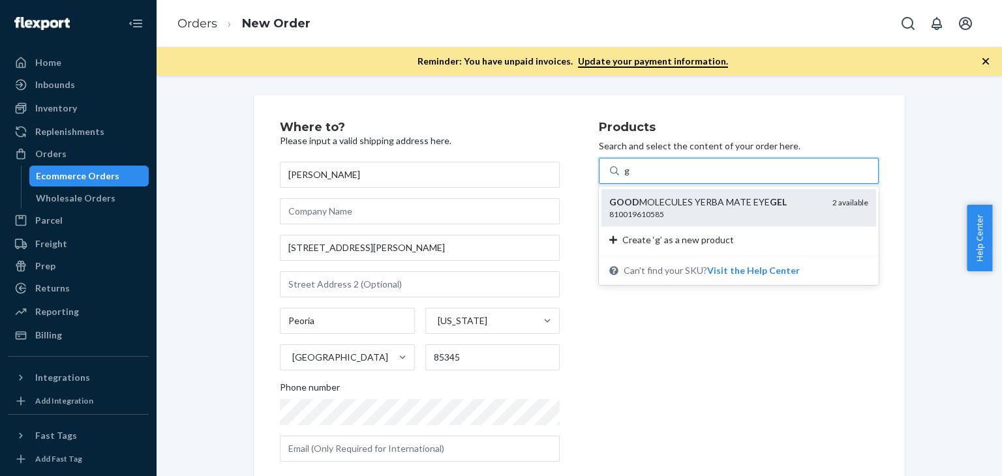
click at [673, 217] on div "810019610585" at bounding box center [716, 214] width 213 height 11
click at [630, 178] on input "g" at bounding box center [628, 170] width 6 height 13
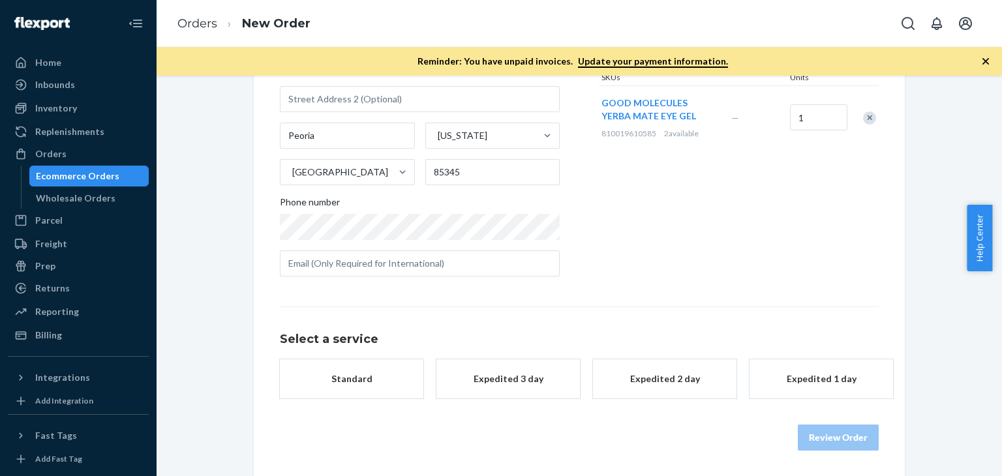
scroll to position [185, 0]
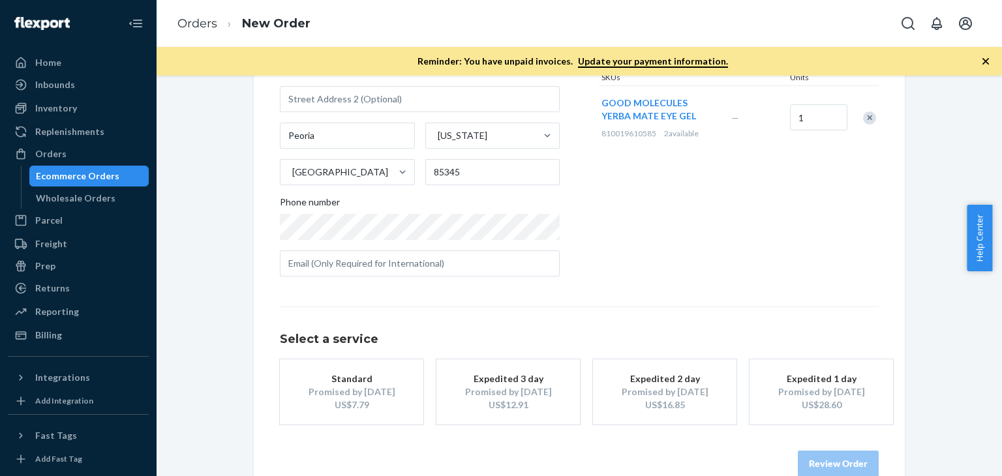
click at [676, 378] on div "Expedited 2 day" at bounding box center [665, 379] width 104 height 13
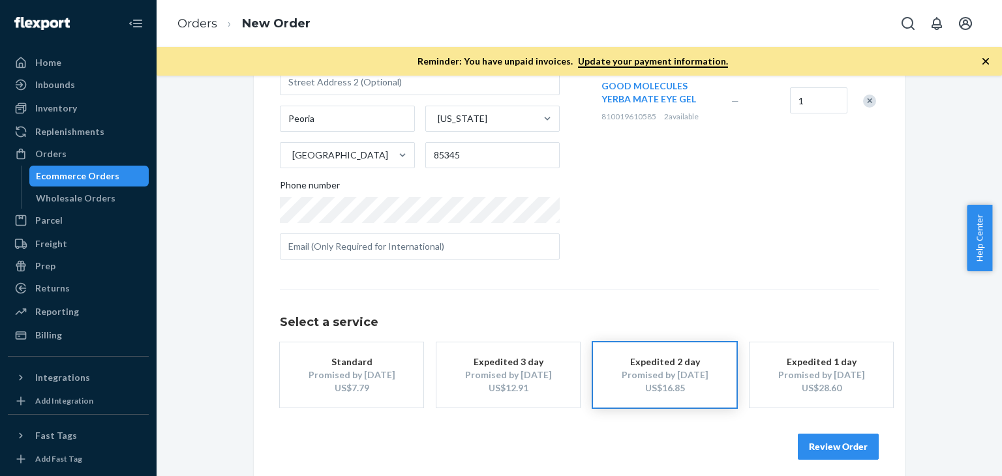
scroll to position [211, 0]
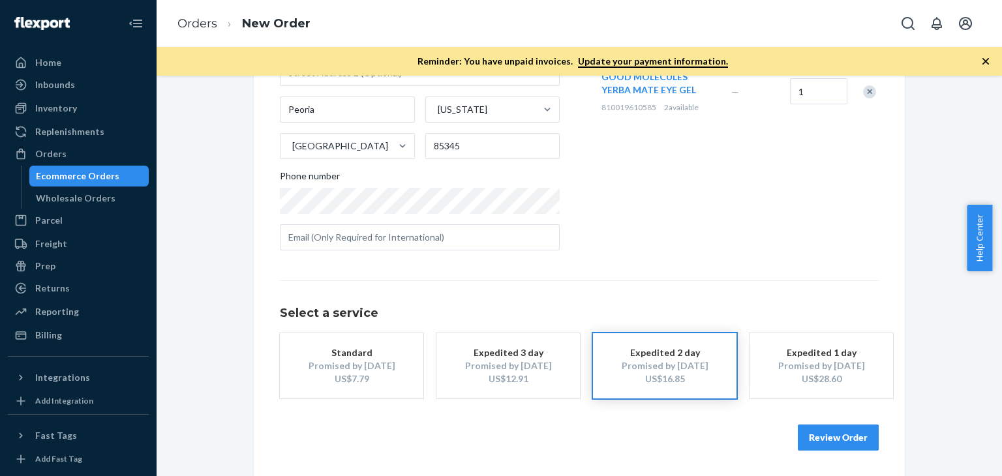
click at [815, 439] on button "Review Order" at bounding box center [838, 438] width 81 height 26
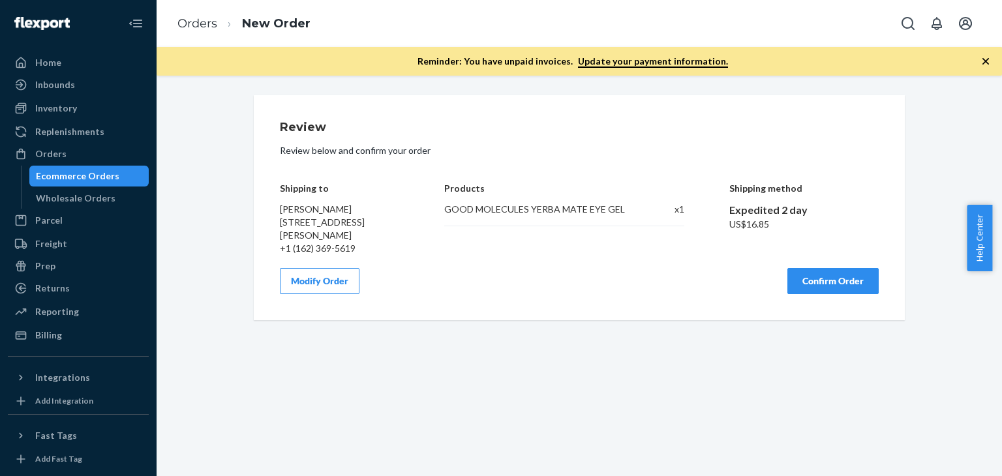
click at [804, 283] on button "Confirm Order" at bounding box center [833, 281] width 91 height 26
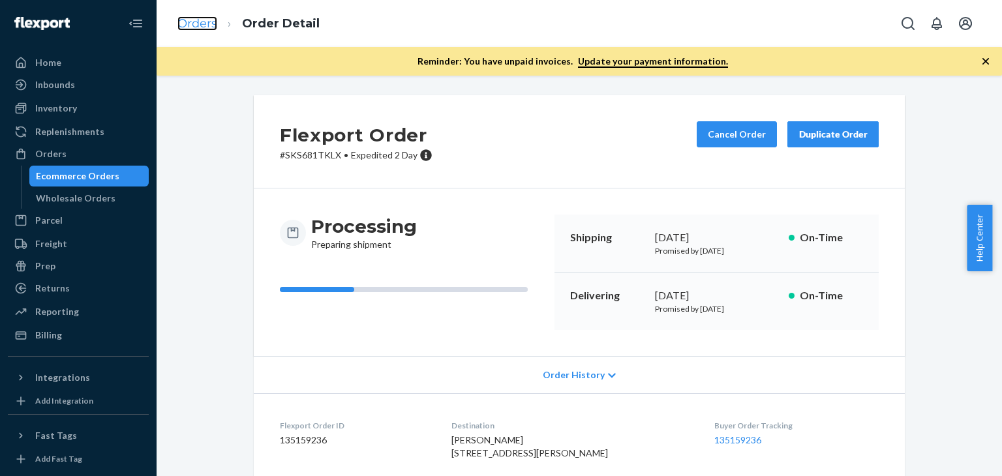
click at [193, 26] on link "Orders" at bounding box center [198, 23] width 40 height 14
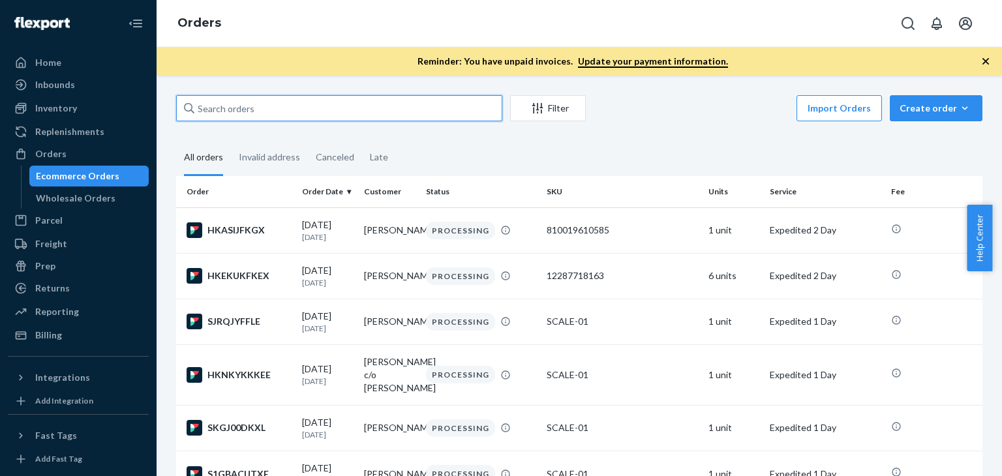
click at [317, 104] on input "text" at bounding box center [339, 108] width 326 height 26
paste input "[PERSON_NAME]"
type input "[PERSON_NAME]"
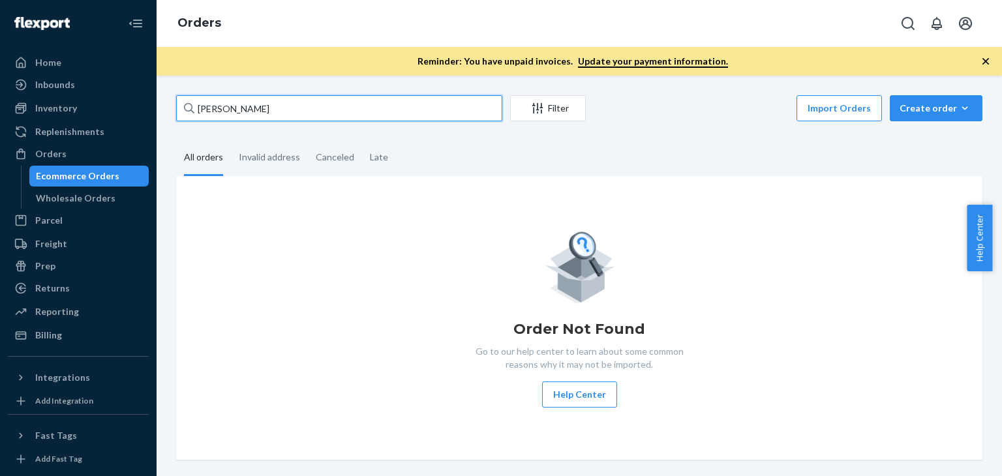
click at [317, 104] on input "[PERSON_NAME]" at bounding box center [339, 108] width 326 height 26
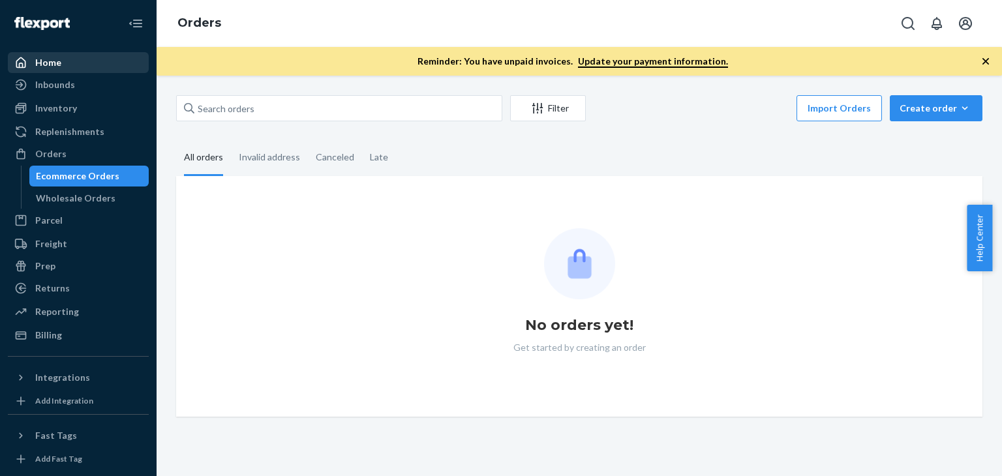
click at [63, 55] on div "Home" at bounding box center [78, 63] width 138 height 18
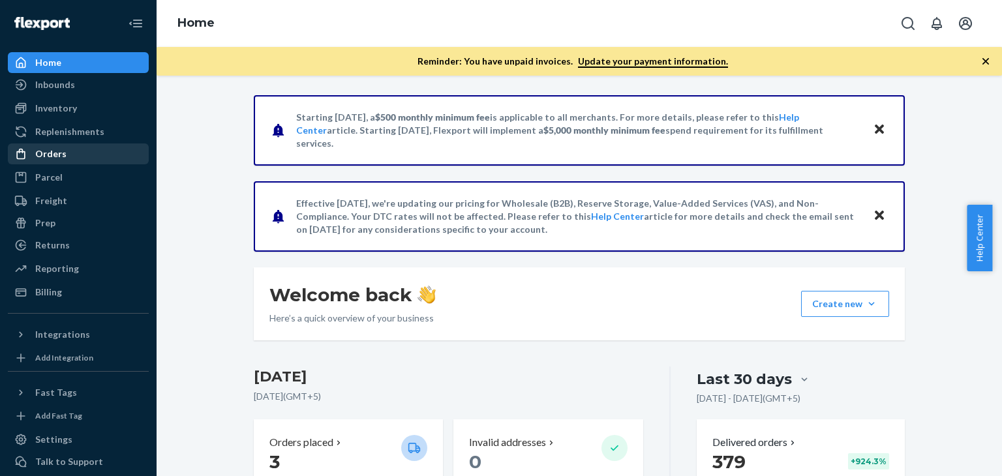
click at [65, 153] on div "Orders" at bounding box center [78, 154] width 138 height 18
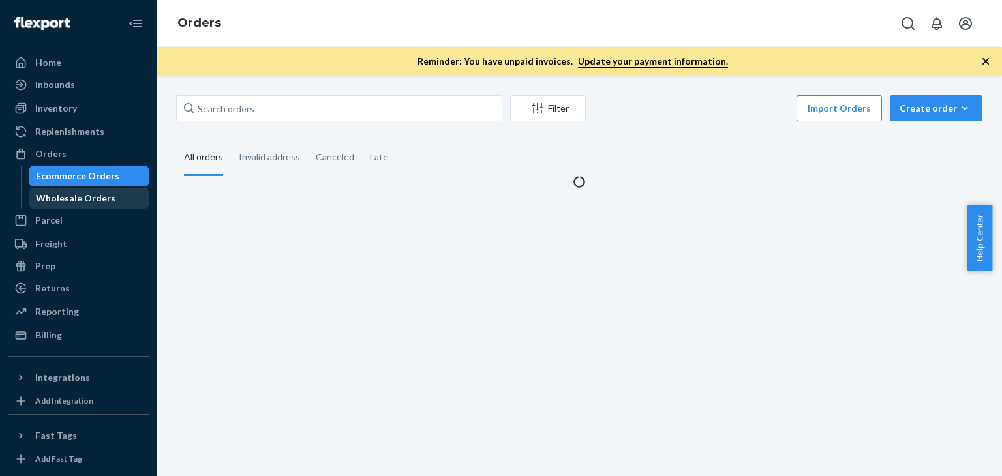
click at [94, 196] on div "Wholesale Orders" at bounding box center [76, 198] width 80 height 13
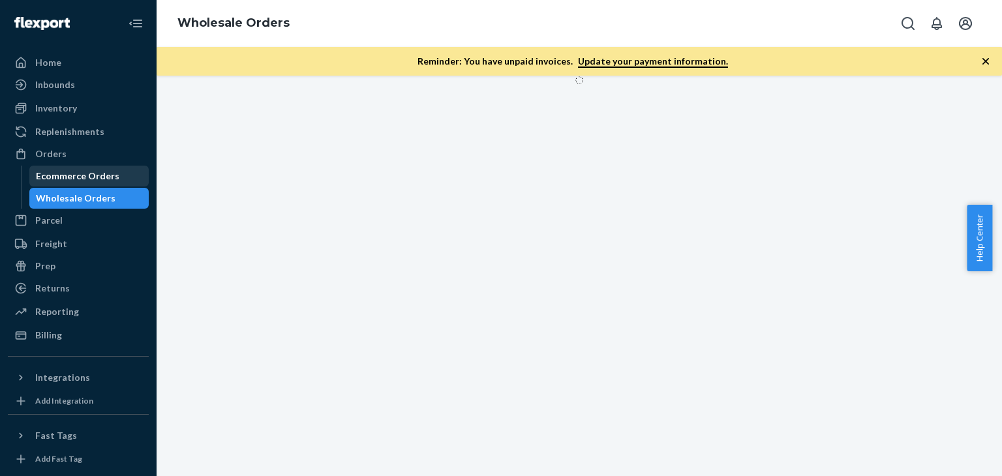
click at [100, 176] on div "Ecommerce Orders" at bounding box center [78, 176] width 84 height 13
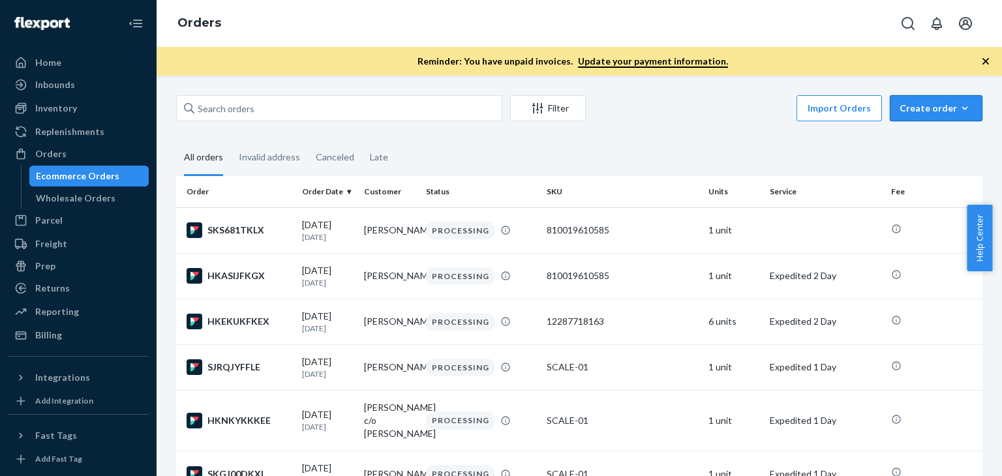
click at [923, 105] on div "Create order" at bounding box center [936, 108] width 73 height 13
click at [919, 135] on span "Ecommerce order" at bounding box center [944, 139] width 81 height 9
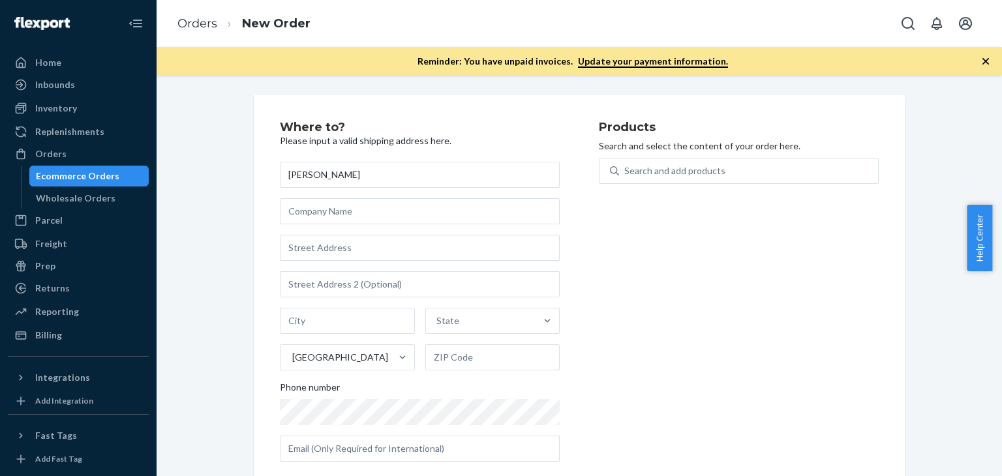
type input "[PERSON_NAME]"
click at [420, 251] on input "text" at bounding box center [420, 248] width 280 height 26
paste input "[STREET_ADDRESS][PERSON_NAME]"
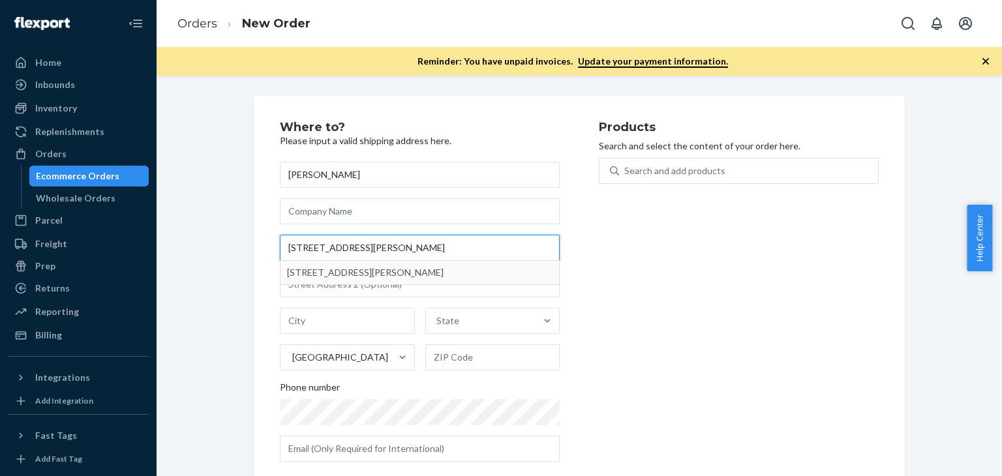
type input "[STREET_ADDRESS][PERSON_NAME]"
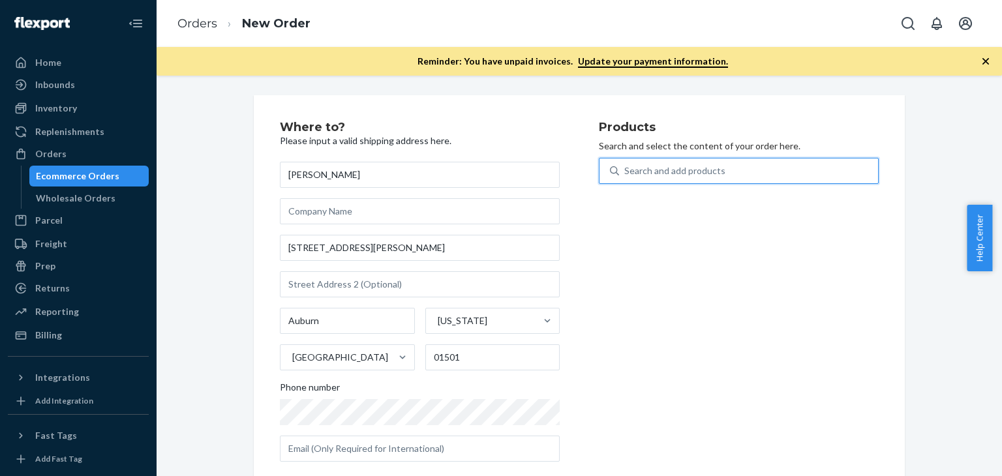
click at [710, 174] on div "Search and add products" at bounding box center [675, 170] width 101 height 13
click at [626, 174] on input "0 results available. Use Up and Down to choose options, press Enter to select t…" at bounding box center [625, 170] width 1 height 13
type input "e"
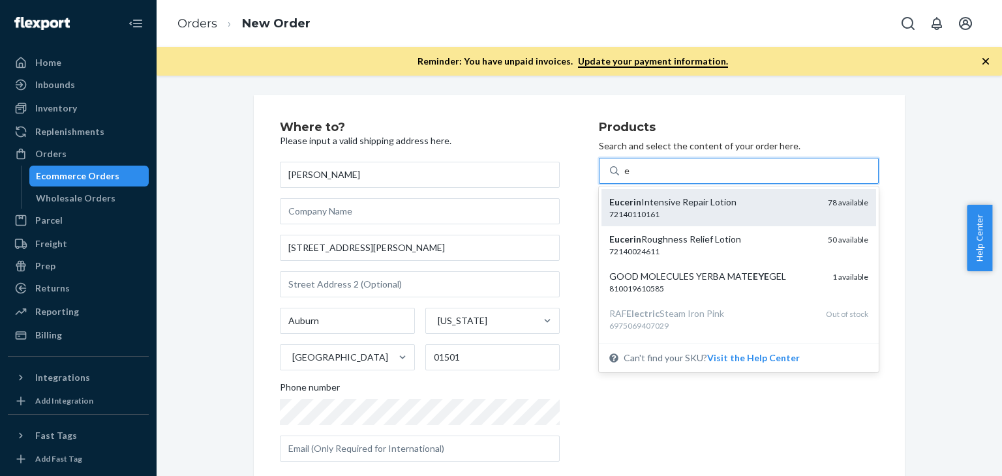
click at [704, 194] on div "Eucerin Intensive Repair Lotion 72140110161 78 available" at bounding box center [739, 207] width 275 height 37
click at [630, 178] on input "e" at bounding box center [628, 170] width 6 height 13
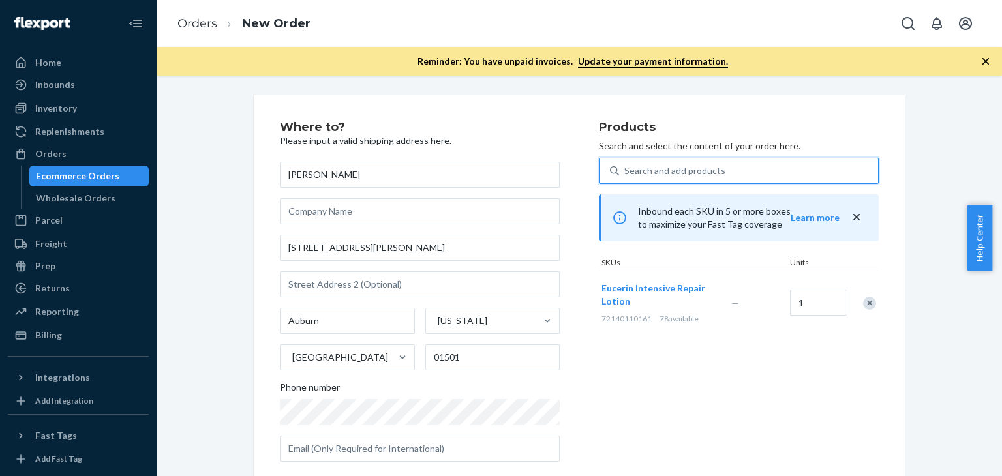
click at [690, 375] on div "Products Search and select the content of your order here. 0 results available.…" at bounding box center [739, 296] width 280 height 351
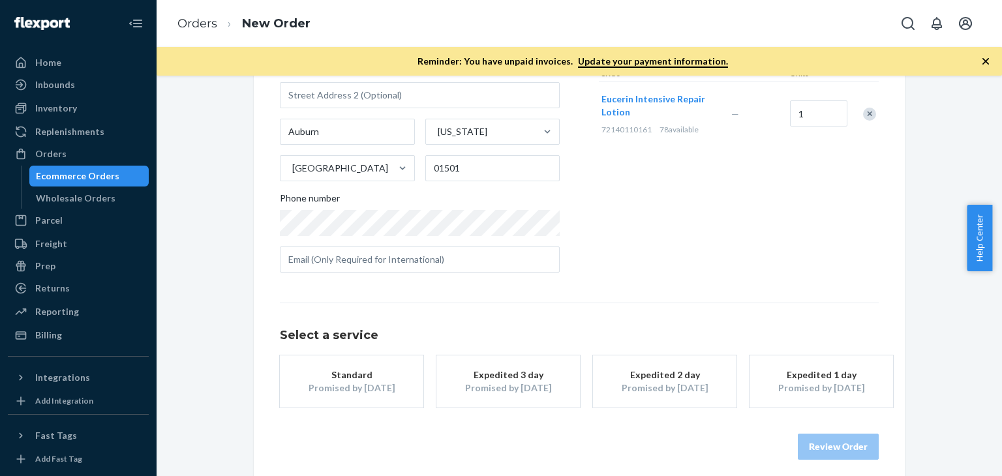
scroll to position [198, 0]
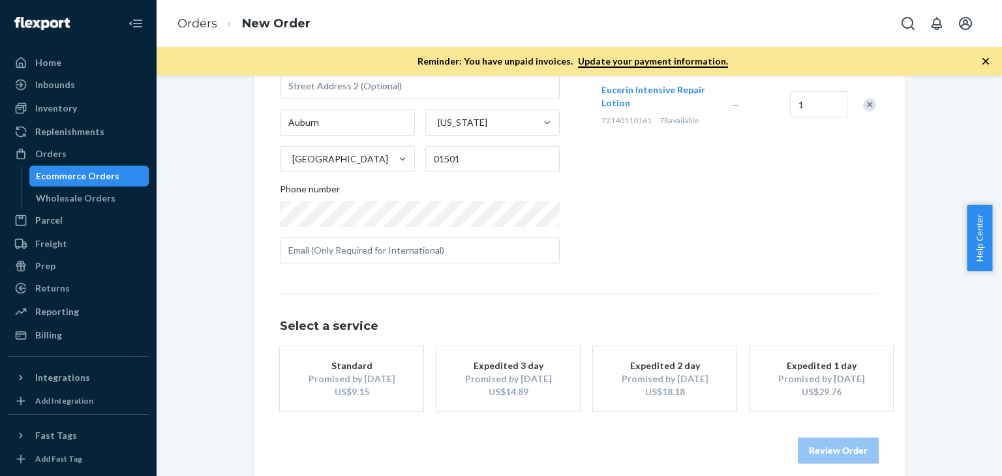
click at [690, 375] on div "Promised by [DATE]" at bounding box center [665, 379] width 104 height 13
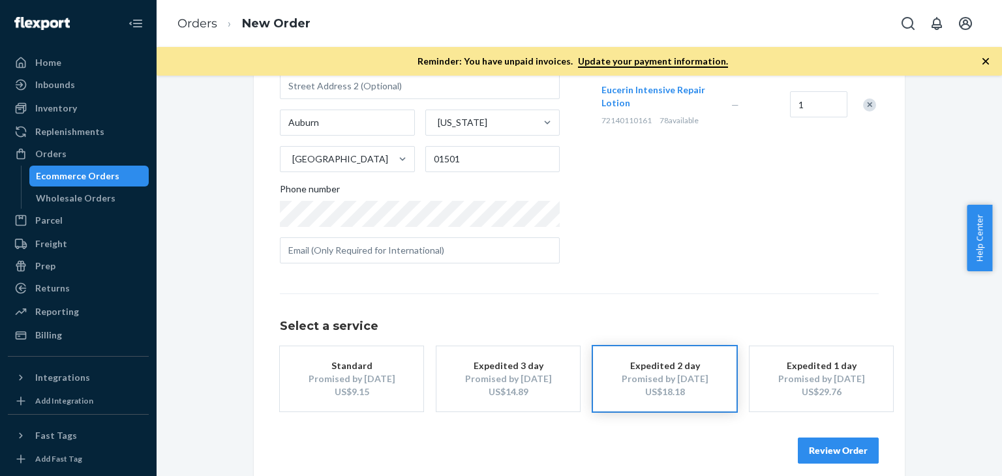
click at [851, 456] on button "Review Order" at bounding box center [838, 451] width 81 height 26
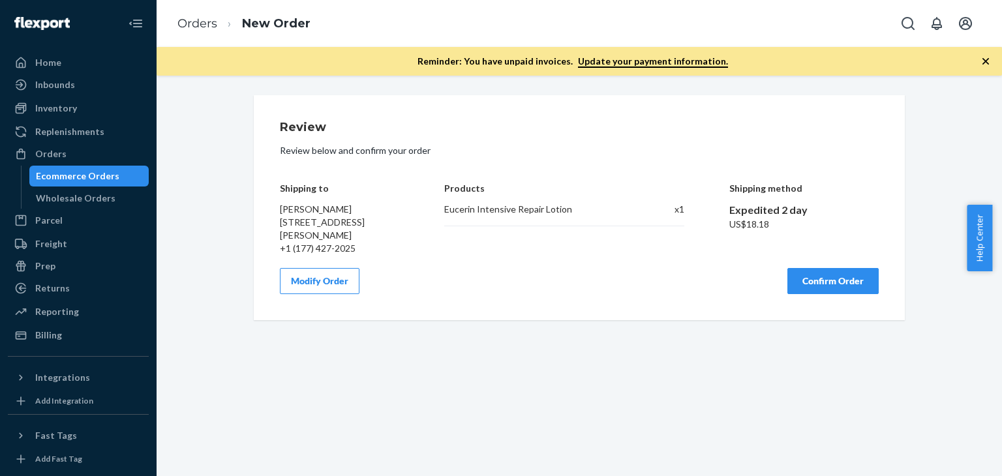
click at [845, 285] on button "Confirm Order" at bounding box center [833, 281] width 91 height 26
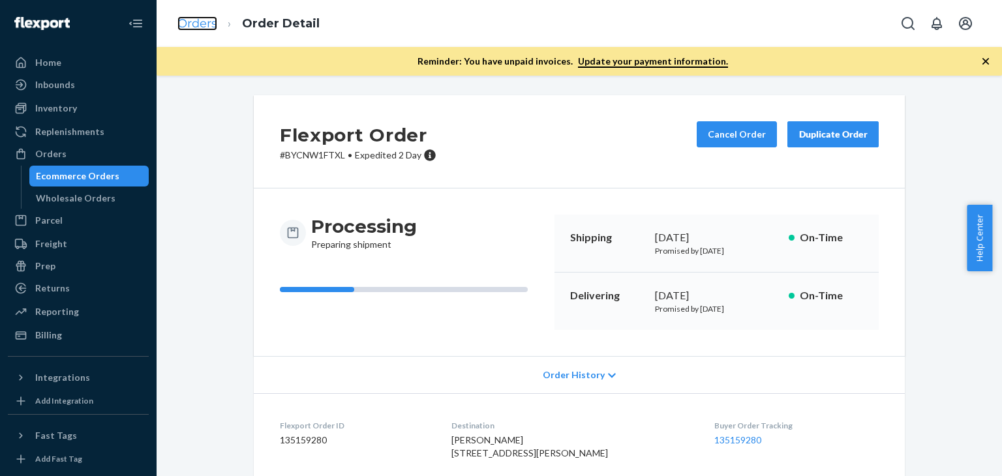
click at [201, 25] on link "Orders" at bounding box center [198, 23] width 40 height 14
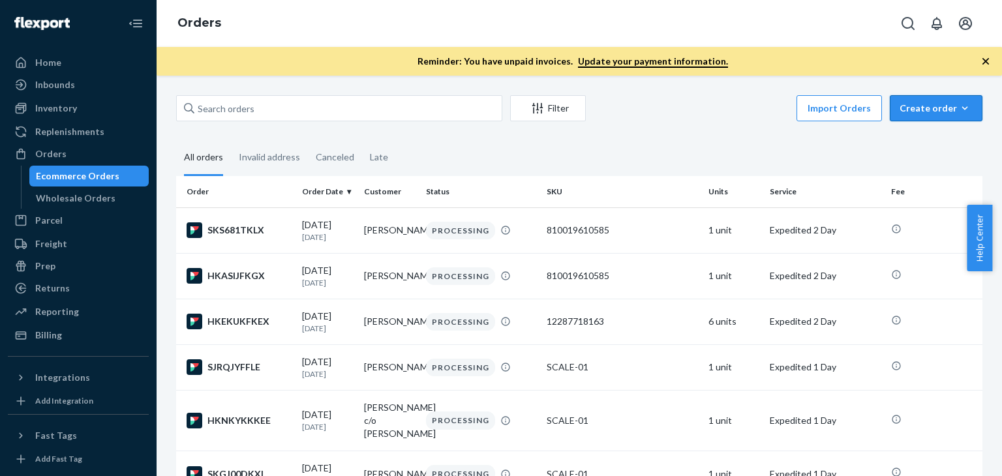
click at [916, 110] on div "Create order" at bounding box center [936, 108] width 73 height 13
click at [920, 136] on span "Ecommerce order" at bounding box center [944, 139] width 81 height 9
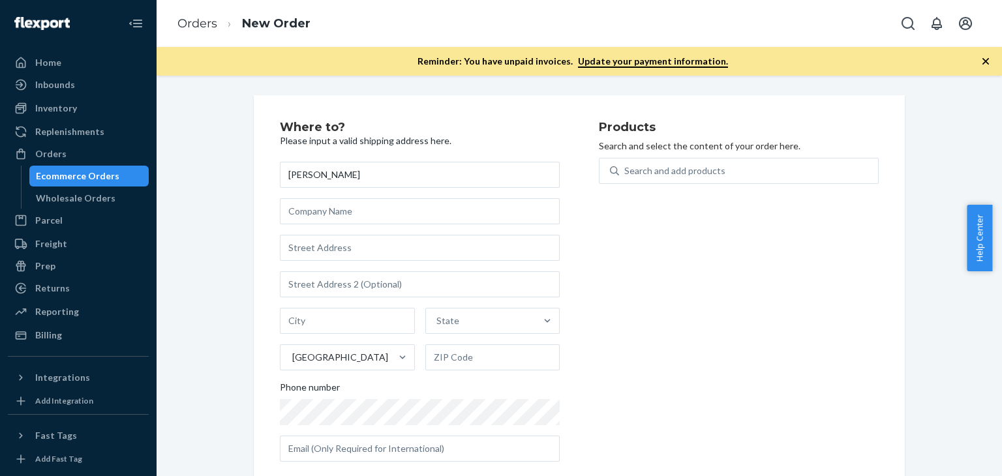
type input "[PERSON_NAME]"
drag, startPoint x: 341, startPoint y: 251, endPoint x: 351, endPoint y: 257, distance: 11.4
click at [341, 251] on input "text" at bounding box center [420, 248] width 280 height 26
paste input "[STREET_ADDRESS][PERSON_NAME]"
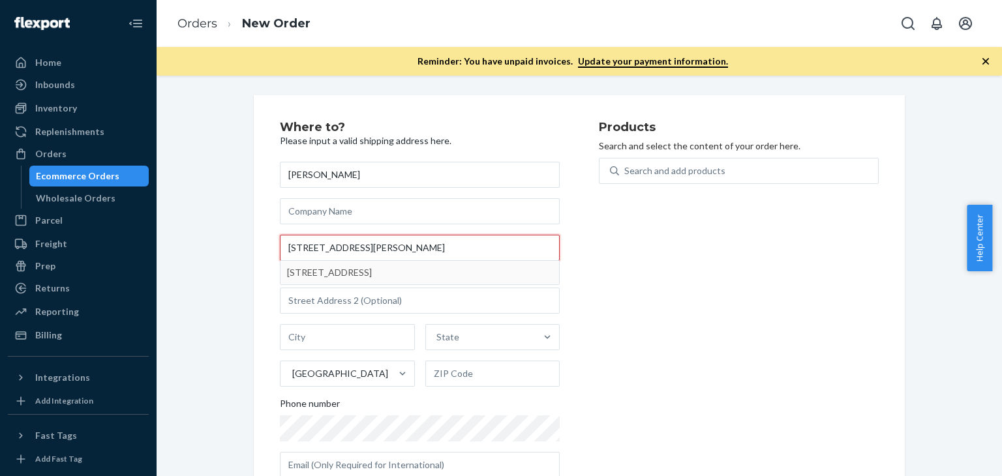
type input "[STREET_ADDRESS][PERSON_NAME]"
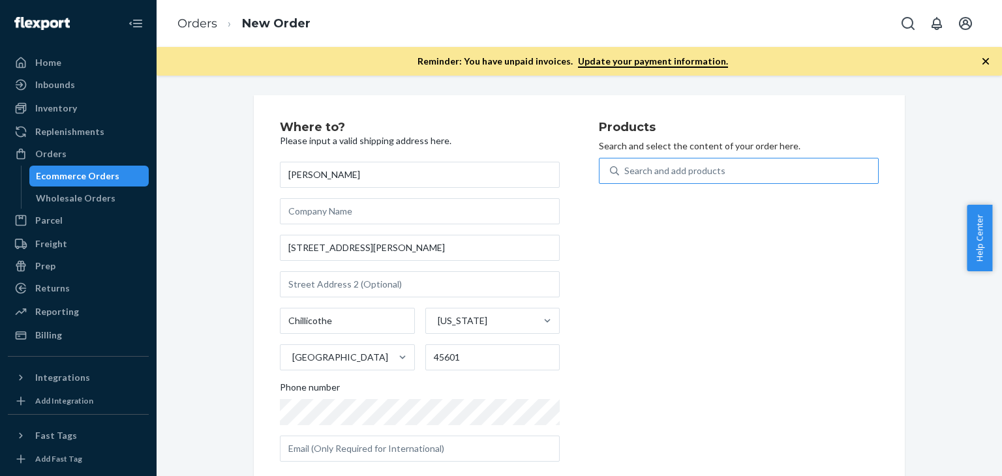
click at [657, 174] on div "Search and add products" at bounding box center [675, 170] width 101 height 13
click at [626, 174] on input "Search and add products" at bounding box center [625, 170] width 1 height 13
type input "e"
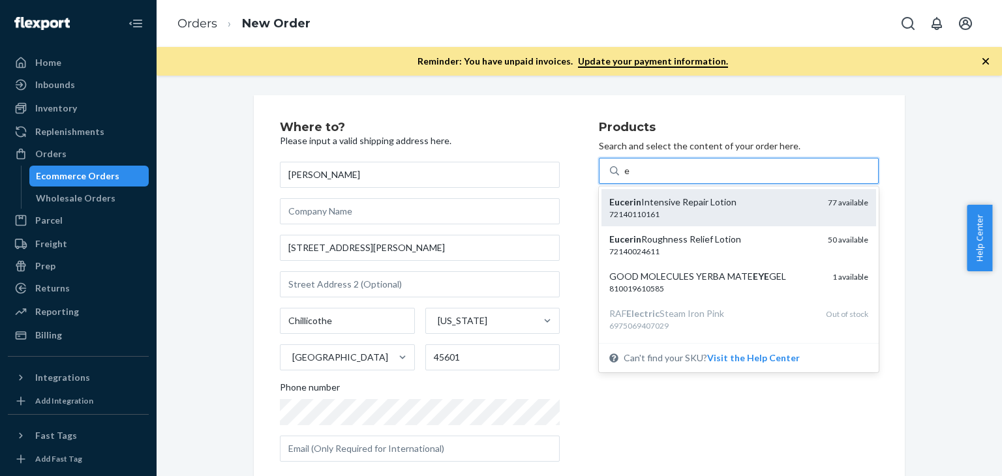
click at [673, 199] on div "Eucerin Intensive Repair Lotion" at bounding box center [714, 202] width 208 height 13
click at [630, 178] on input "e" at bounding box center [628, 170] width 6 height 13
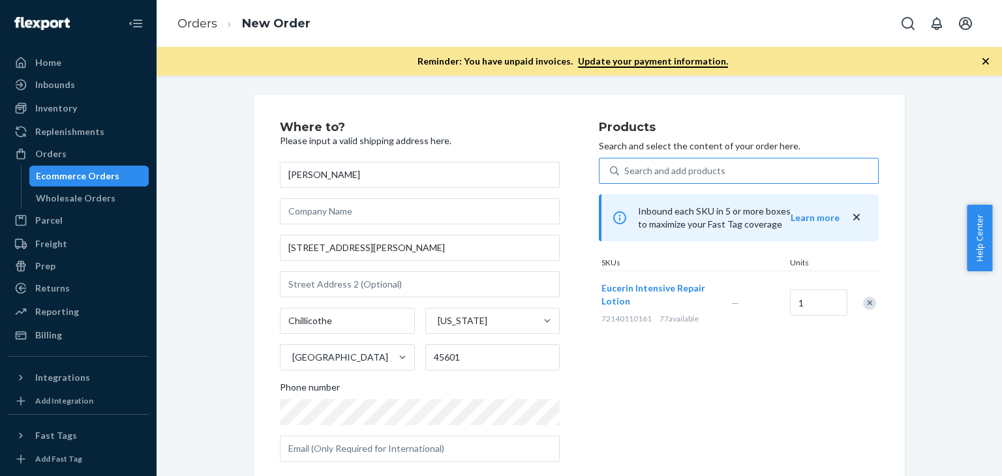
click at [686, 369] on div "Products Search and select the content of your order here. Search and add produ…" at bounding box center [739, 296] width 280 height 351
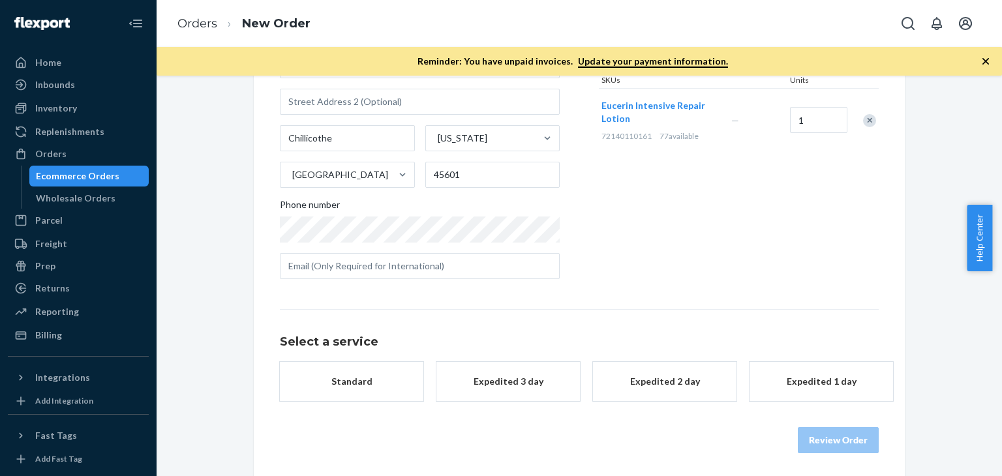
scroll to position [185, 0]
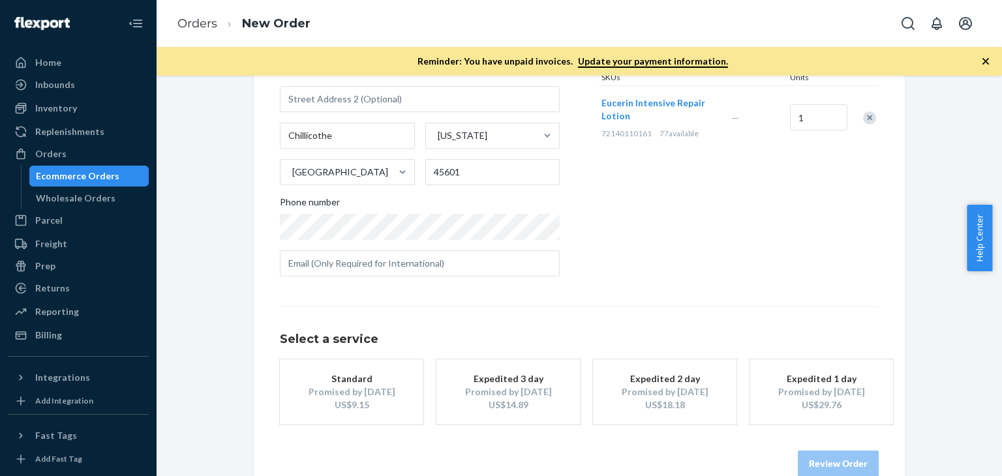
click at [683, 387] on div "Promised by [DATE]" at bounding box center [665, 392] width 104 height 13
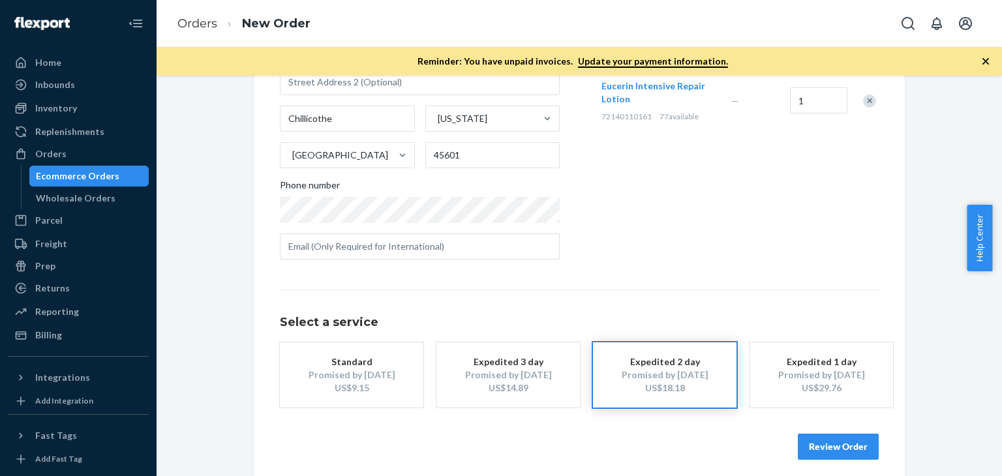
scroll to position [211, 0]
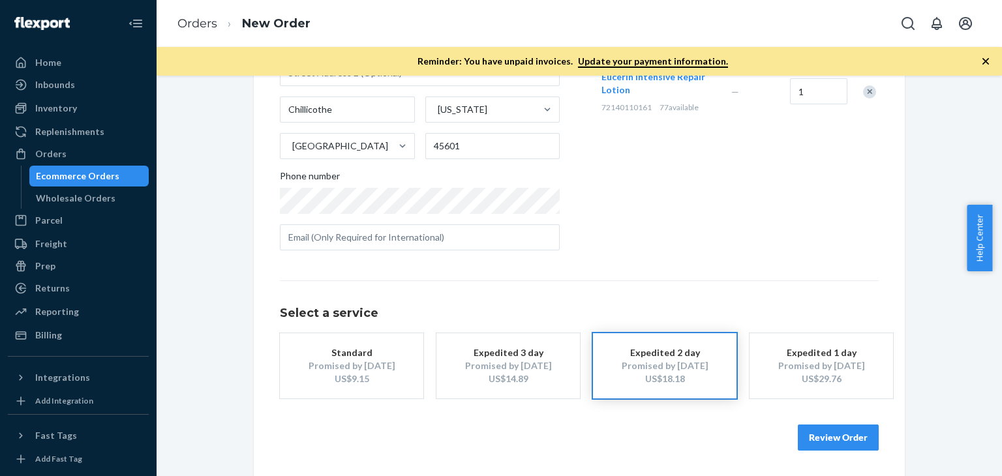
click at [837, 437] on button "Review Order" at bounding box center [838, 438] width 81 height 26
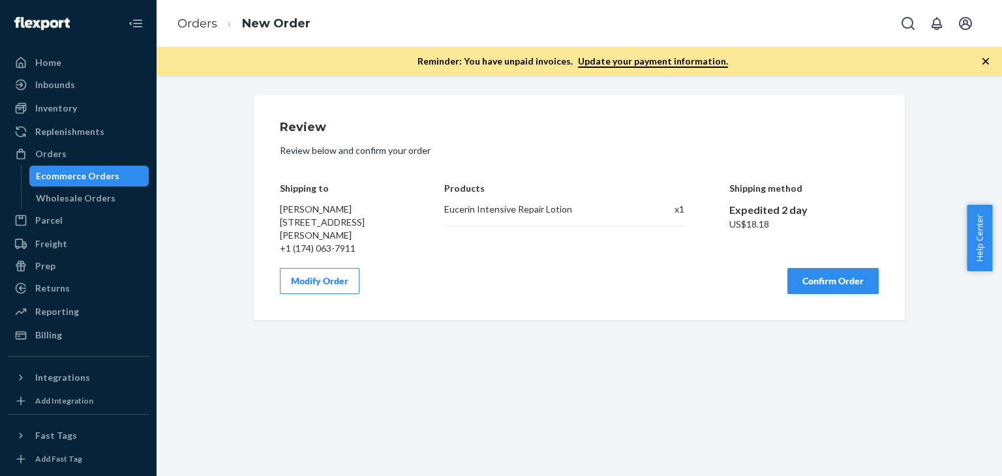
scroll to position [0, 0]
click at [807, 278] on button "Confirm Order" at bounding box center [833, 281] width 91 height 26
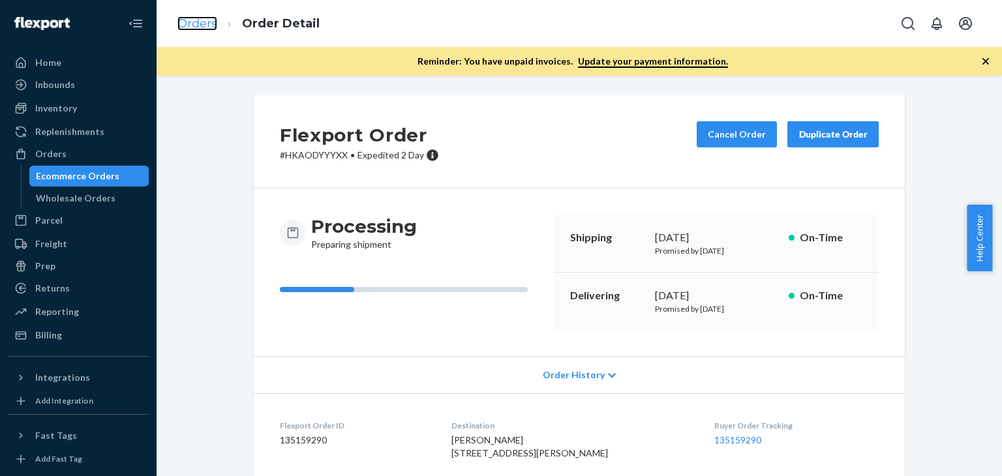
click at [193, 24] on link "Orders" at bounding box center [198, 23] width 40 height 14
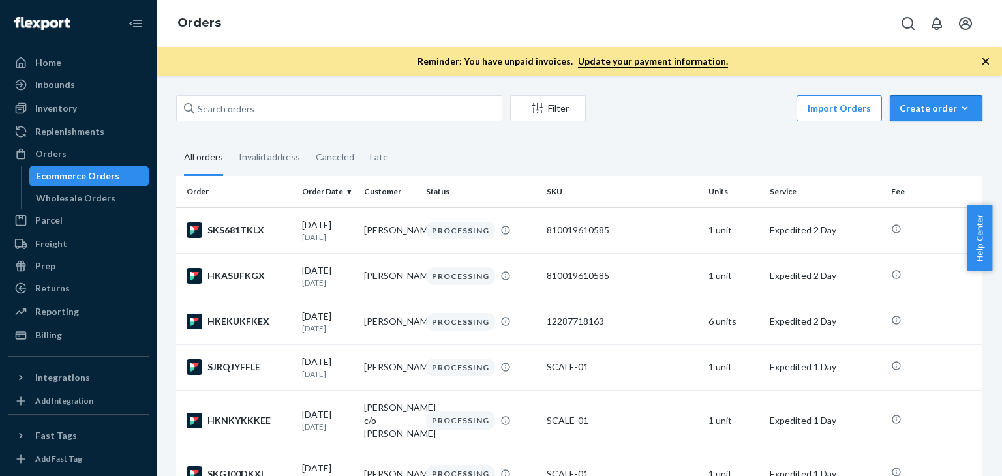
click at [928, 117] on button "Create order Ecommerce order Removal order" at bounding box center [936, 108] width 93 height 26
click at [935, 139] on span "Ecommerce order" at bounding box center [944, 139] width 81 height 9
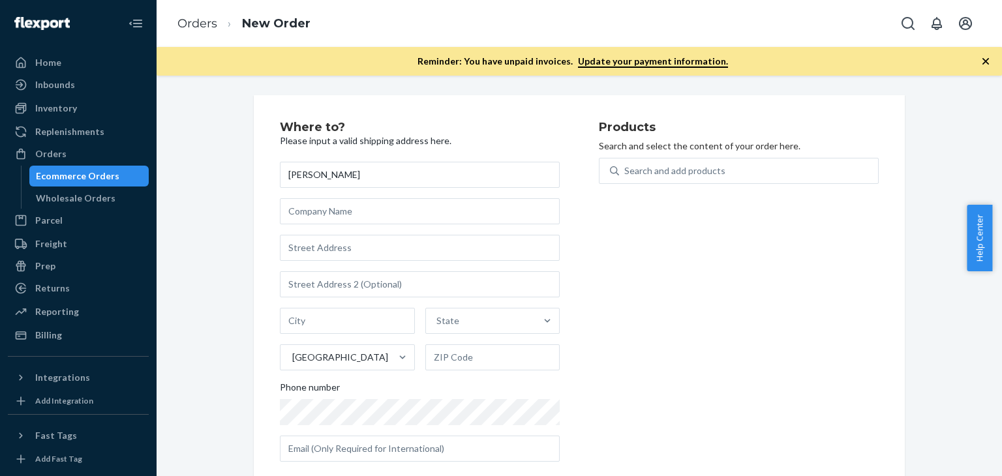
type input "[PERSON_NAME]"
click at [370, 245] on input "text" at bounding box center [420, 248] width 280 height 26
paste input "[STREET_ADDRESS][PERSON_NAME]"
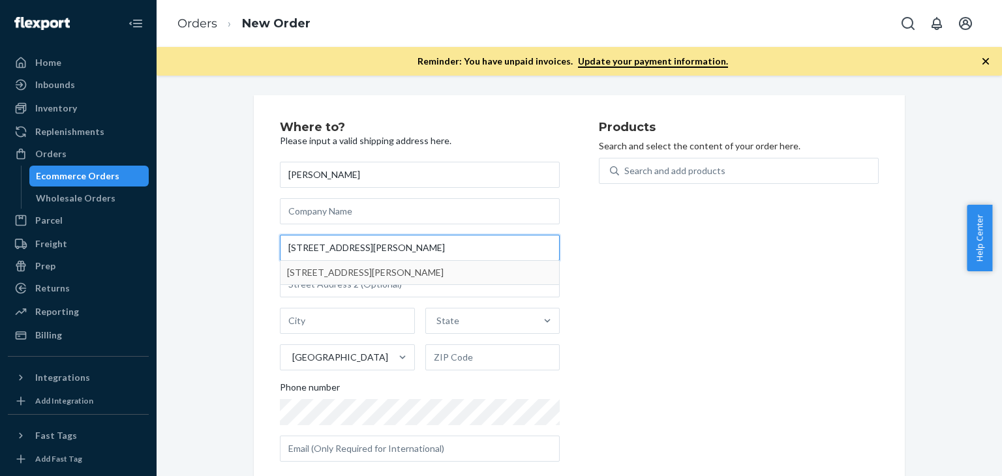
type input "[STREET_ADDRESS][PERSON_NAME]"
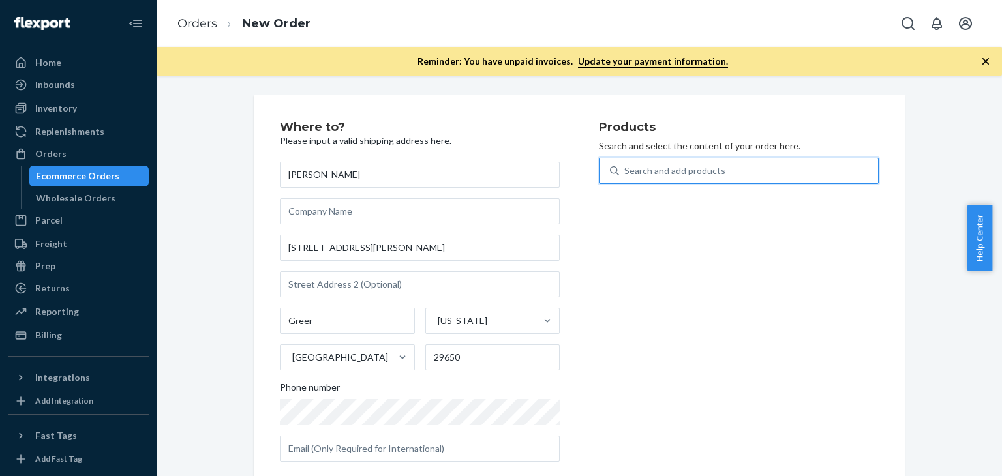
click at [686, 169] on div "Search and add products" at bounding box center [675, 170] width 101 height 13
click at [626, 169] on input "0 results available. Use Up and Down to choose options, press Enter to select t…" at bounding box center [625, 170] width 1 height 13
type input "e"
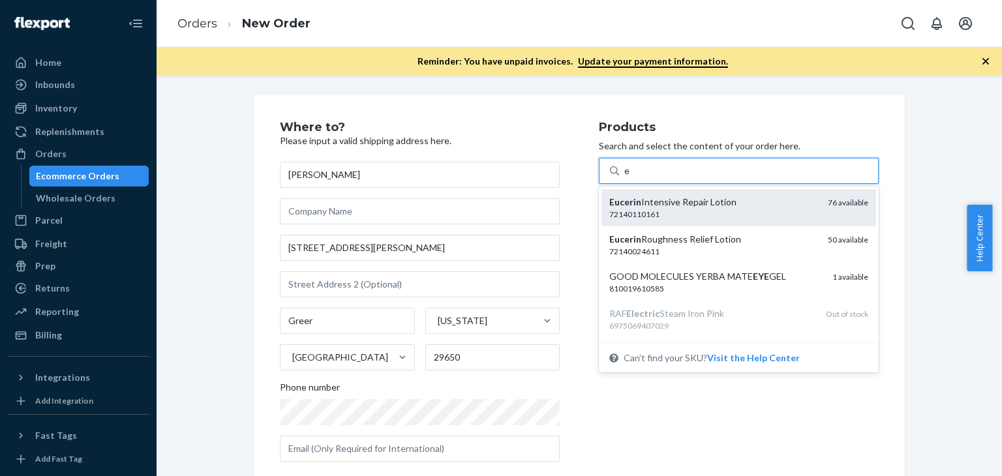
click at [687, 210] on div "72140110161" at bounding box center [714, 214] width 208 height 11
click at [630, 178] on input "e" at bounding box center [628, 170] width 6 height 13
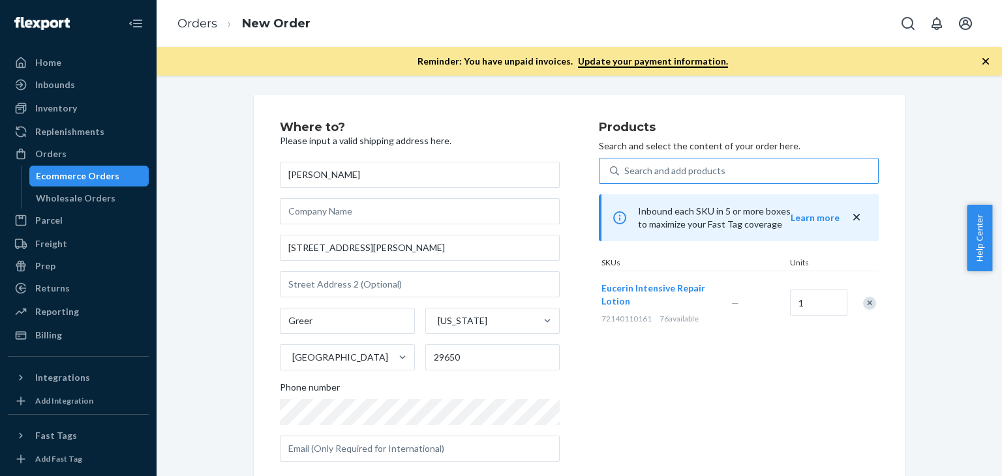
click at [690, 369] on div "Products Search and select the content of your order here. Search and add produ…" at bounding box center [739, 296] width 280 height 351
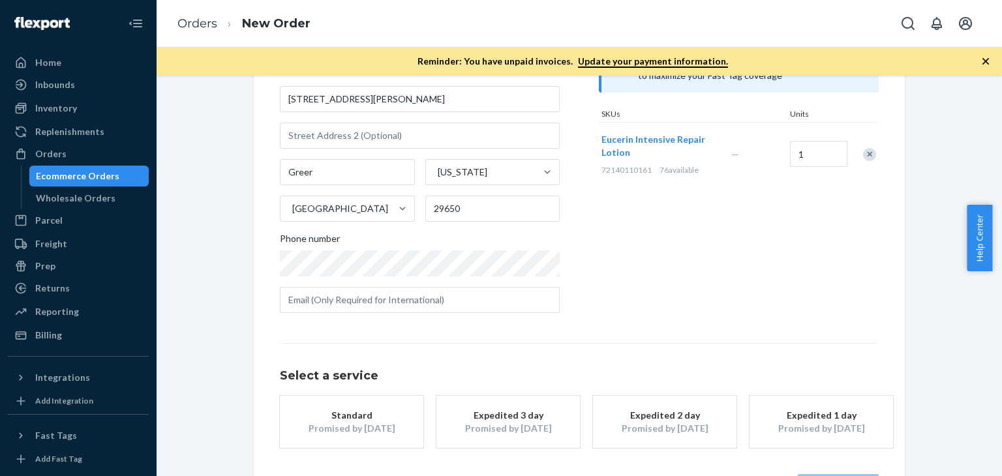
scroll to position [196, 0]
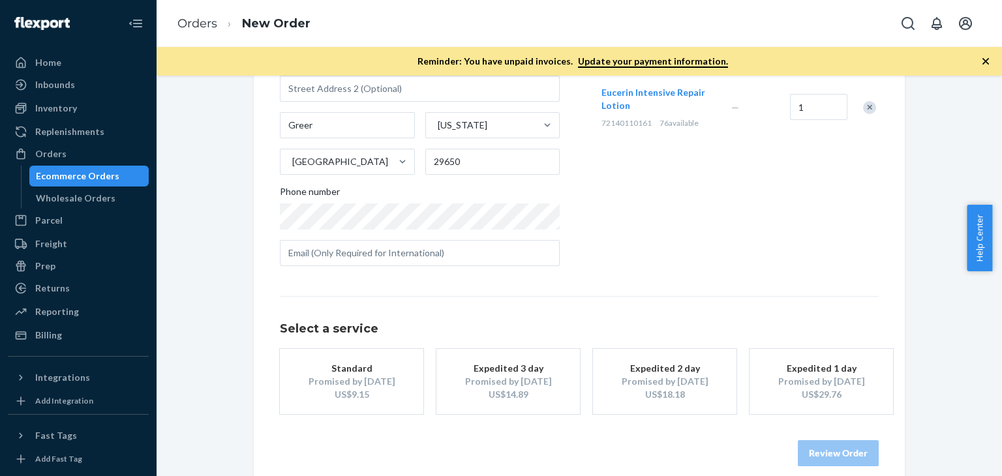
click at [690, 367] on div "Expedited 2 day" at bounding box center [665, 368] width 104 height 13
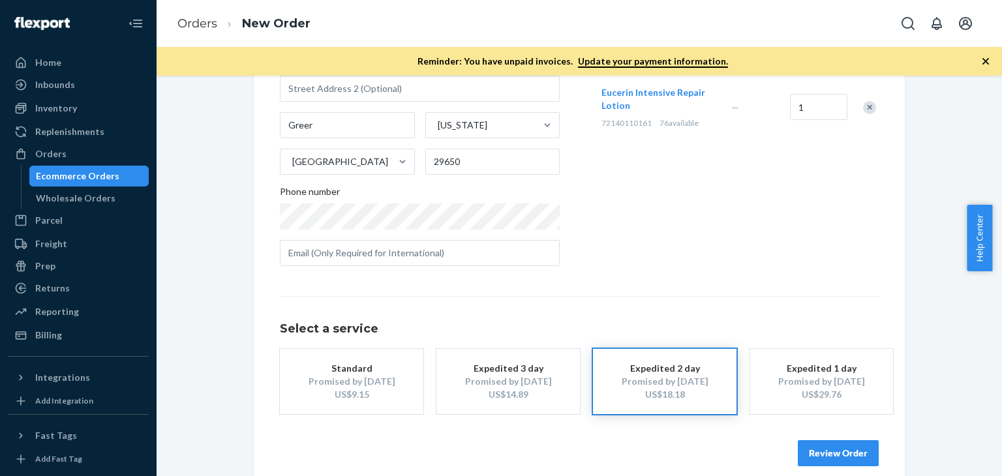
click at [820, 452] on button "Review Order" at bounding box center [838, 453] width 81 height 26
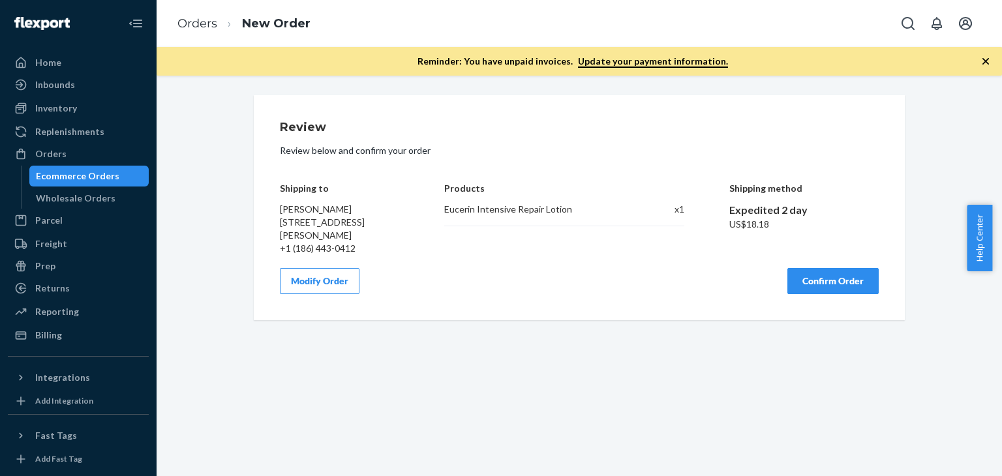
scroll to position [0, 0]
click at [828, 286] on button "Confirm Order" at bounding box center [833, 281] width 91 height 26
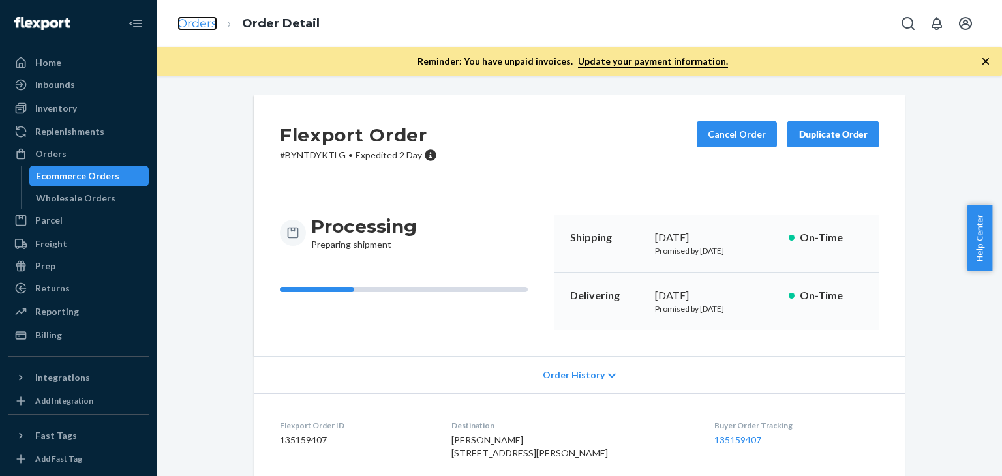
click at [196, 22] on link "Orders" at bounding box center [198, 23] width 40 height 14
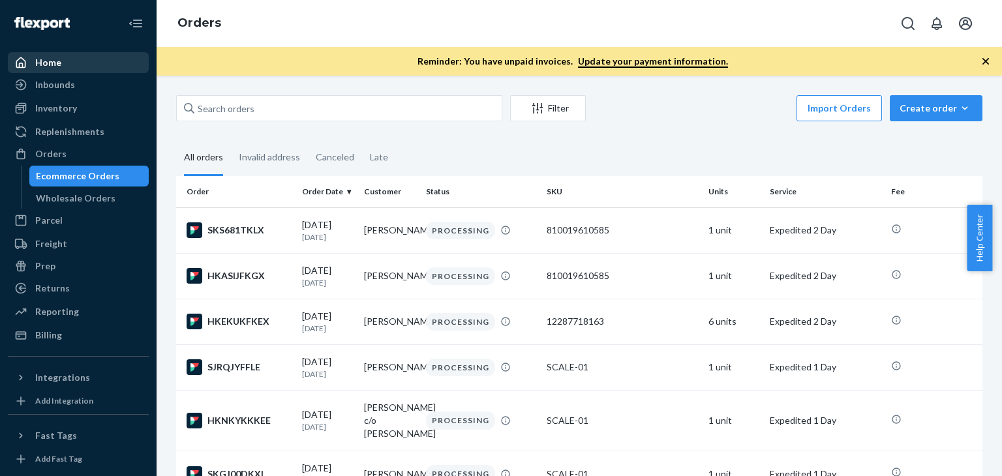
click at [69, 58] on div "Home" at bounding box center [78, 63] width 138 height 18
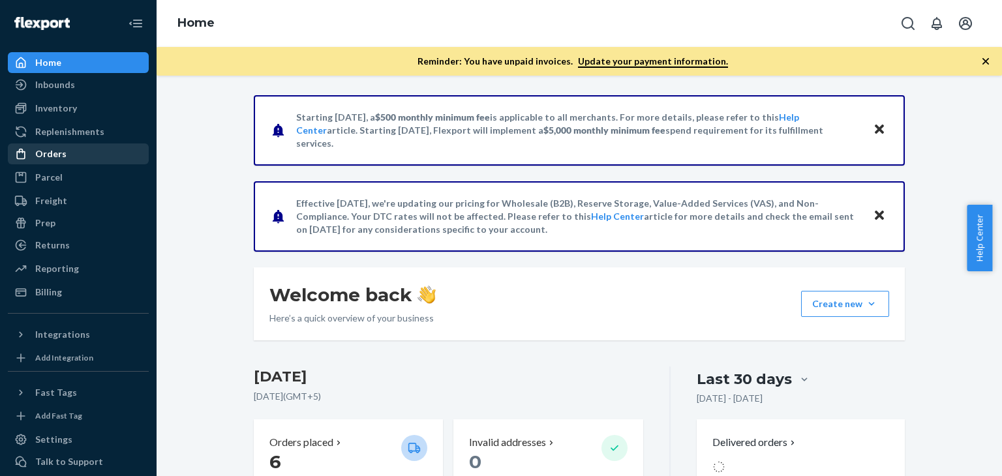
click at [97, 153] on div "Orders" at bounding box center [78, 154] width 138 height 18
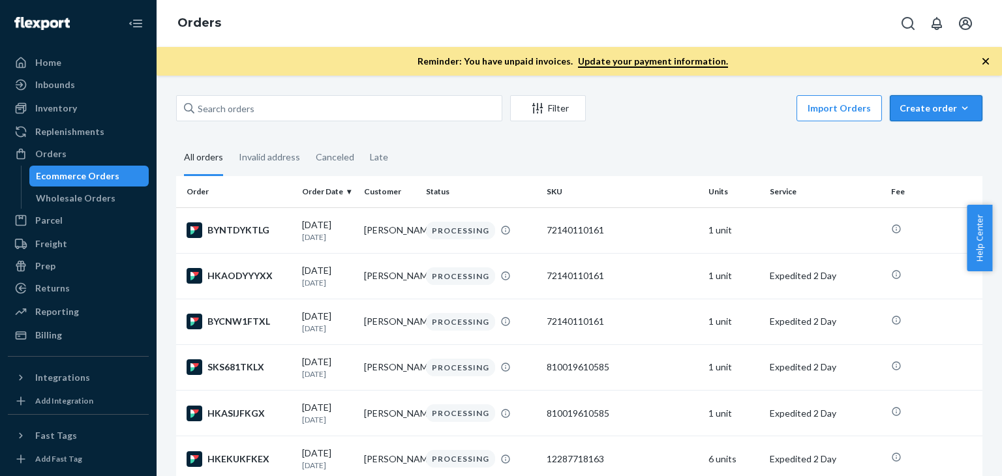
click at [922, 106] on div "Create order" at bounding box center [936, 108] width 73 height 13
click at [932, 137] on span "Ecommerce order" at bounding box center [944, 139] width 81 height 9
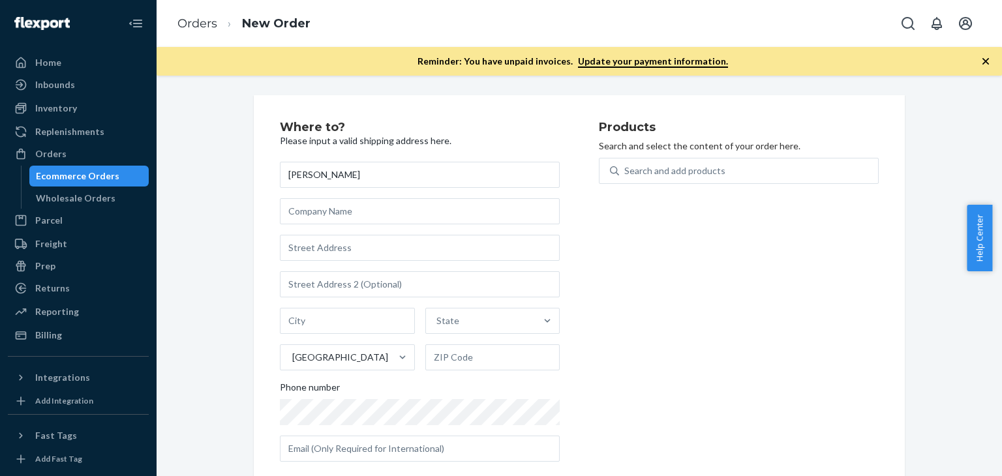
type input "[PERSON_NAME]"
click at [348, 254] on input "text" at bounding box center [420, 248] width 280 height 26
paste input "[STREET_ADDRESS][PERSON_NAME]"
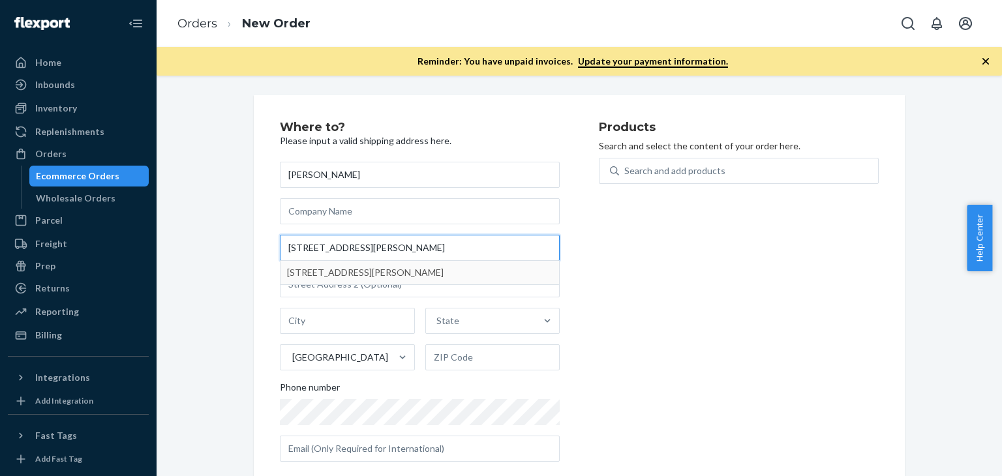
type input "[STREET_ADDRESS][PERSON_NAME]"
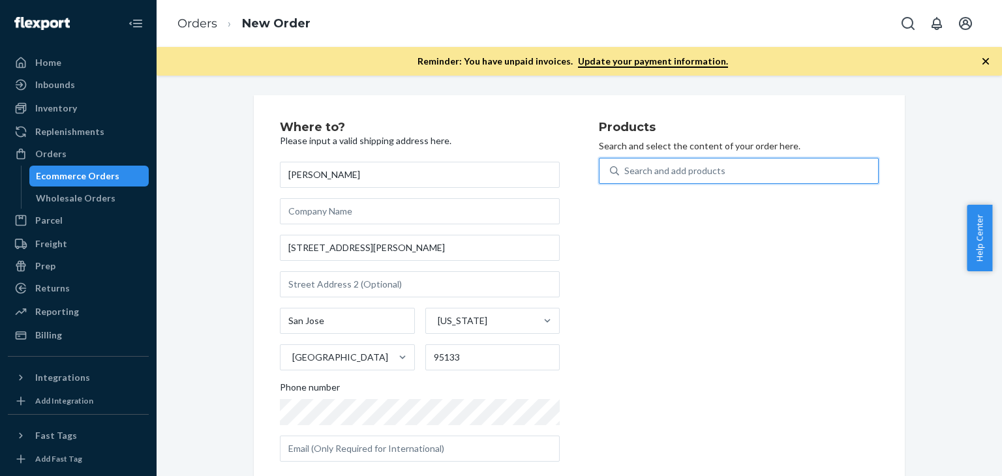
click at [692, 176] on div "Search and add products" at bounding box center [675, 170] width 101 height 13
click at [626, 176] on input "0 results available. Use Up and Down to choose options, press Enter to select t…" at bounding box center [625, 170] width 1 height 13
type input "1"
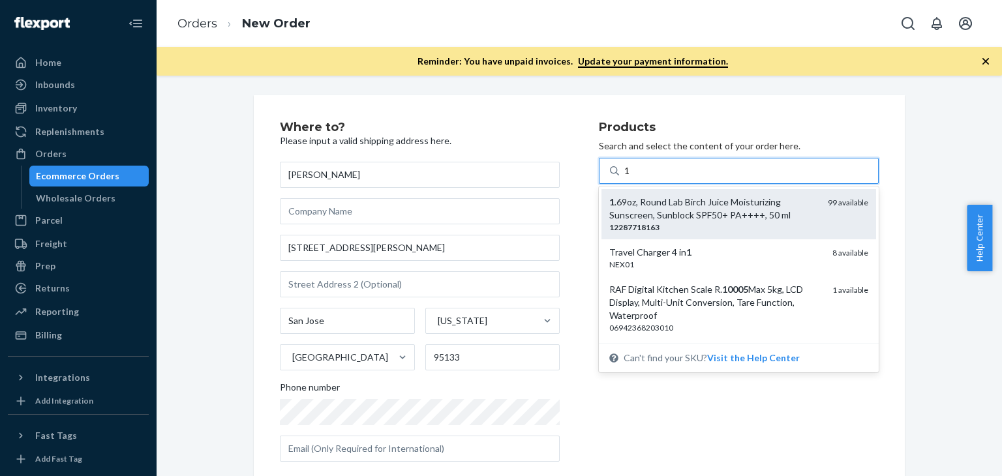
click at [692, 212] on div "1 .69oz, Round Lab Birch Juice Moisturizing Sunscreen, Sunblock SPF50+ PA++++, …" at bounding box center [714, 209] width 208 height 26
click at [631, 178] on input "1" at bounding box center [628, 170] width 7 height 13
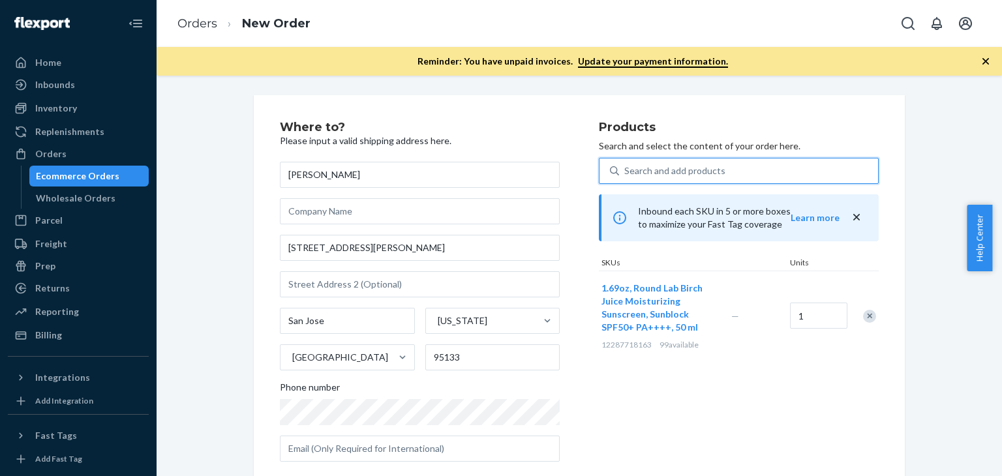
click at [707, 382] on div "Products Search and select the content of your order here. 0 results available.…" at bounding box center [739, 296] width 280 height 351
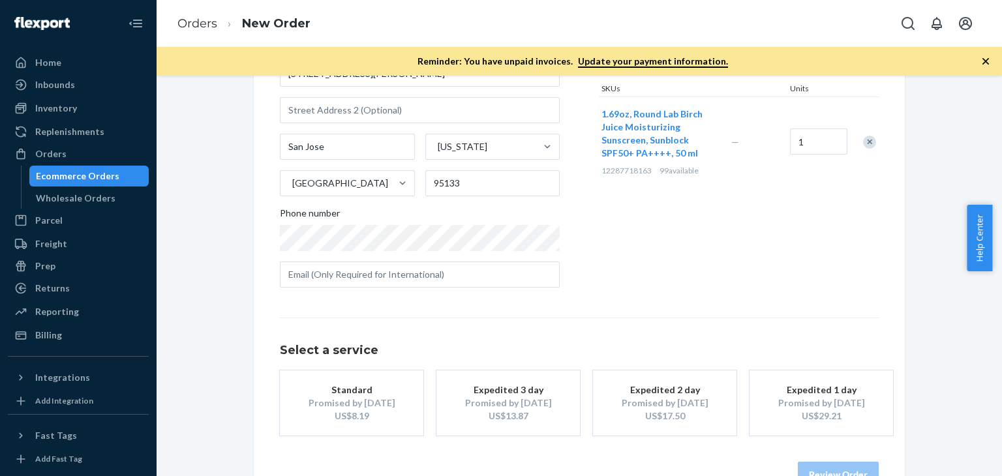
scroll to position [196, 0]
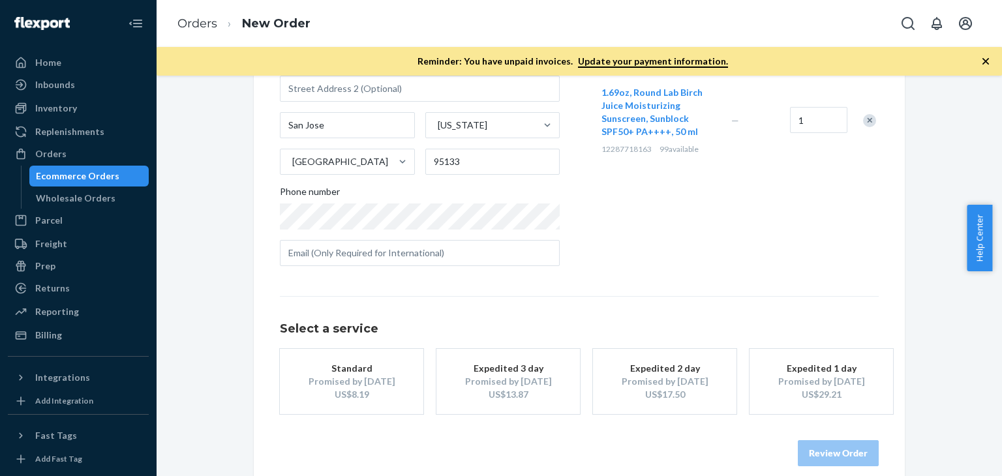
click at [679, 384] on div "Promised by [DATE]" at bounding box center [665, 381] width 104 height 13
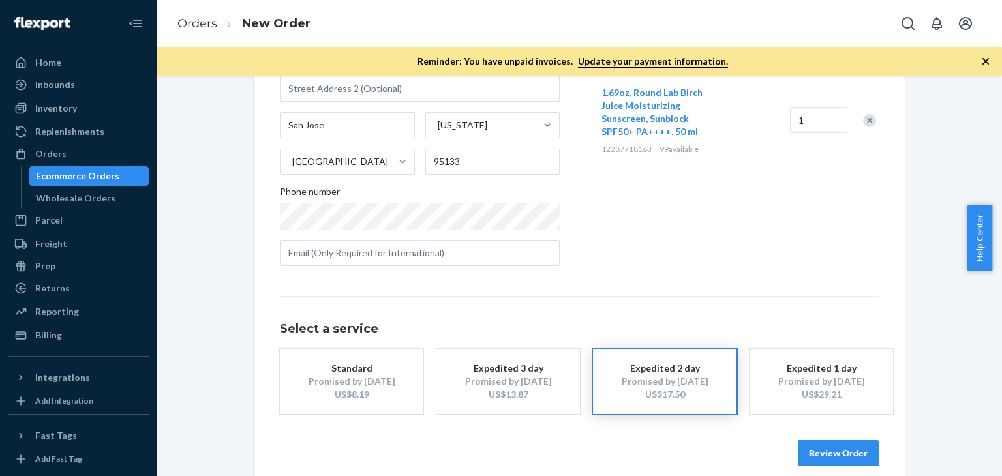
click at [849, 457] on button "Review Order" at bounding box center [838, 453] width 81 height 26
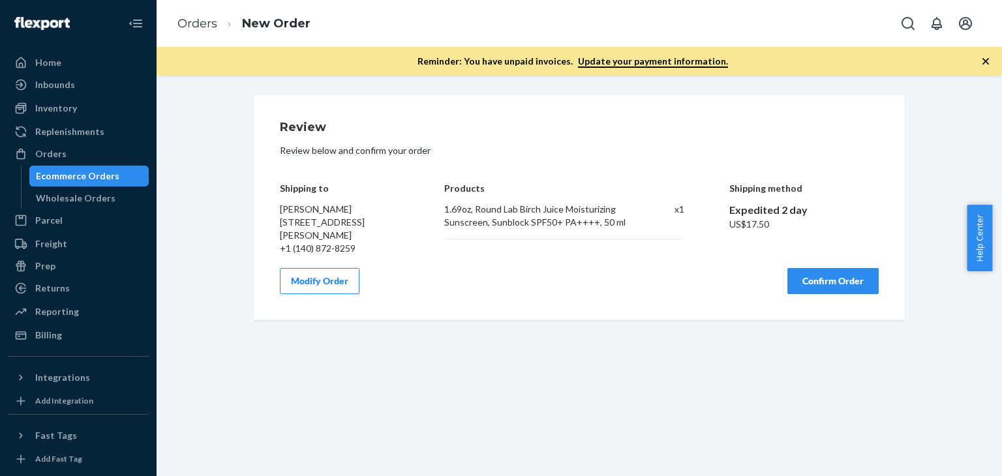
scroll to position [0, 0]
click at [833, 280] on button "Confirm Order" at bounding box center [833, 281] width 91 height 26
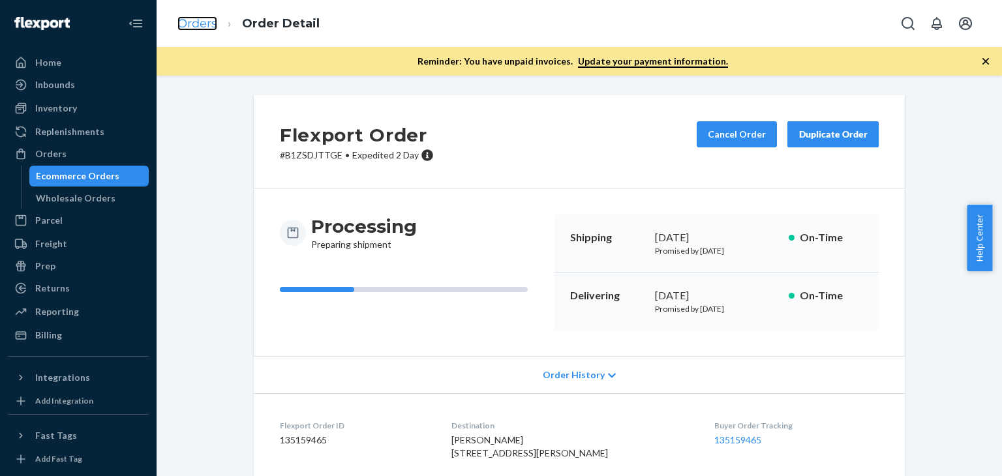
click at [206, 29] on link "Orders" at bounding box center [198, 23] width 40 height 14
